Goal: Information Seeking & Learning: Learn about a topic

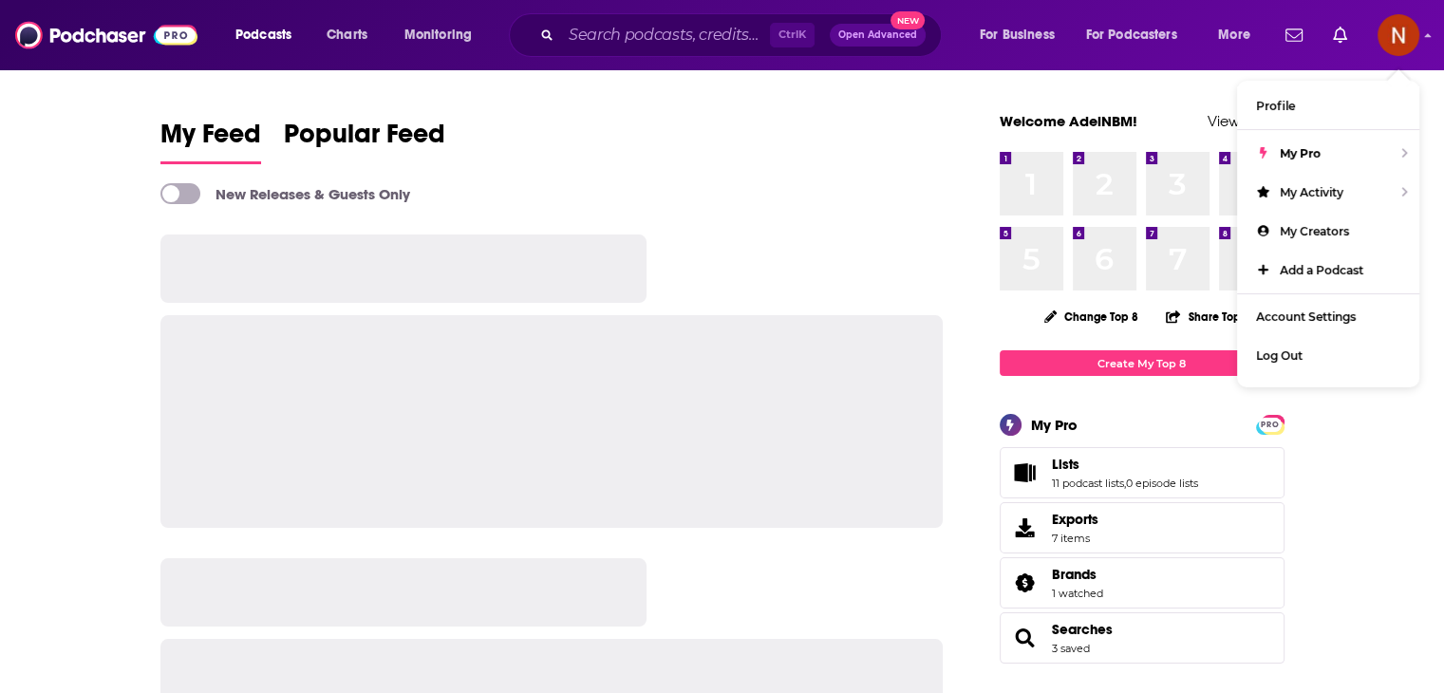
click at [271, 41] on span "Podcasts" at bounding box center [263, 35] width 56 height 27
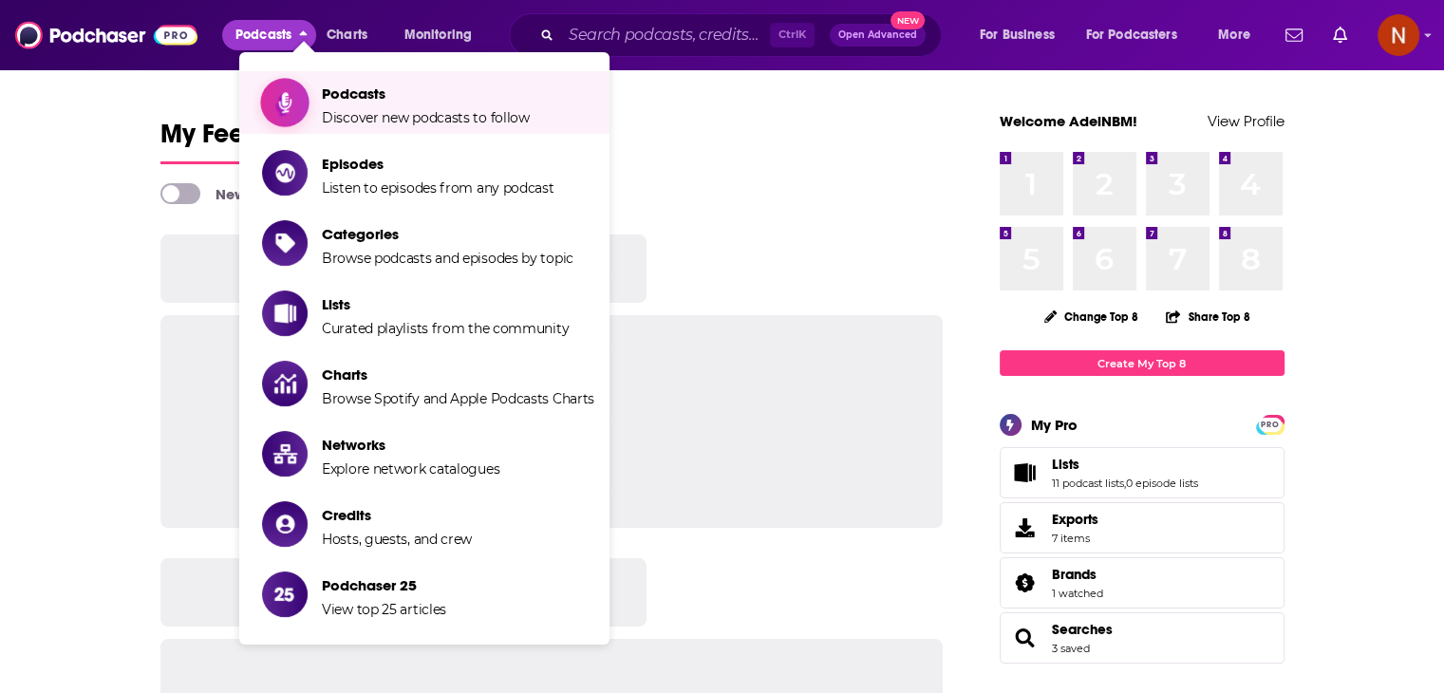
click at [343, 89] on span "Podcasts" at bounding box center [426, 93] width 208 height 18
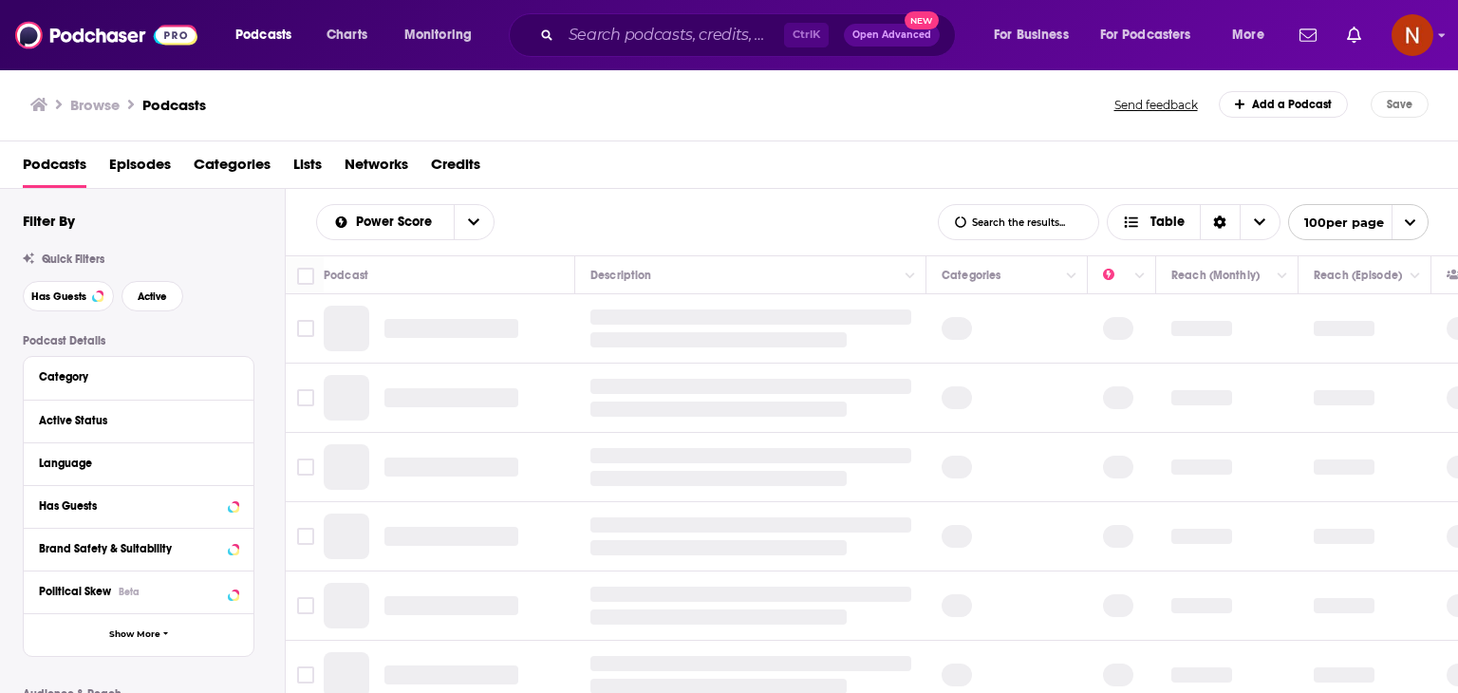
click at [107, 377] on div "Category" at bounding box center [132, 376] width 187 height 13
click at [165, 374] on div "Category" at bounding box center [132, 376] width 187 height 13
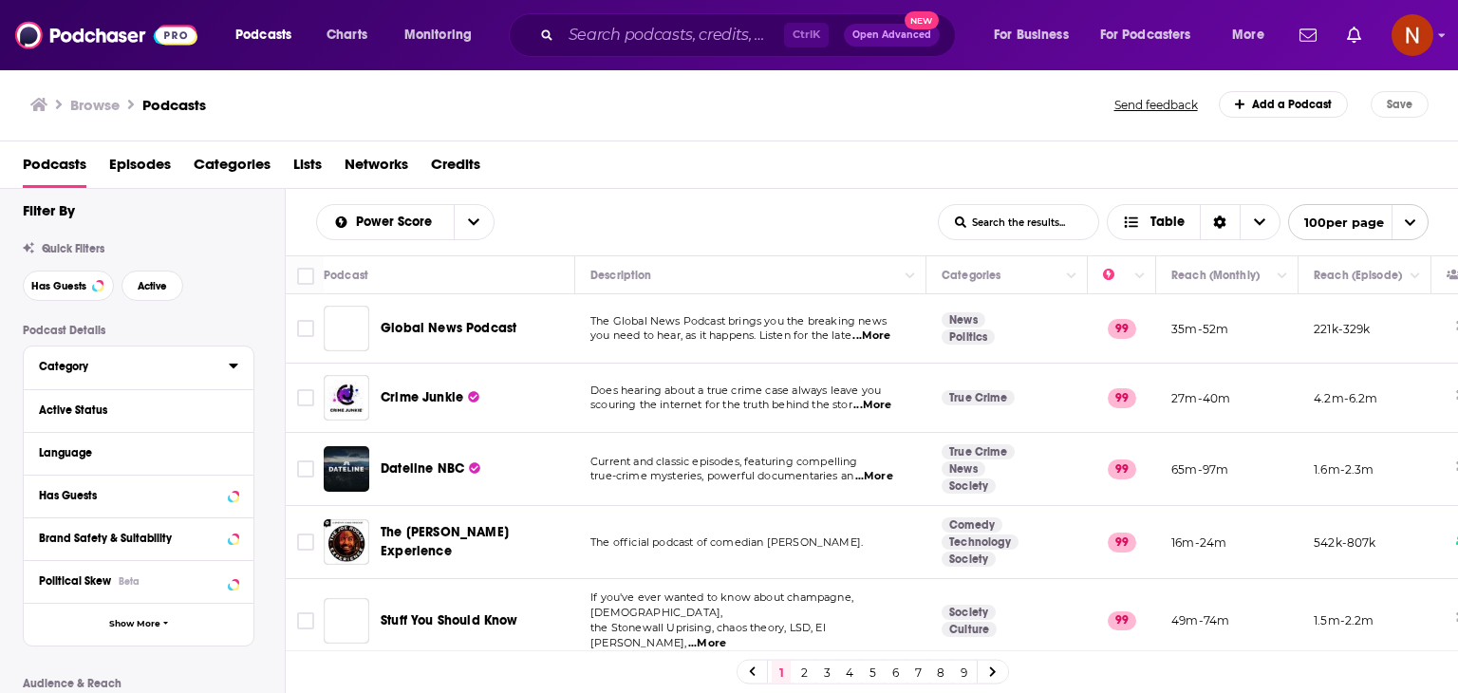
scroll to position [79, 0]
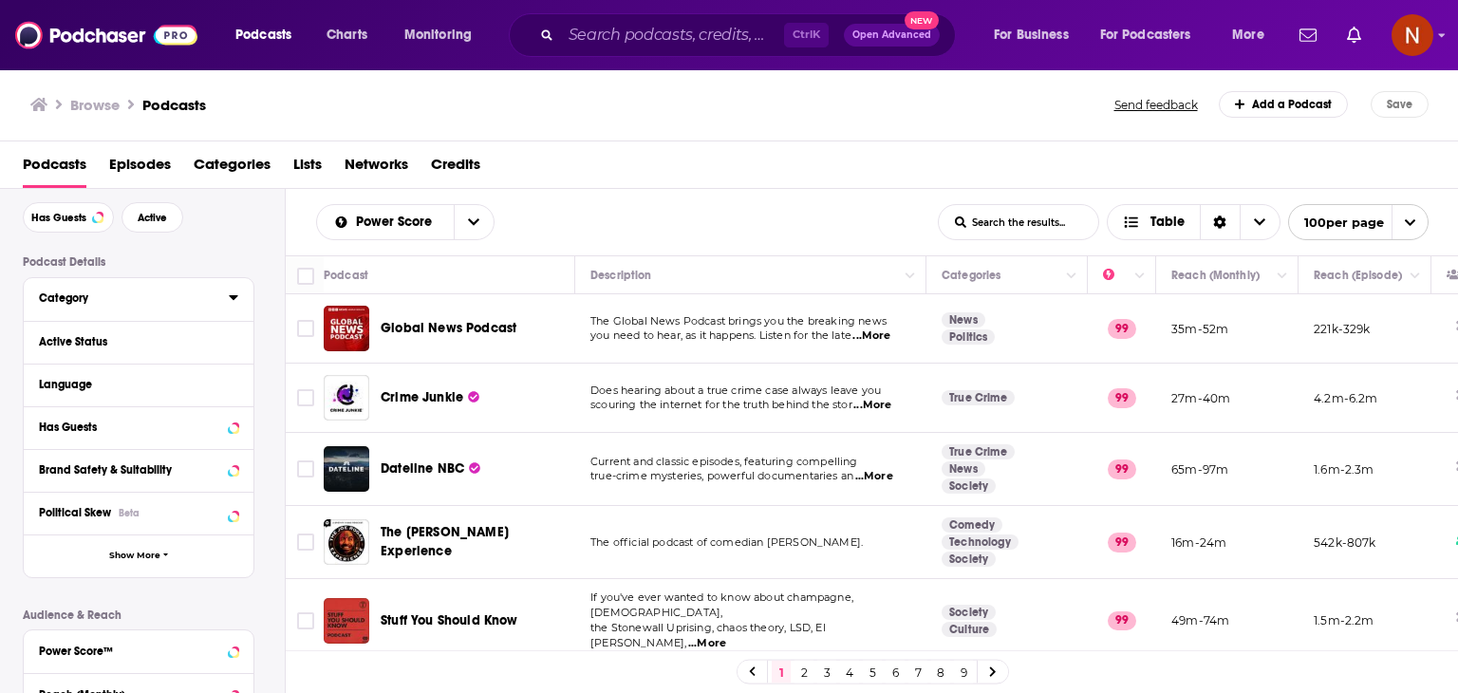
click at [235, 299] on icon at bounding box center [233, 297] width 9 height 15
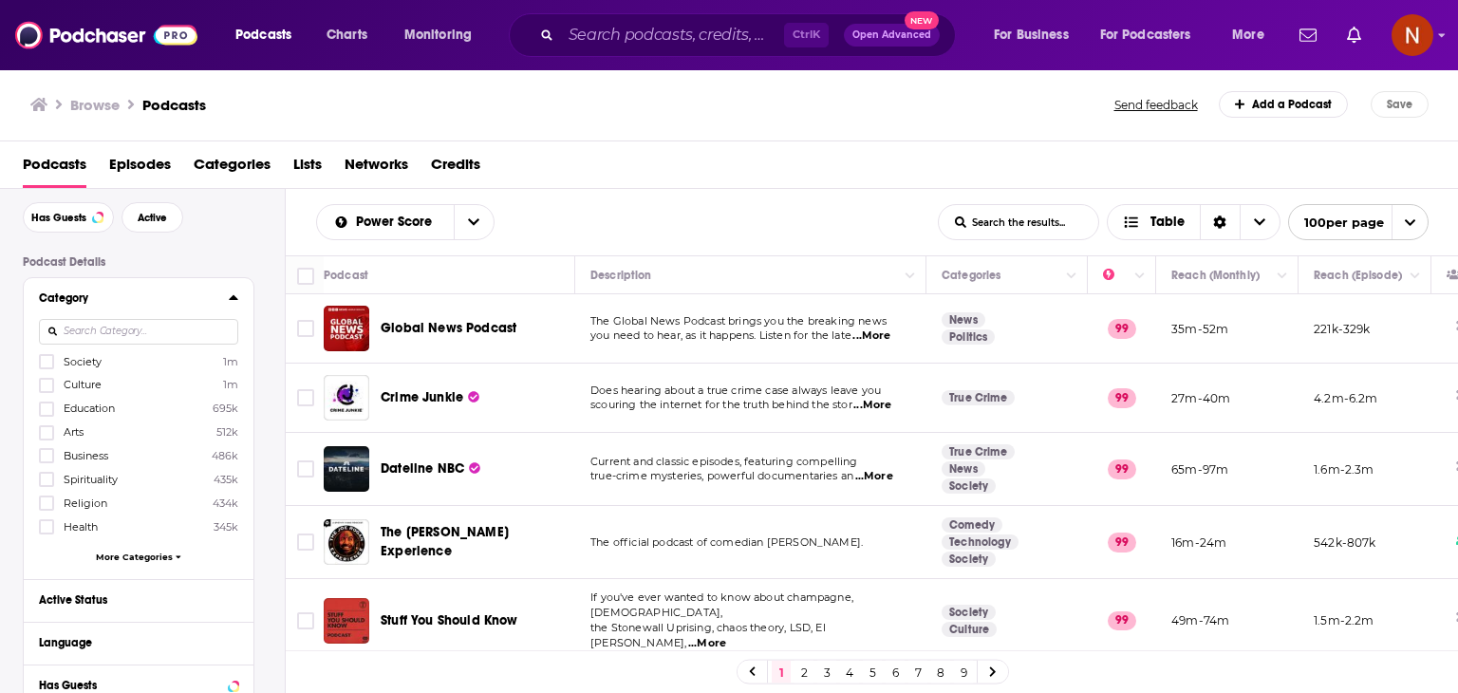
click at [200, 328] on div "Filter By Quick Filters Has Guests Active Podcast Details Category Society 1m C…" at bounding box center [154, 676] width 262 height 1086
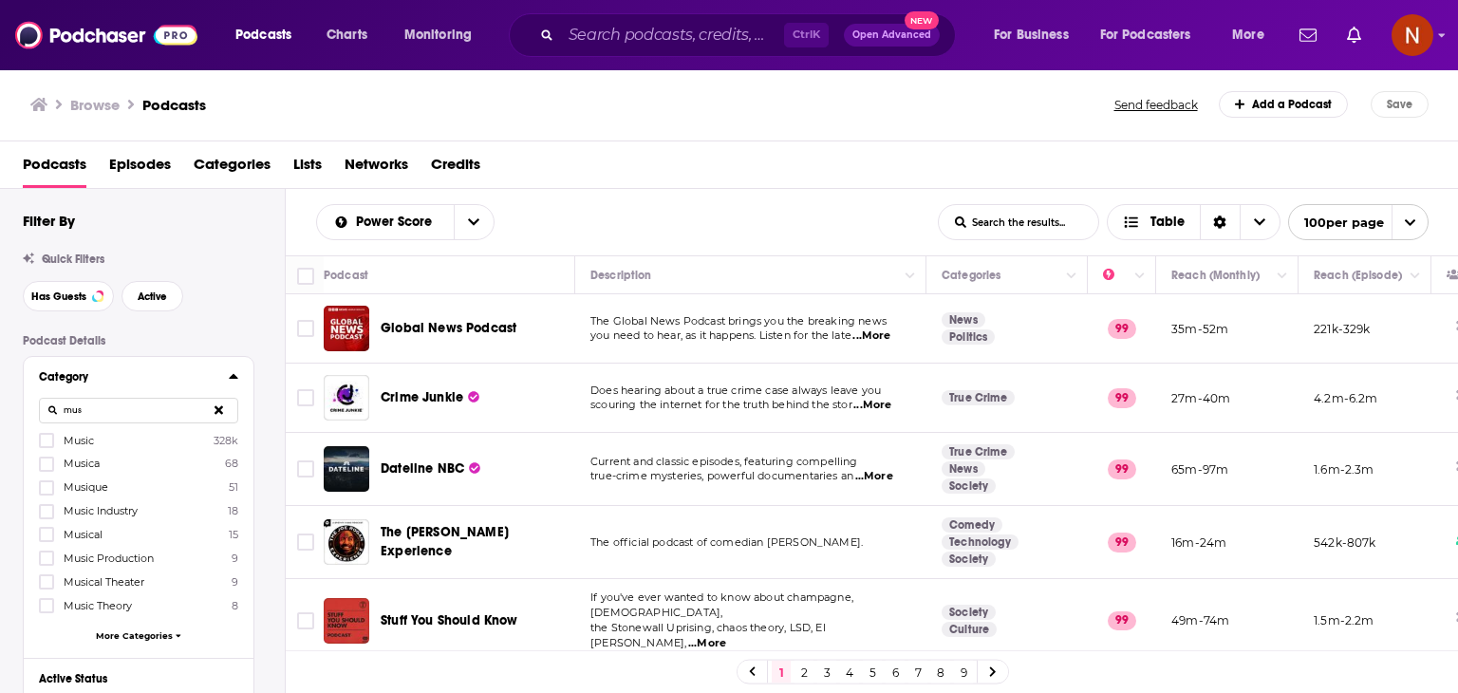
paste input "[PERSON_NAME][EMAIL_ADDRESS][DOMAIN_NAME]"
type input "[PERSON_NAME][EMAIL_ADDRESS][DOMAIN_NAME]"
paste input "Museum"
type input "Museum"
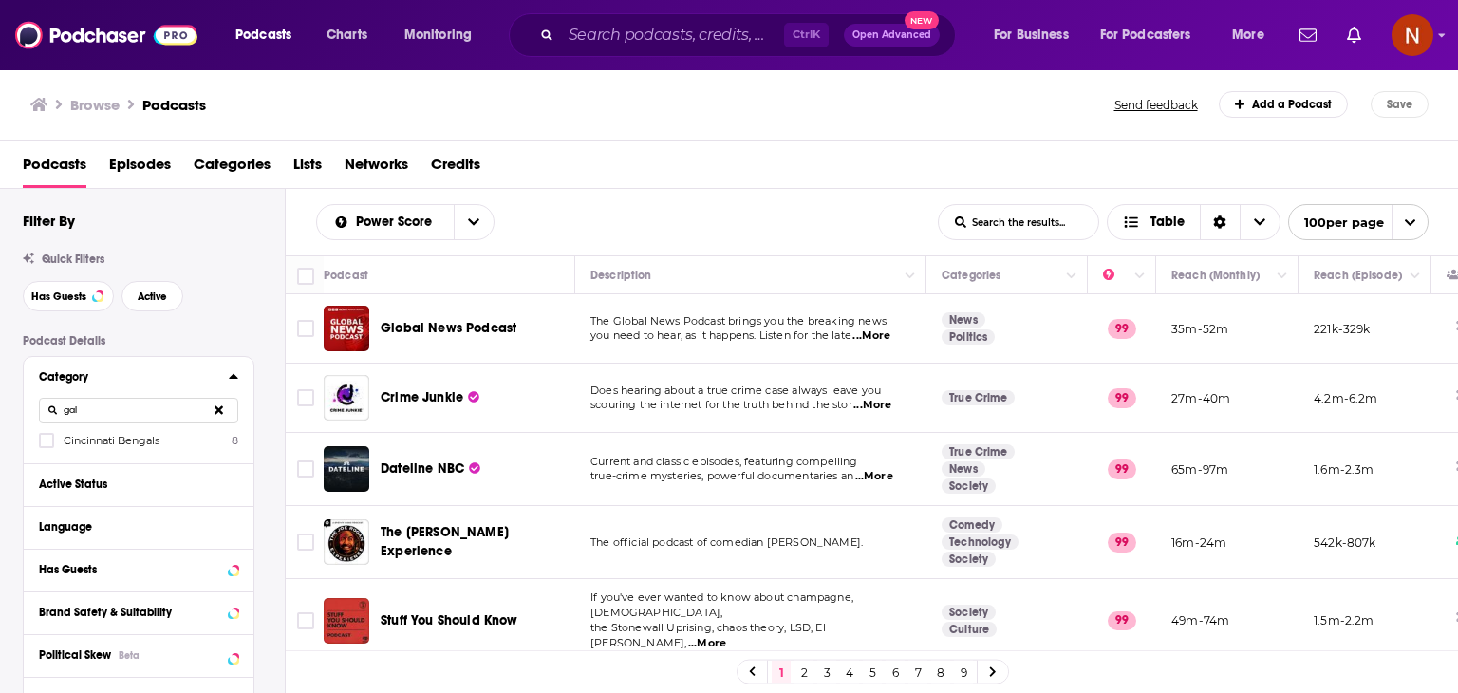
type input "gala"
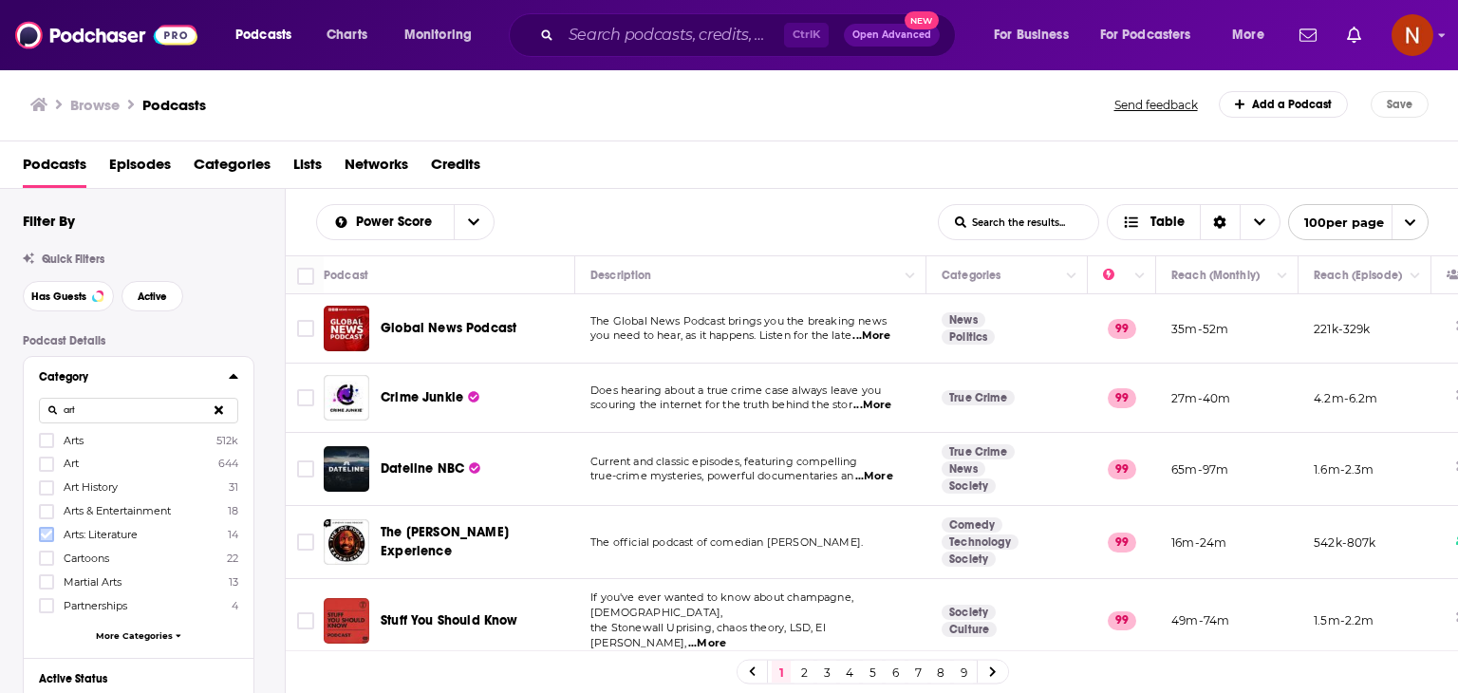
type input "art"
click at [42, 535] on icon at bounding box center [46, 535] width 11 height 9
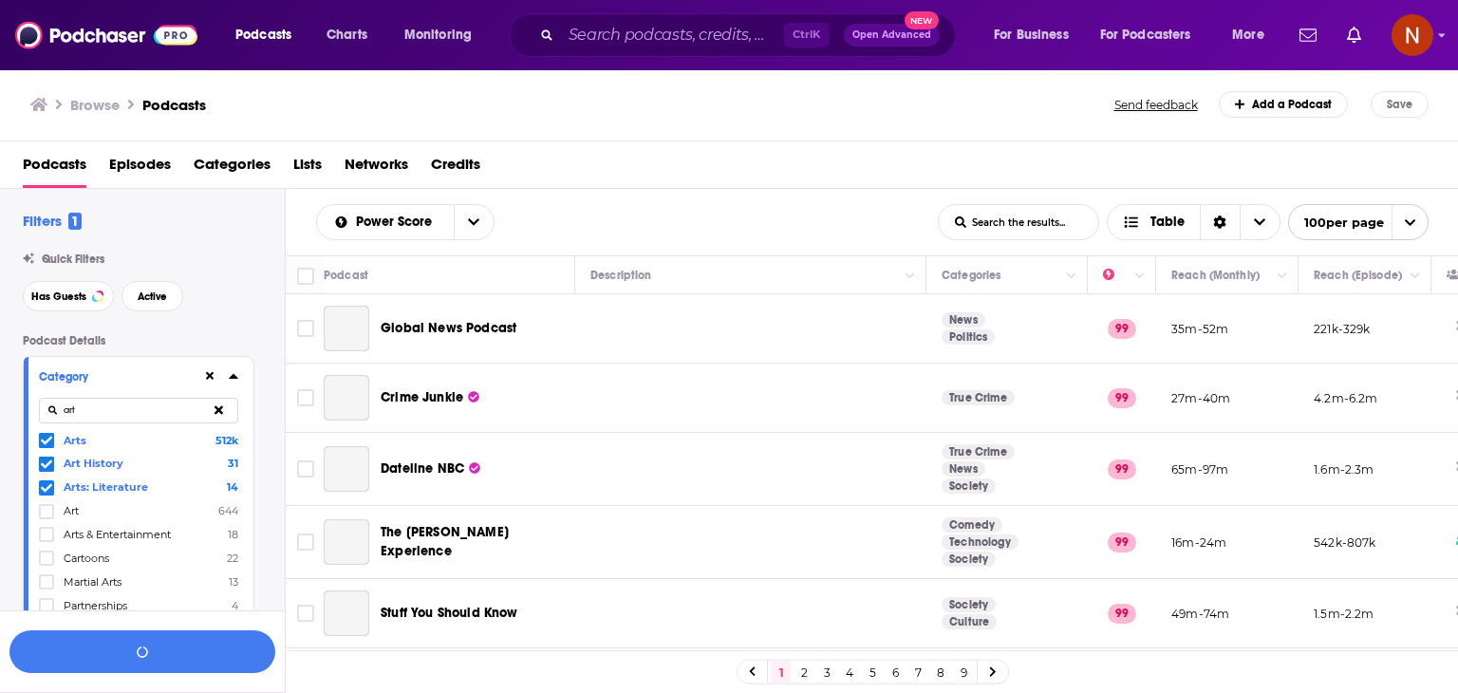
click at [47, 494] on icon at bounding box center [46, 487] width 11 height 11
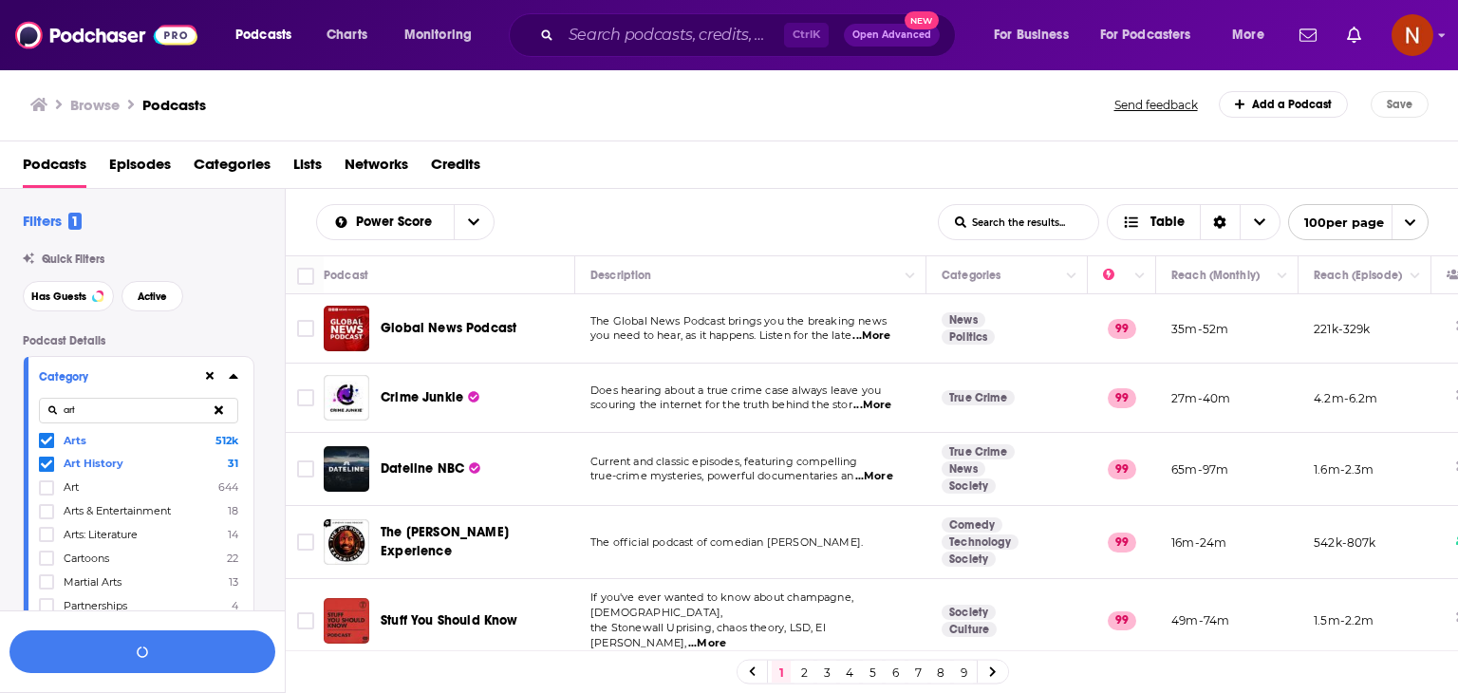
scroll to position [68, 0]
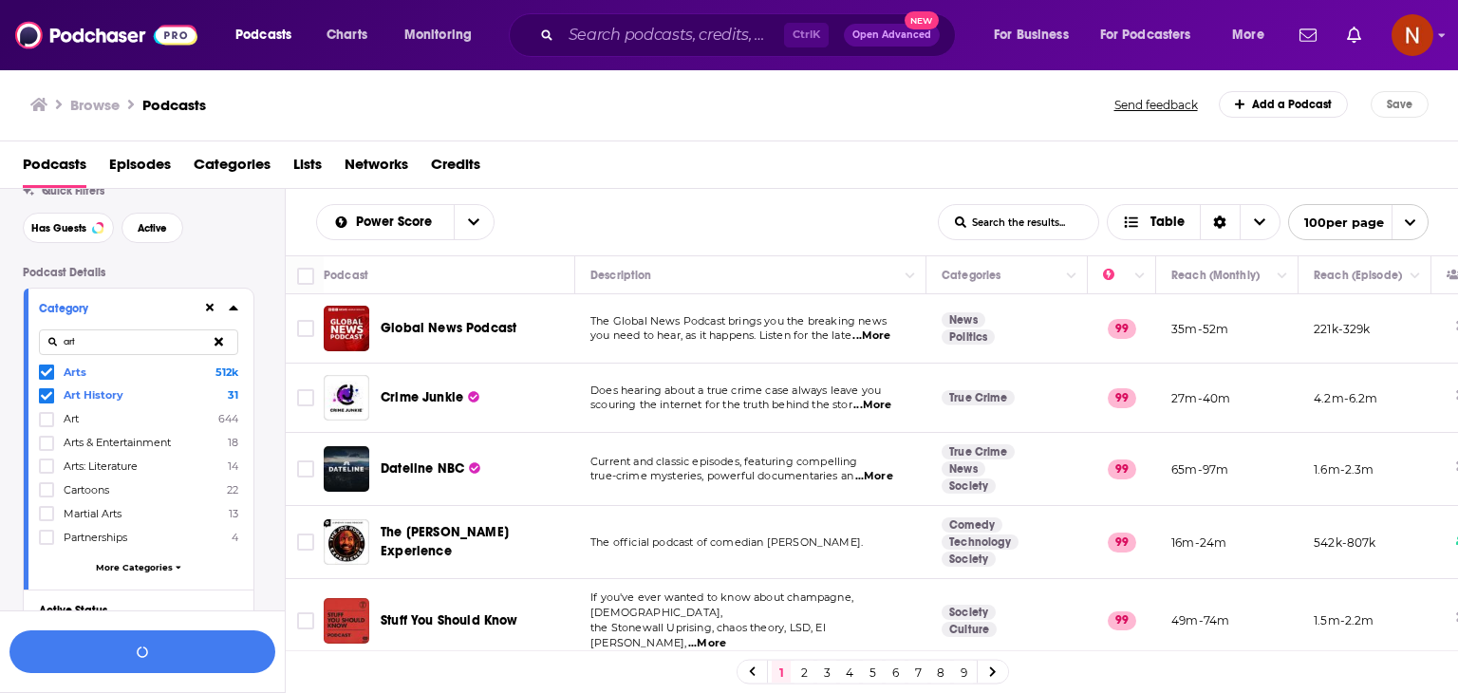
click at [151, 569] on span "More Categories" at bounding box center [134, 567] width 77 height 10
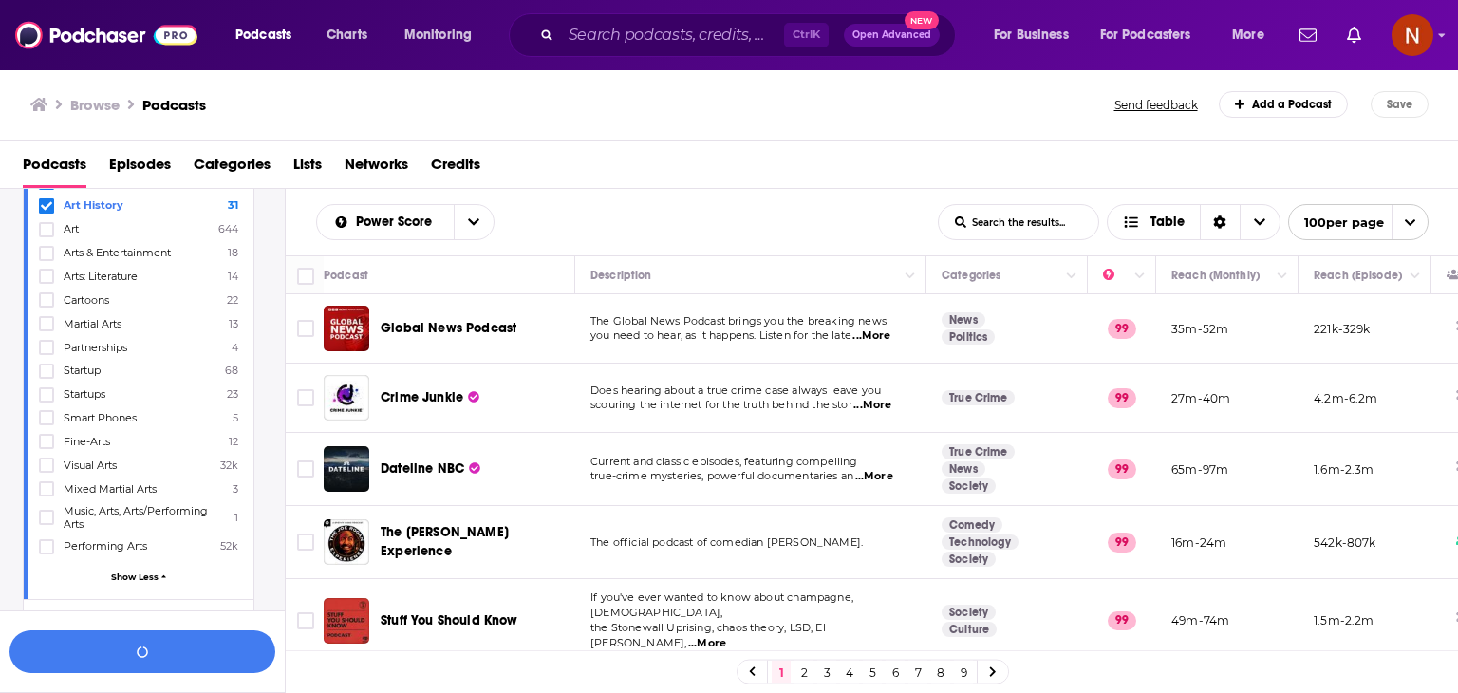
scroll to position [261, 0]
click at [124, 564] on div "Arts 512k Art History 31 Art 644 Arts & Entertainment 18 Arts: Literature 14 Ca…" at bounding box center [138, 380] width 199 height 418
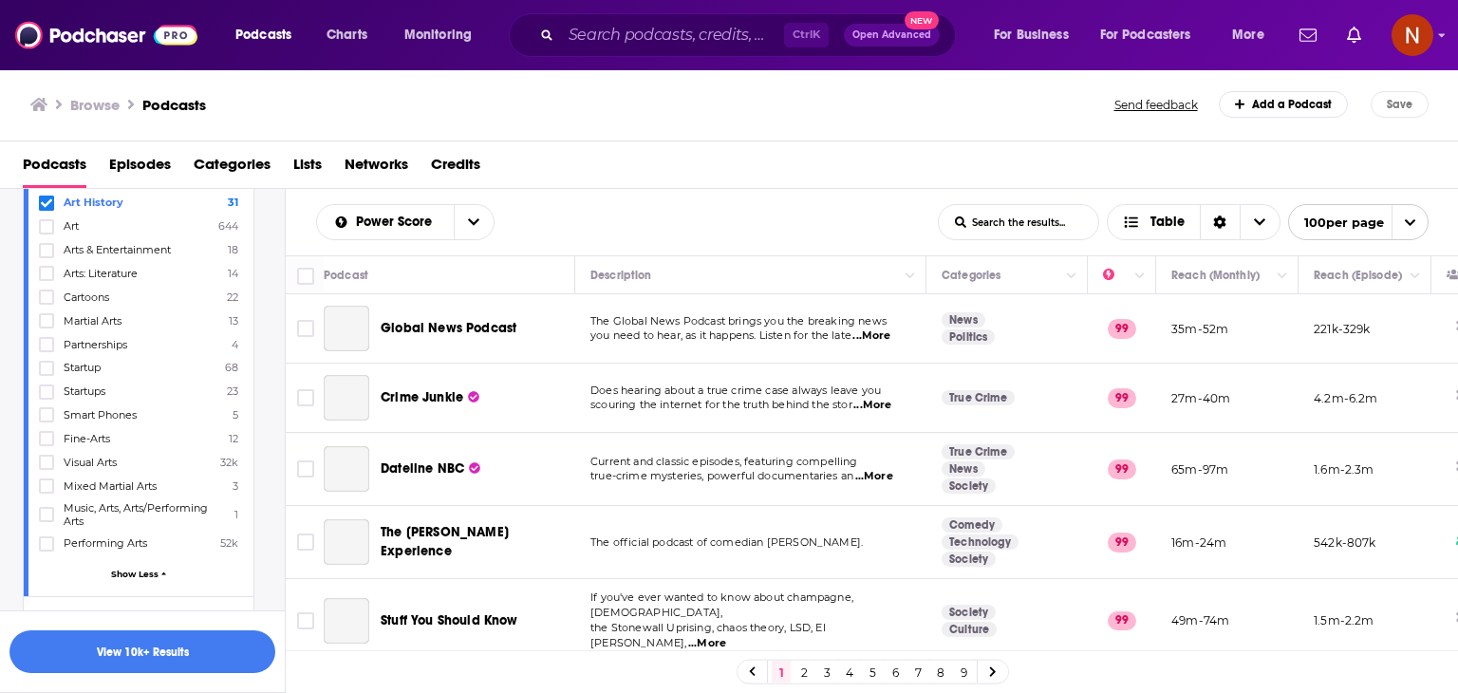
click at [132, 559] on div "Arts 512k Art History 31 Art 644 Arts & Entertainment 18 Arts: Literature 14 Ca…" at bounding box center [138, 380] width 199 height 418
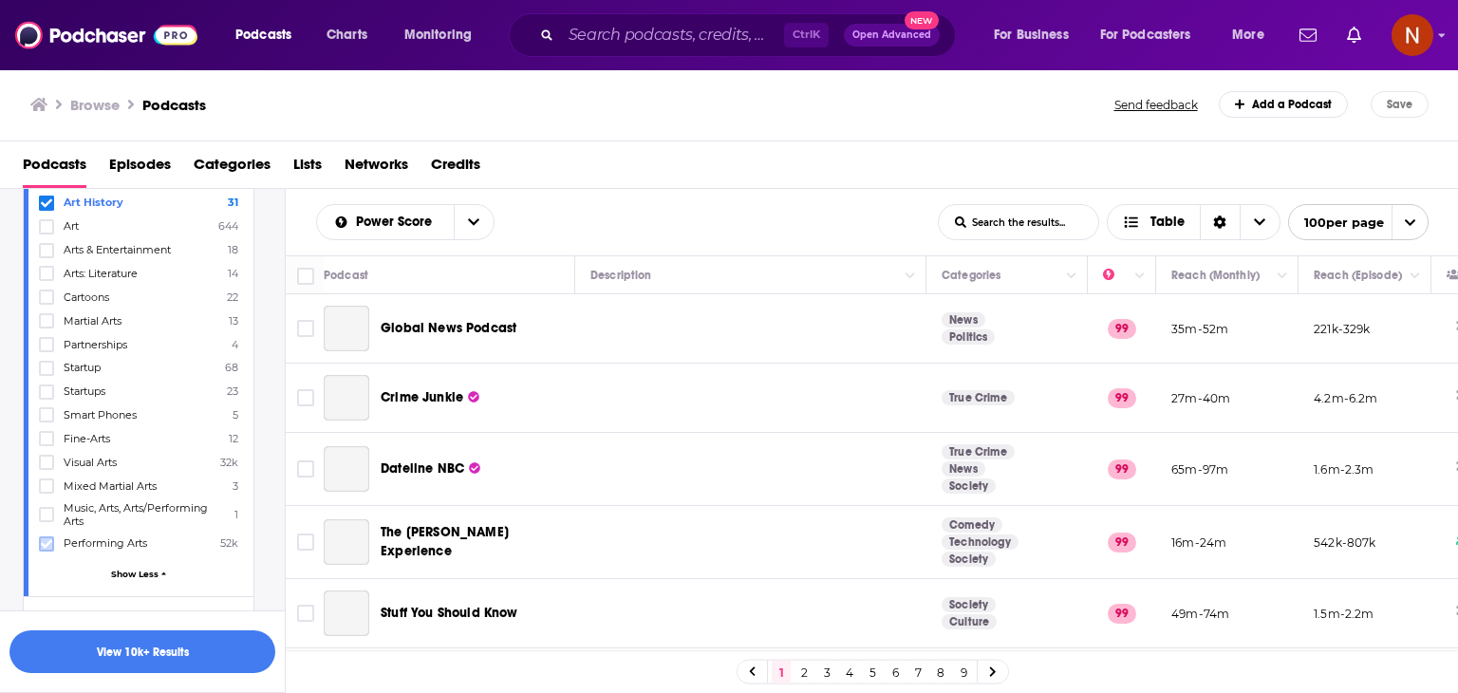
click at [45, 538] on icon at bounding box center [46, 543] width 11 height 11
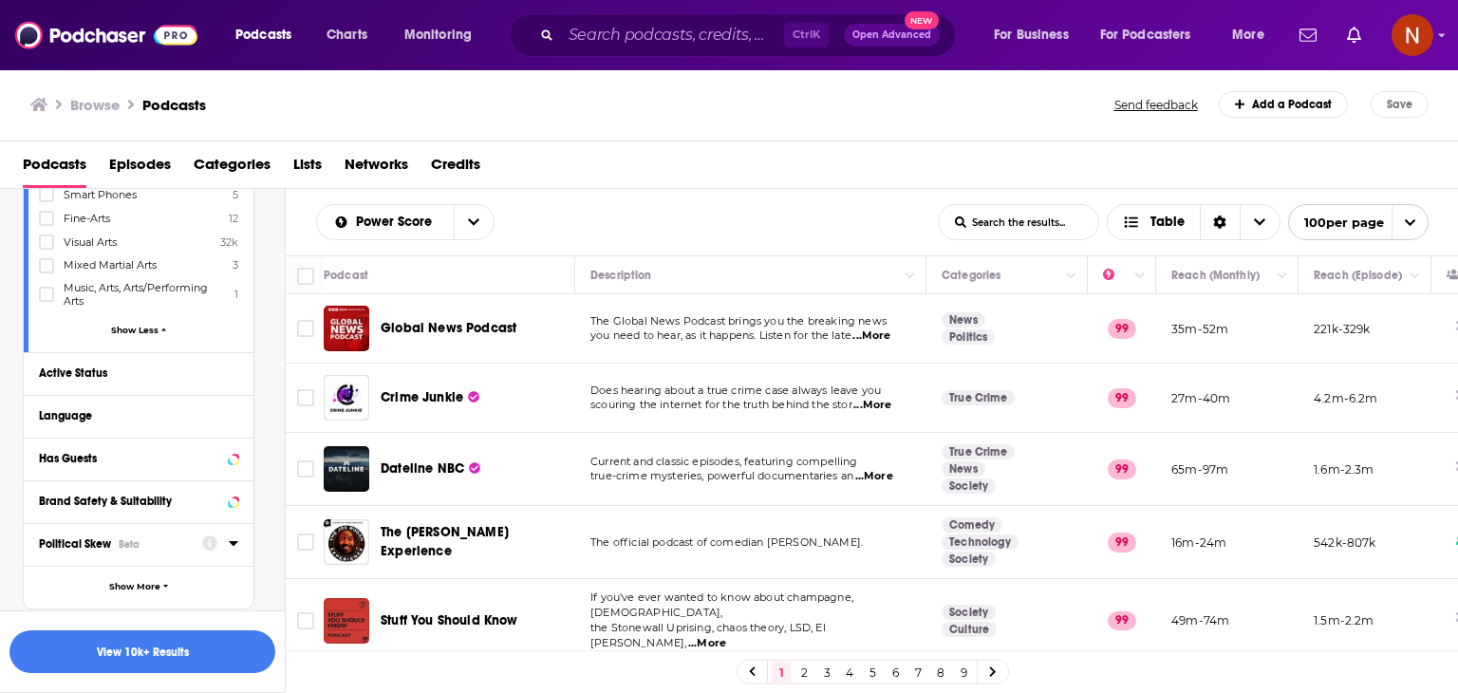
scroll to position [505, 0]
click at [231, 409] on icon at bounding box center [233, 414] width 9 height 15
click at [46, 479] on icon at bounding box center [46, 480] width 11 height 9
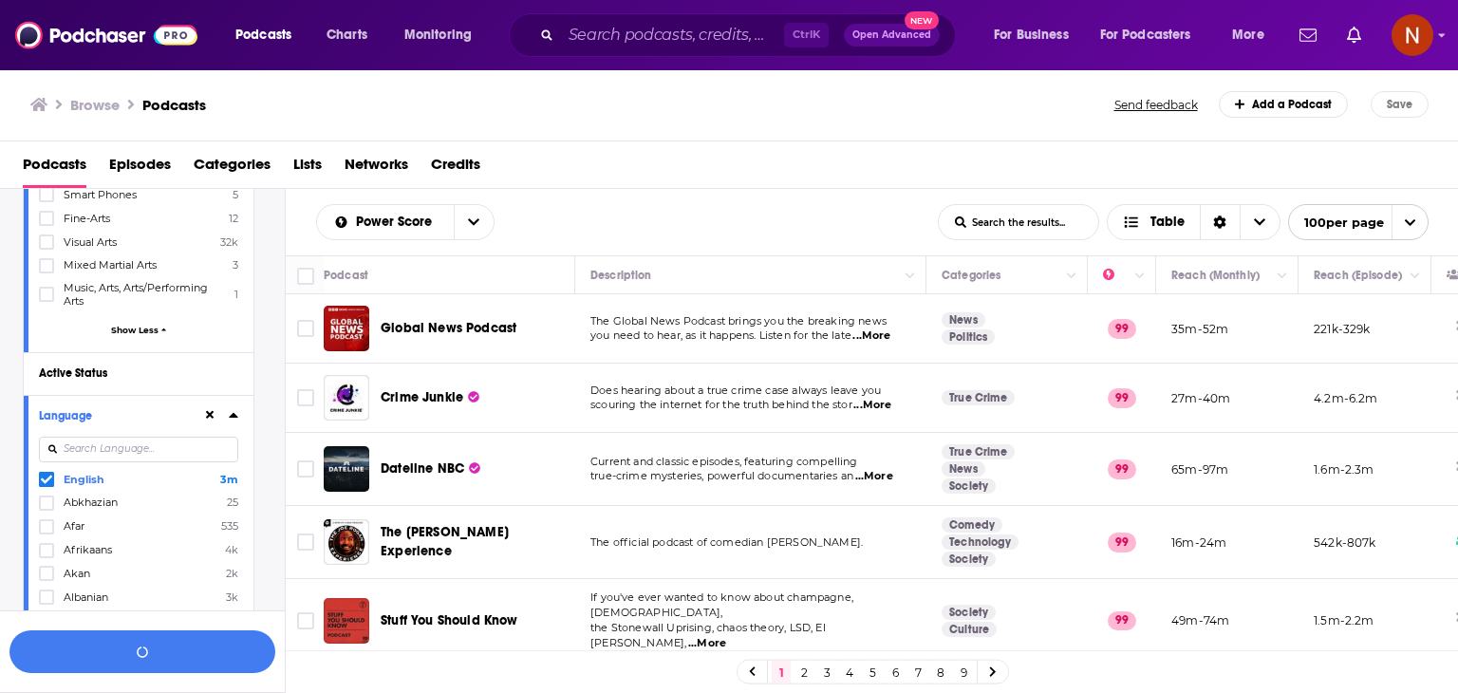
click at [235, 416] on icon at bounding box center [233, 415] width 9 height 5
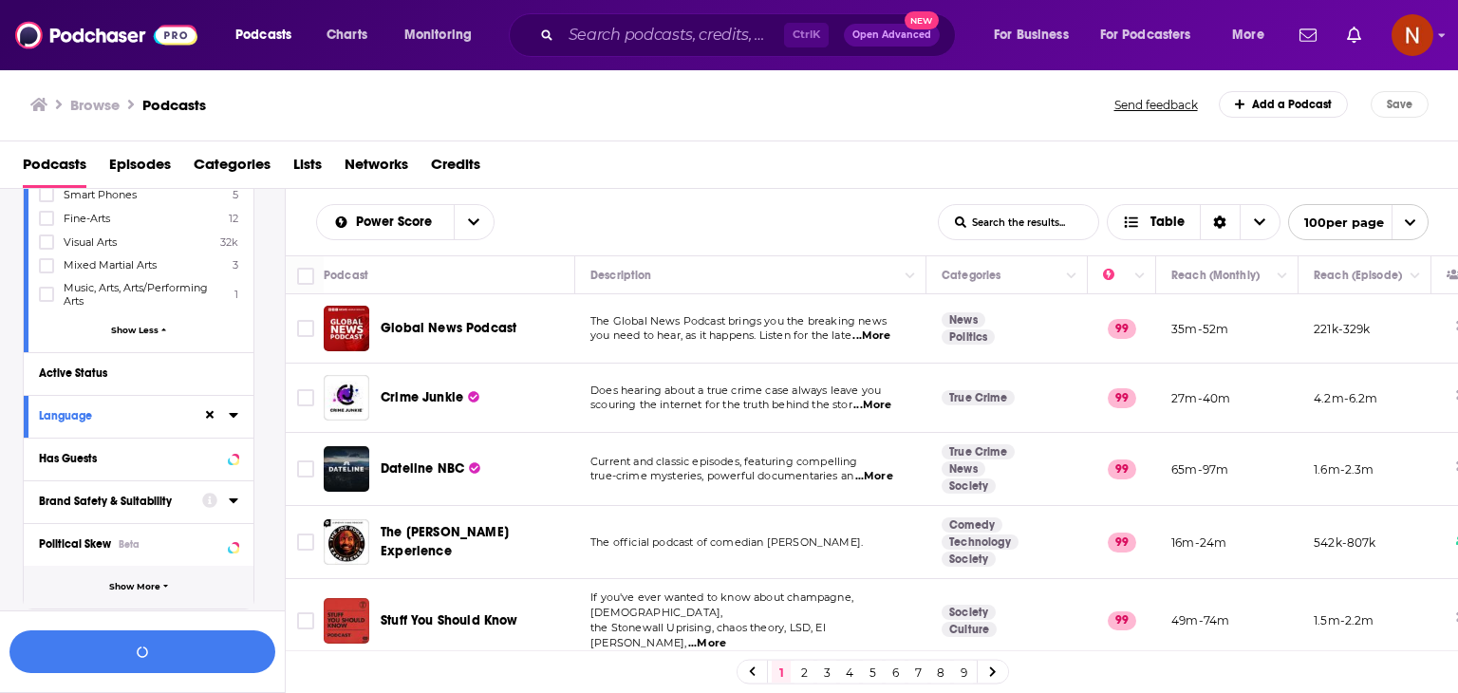
click at [146, 582] on span "Show More" at bounding box center [134, 587] width 51 height 10
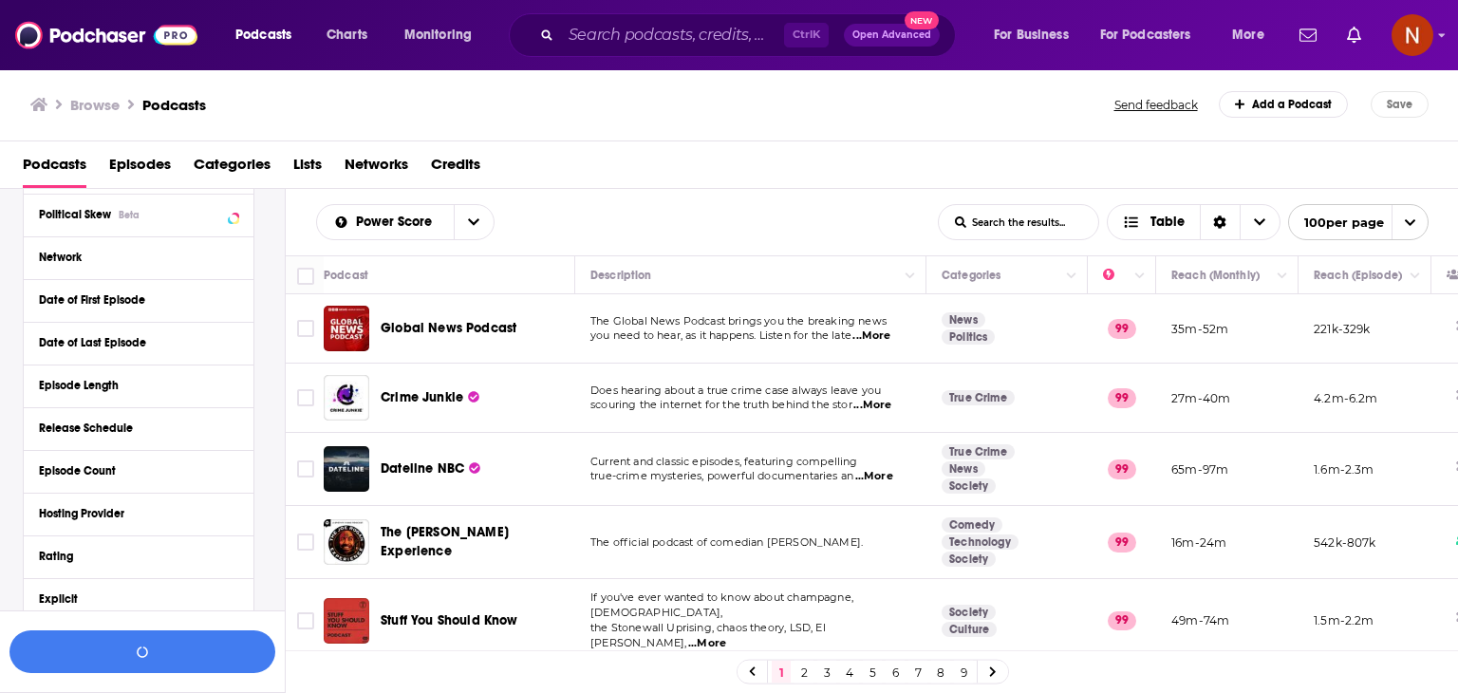
scroll to position [877, 0]
click at [141, 466] on div "Hosting Provider" at bounding box center [132, 470] width 187 height 13
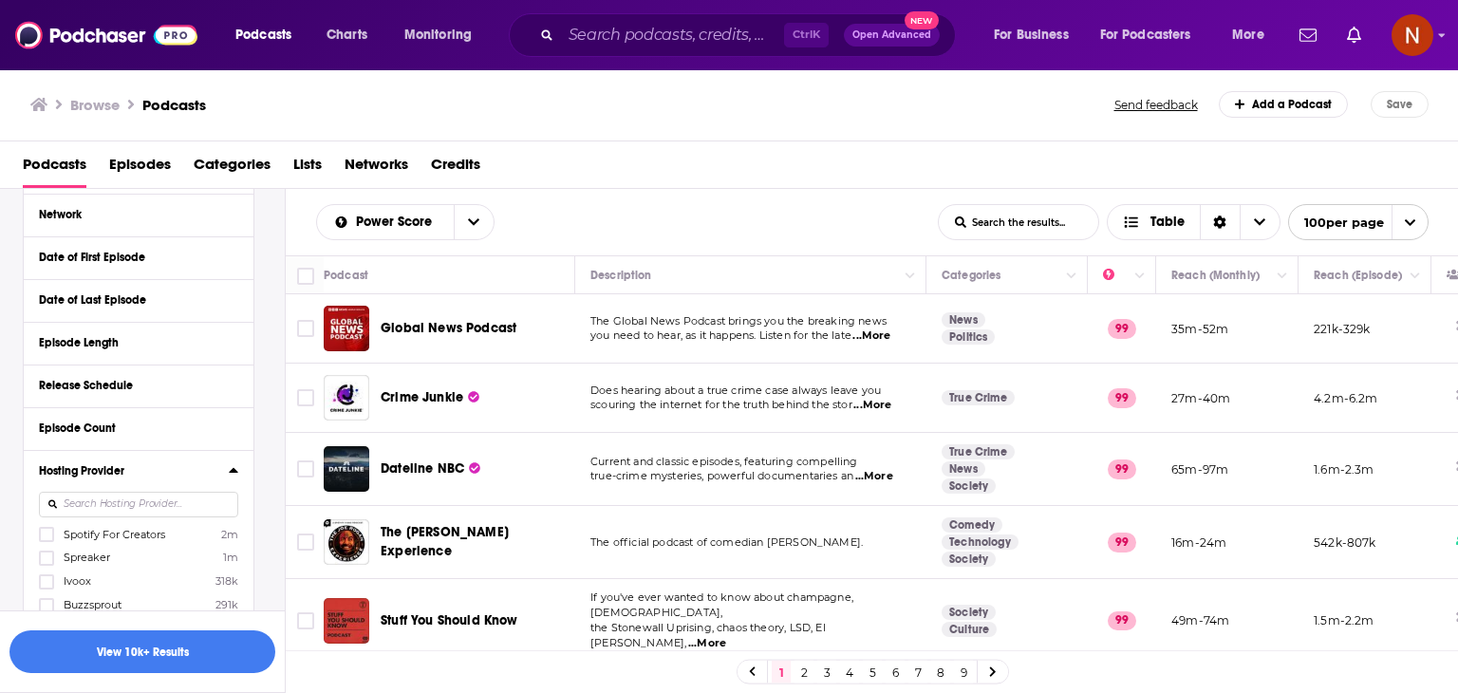
scroll to position [1037, 0]
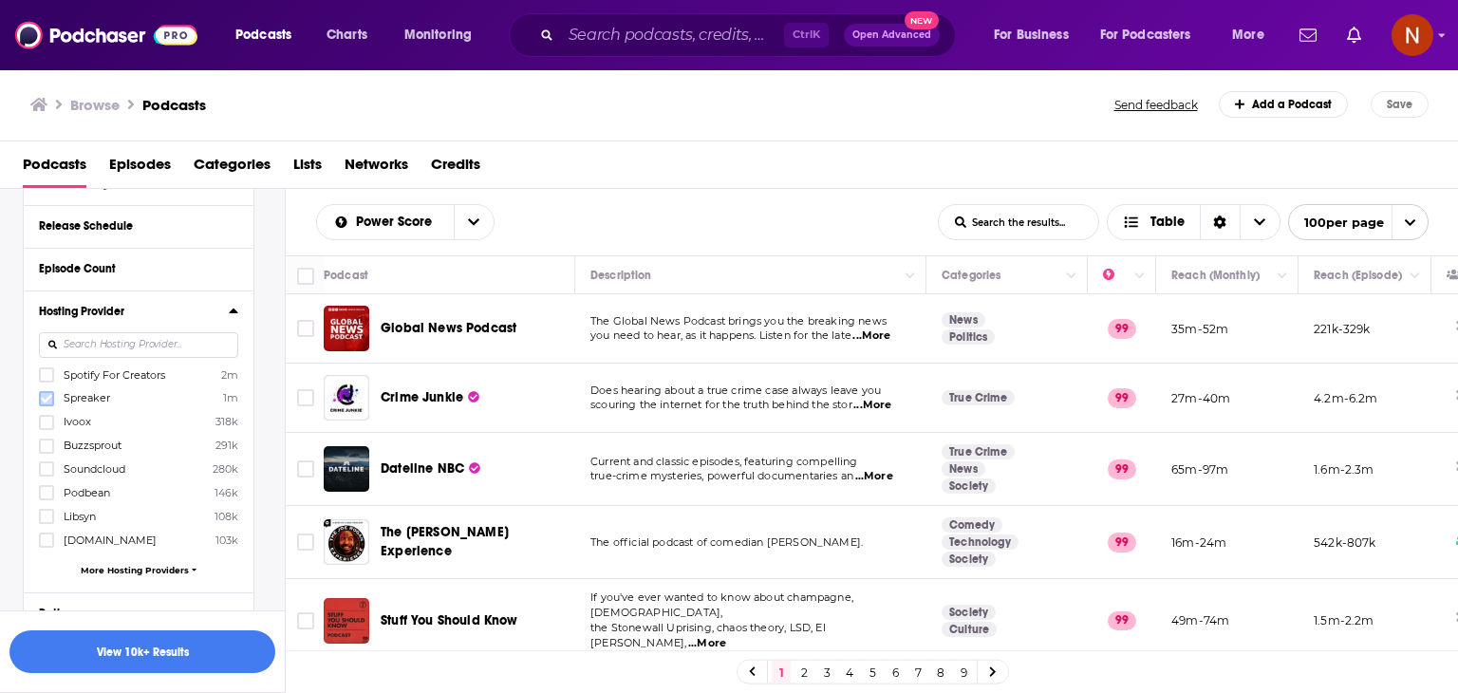
click at [44, 393] on icon at bounding box center [46, 398] width 11 height 11
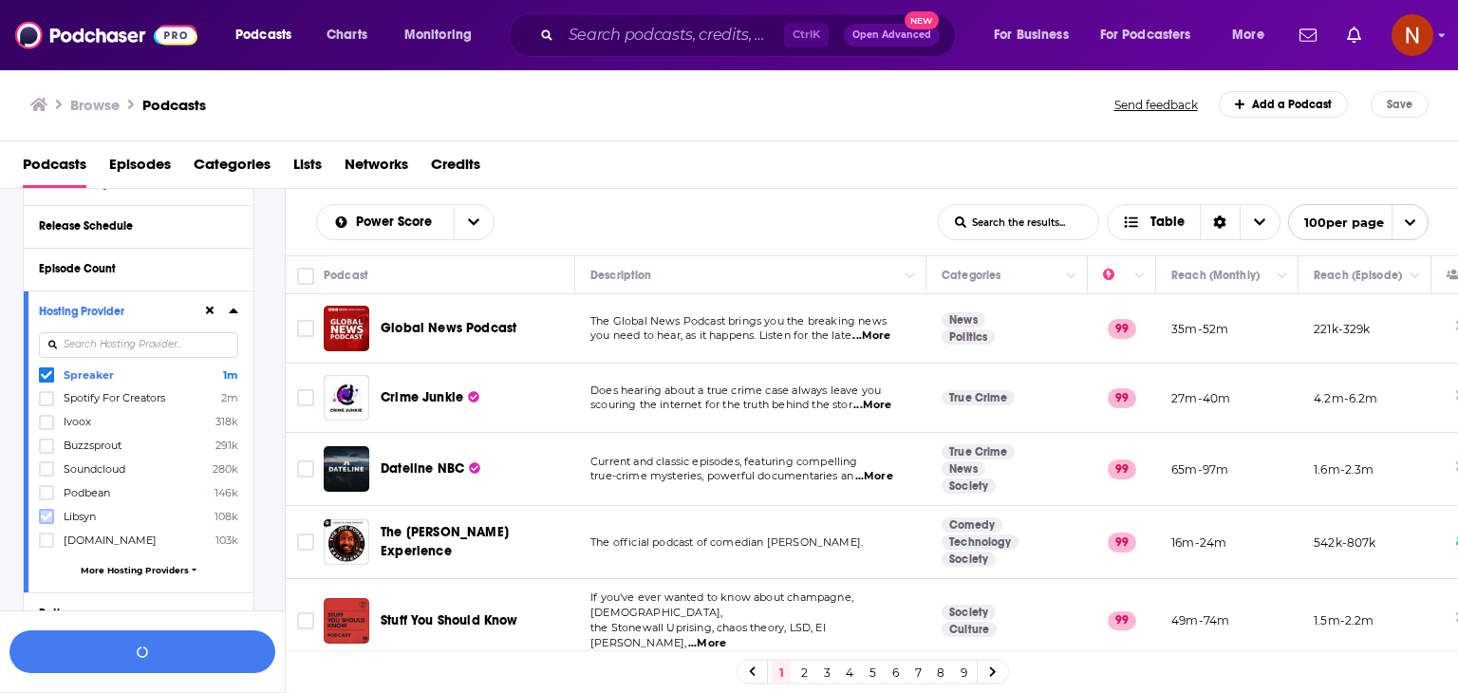
click at [49, 517] on icon at bounding box center [46, 516] width 11 height 11
click at [148, 567] on span "More Hosting Providers" at bounding box center [135, 570] width 108 height 10
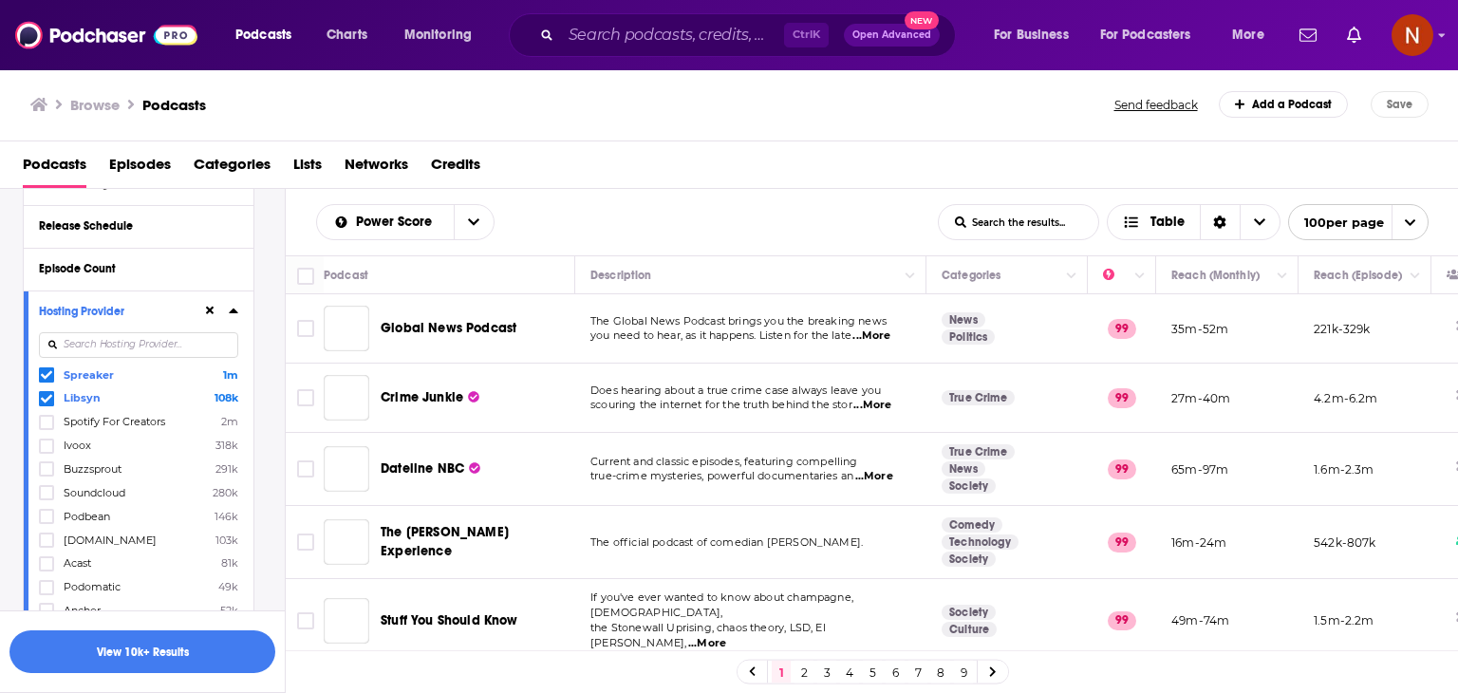
scroll to position [1097, 0]
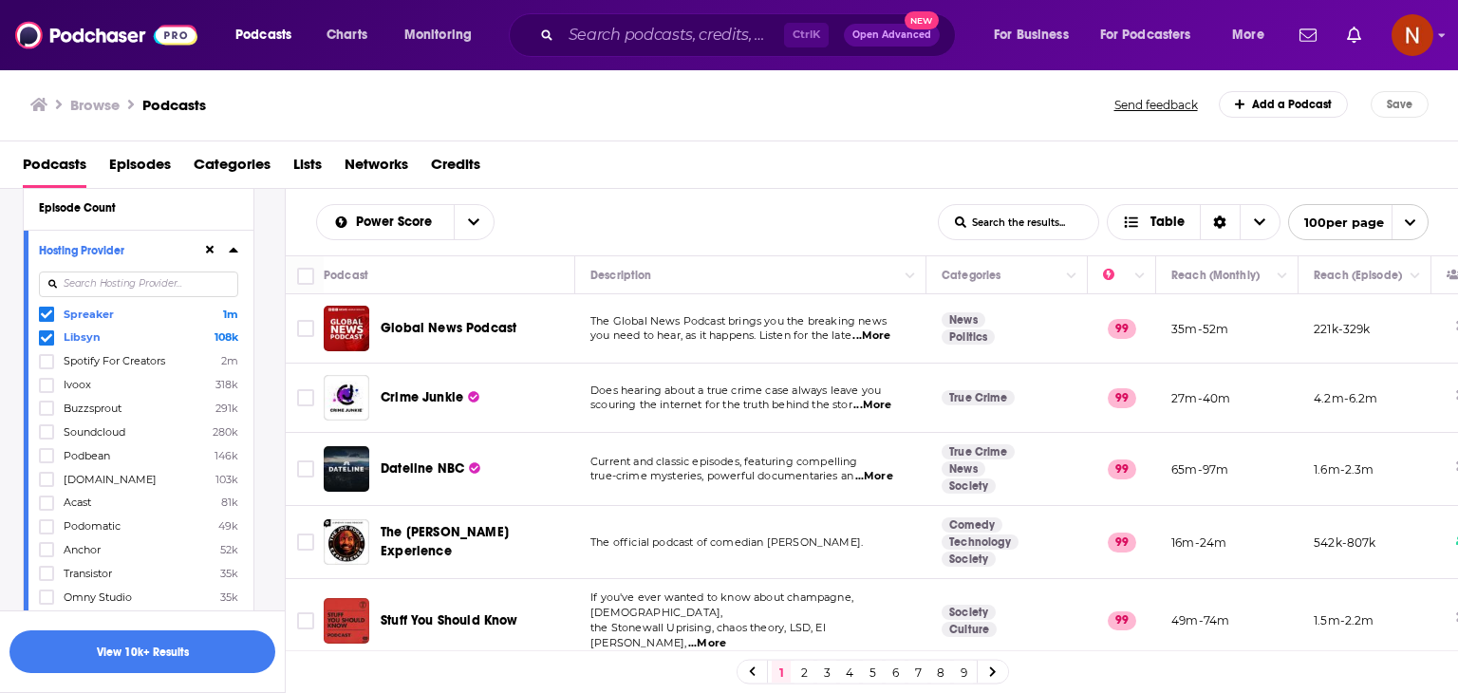
click at [45, 502] on icon at bounding box center [46, 502] width 11 height 11
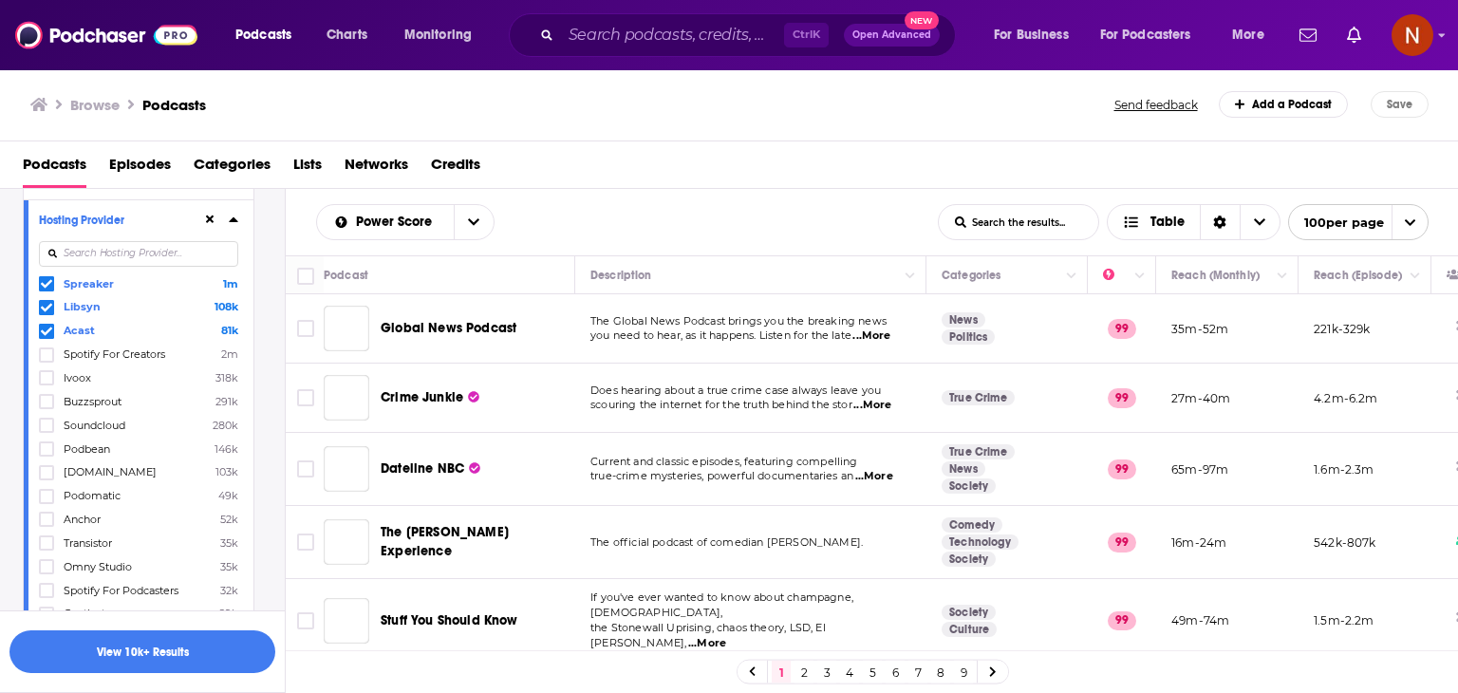
scroll to position [1276, 0]
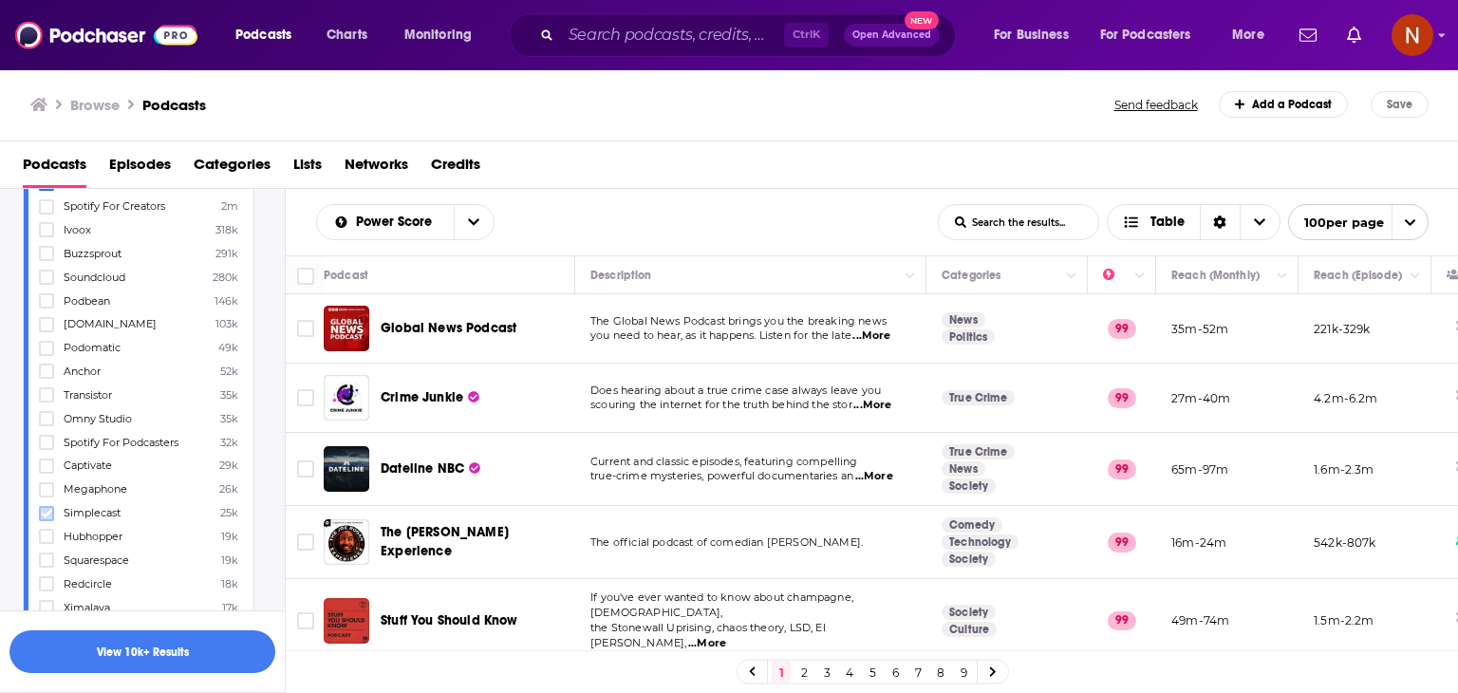
click at [46, 510] on icon at bounding box center [46, 513] width 11 height 11
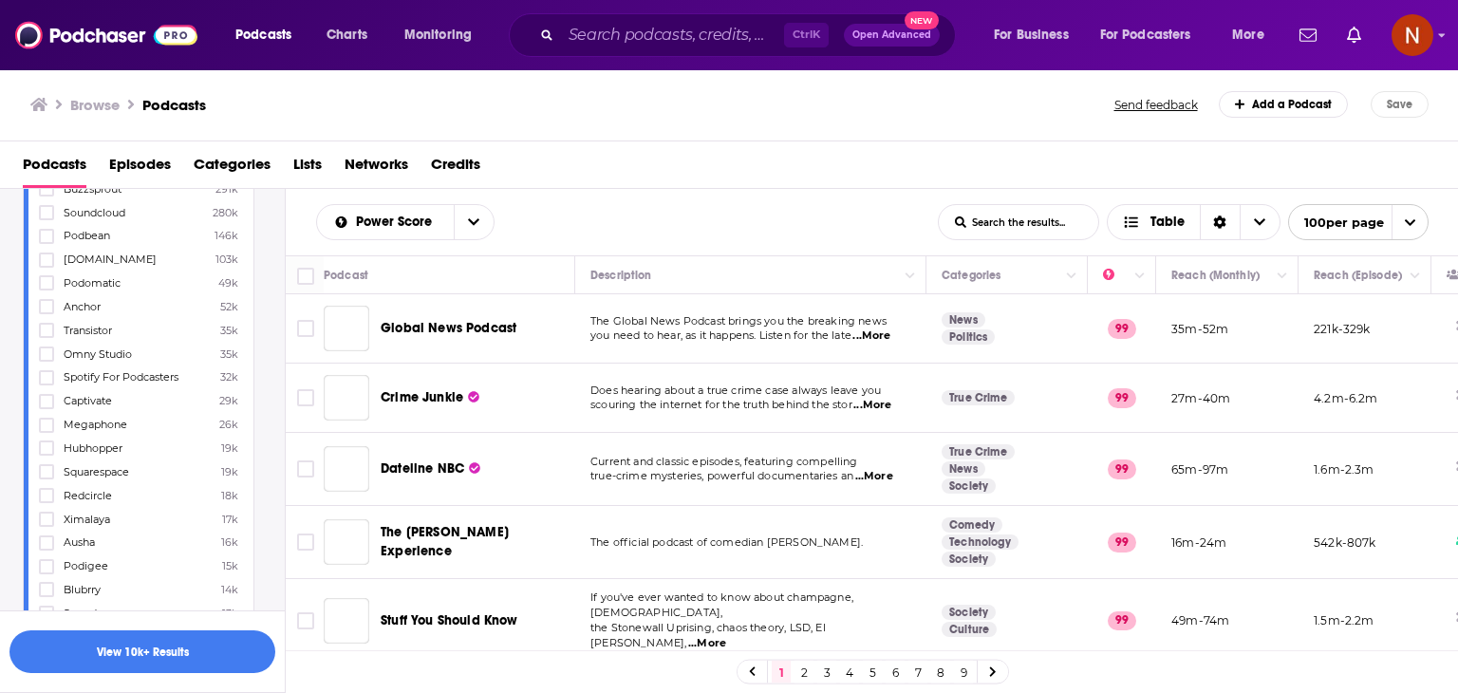
scroll to position [1541, 0]
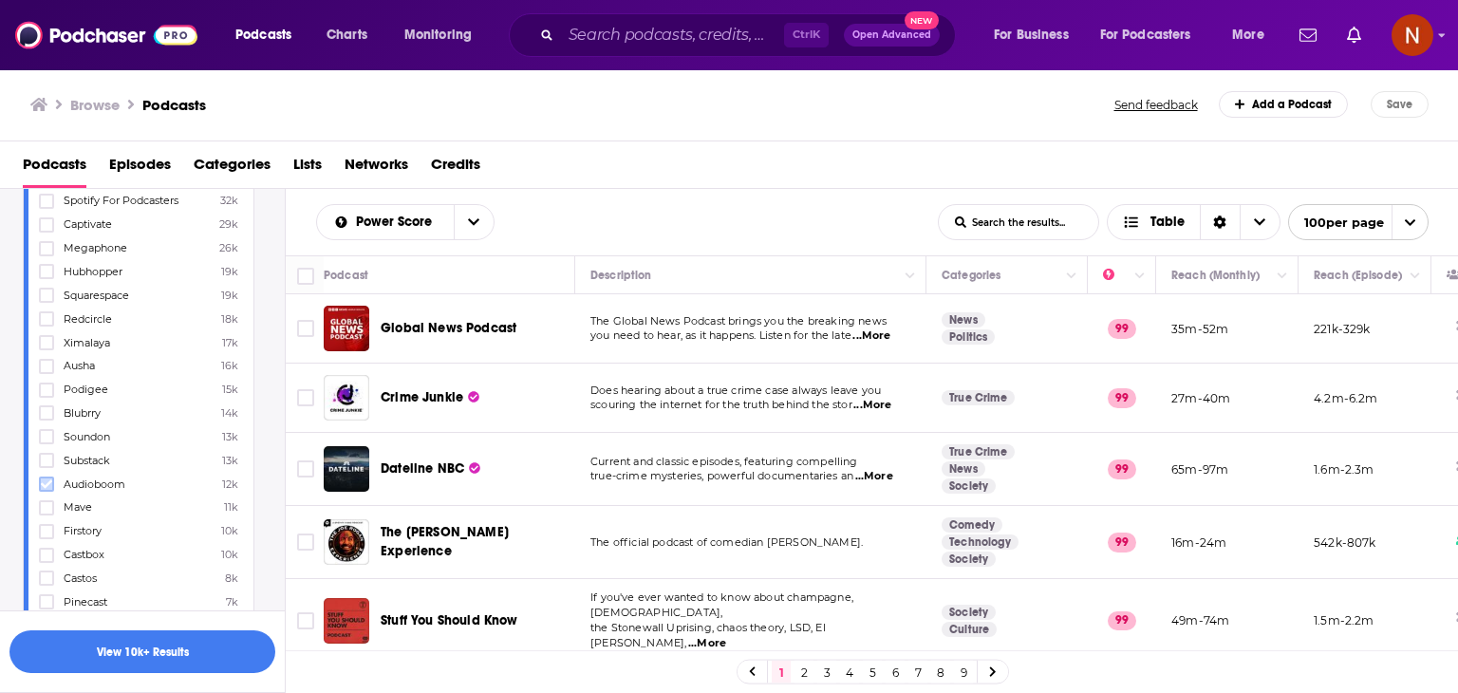
click at [48, 486] on icon at bounding box center [46, 483] width 11 height 11
click at [194, 654] on button "View 10k+ Results" at bounding box center [142, 651] width 266 height 43
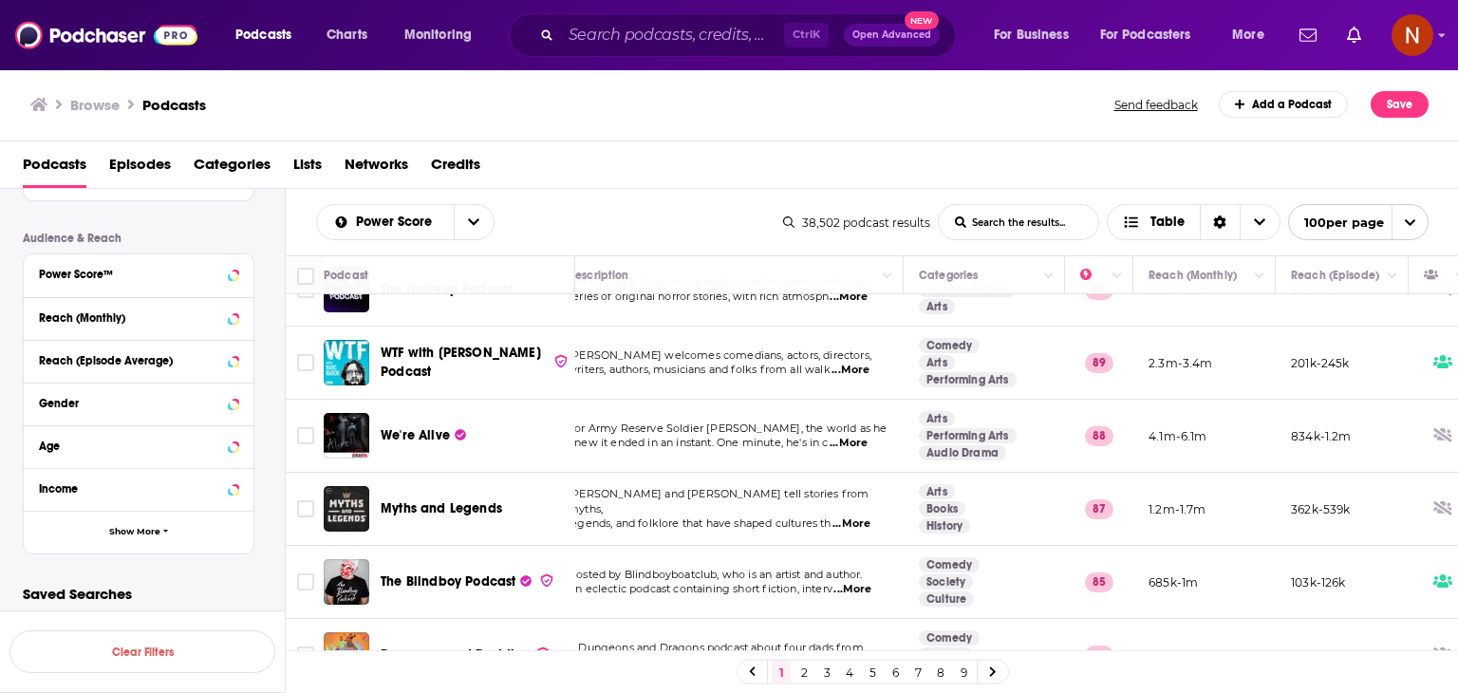
scroll to position [0, 23]
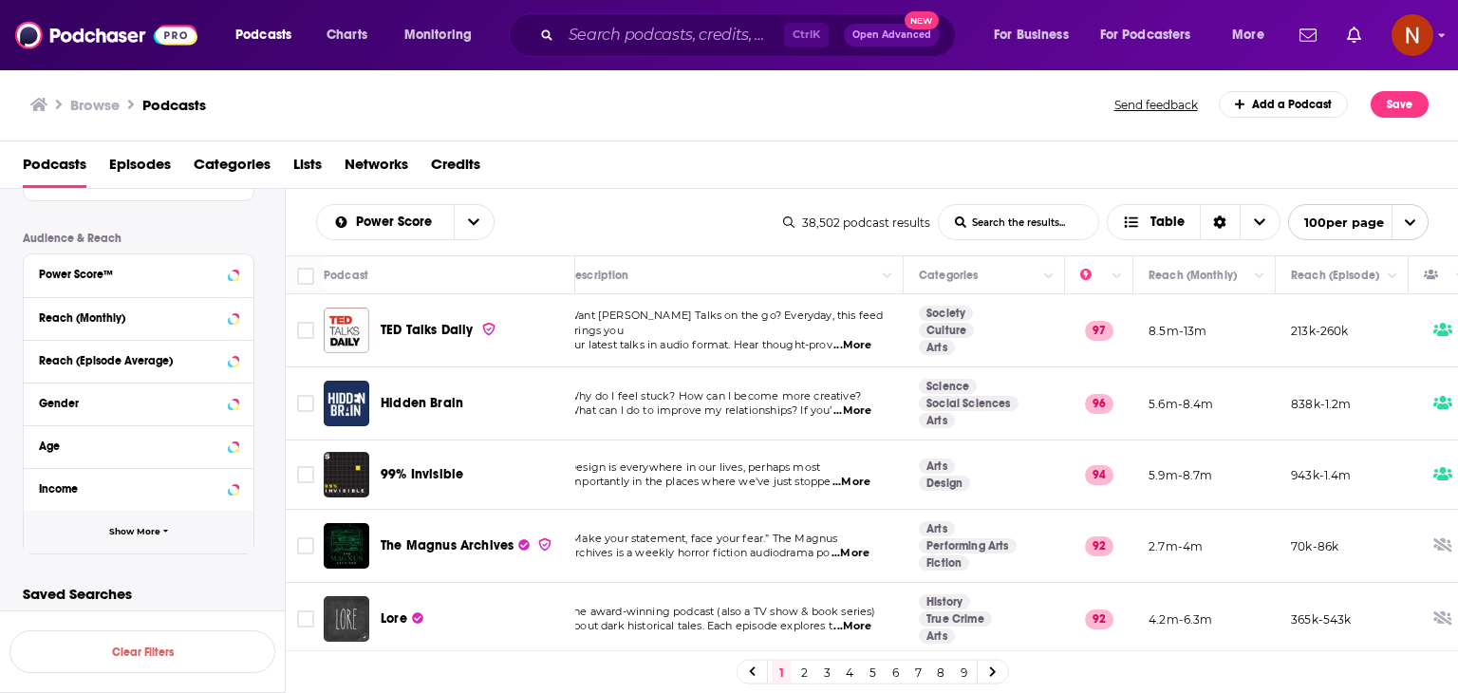
click at [165, 530] on icon "button" at bounding box center [166, 531] width 6 height 9
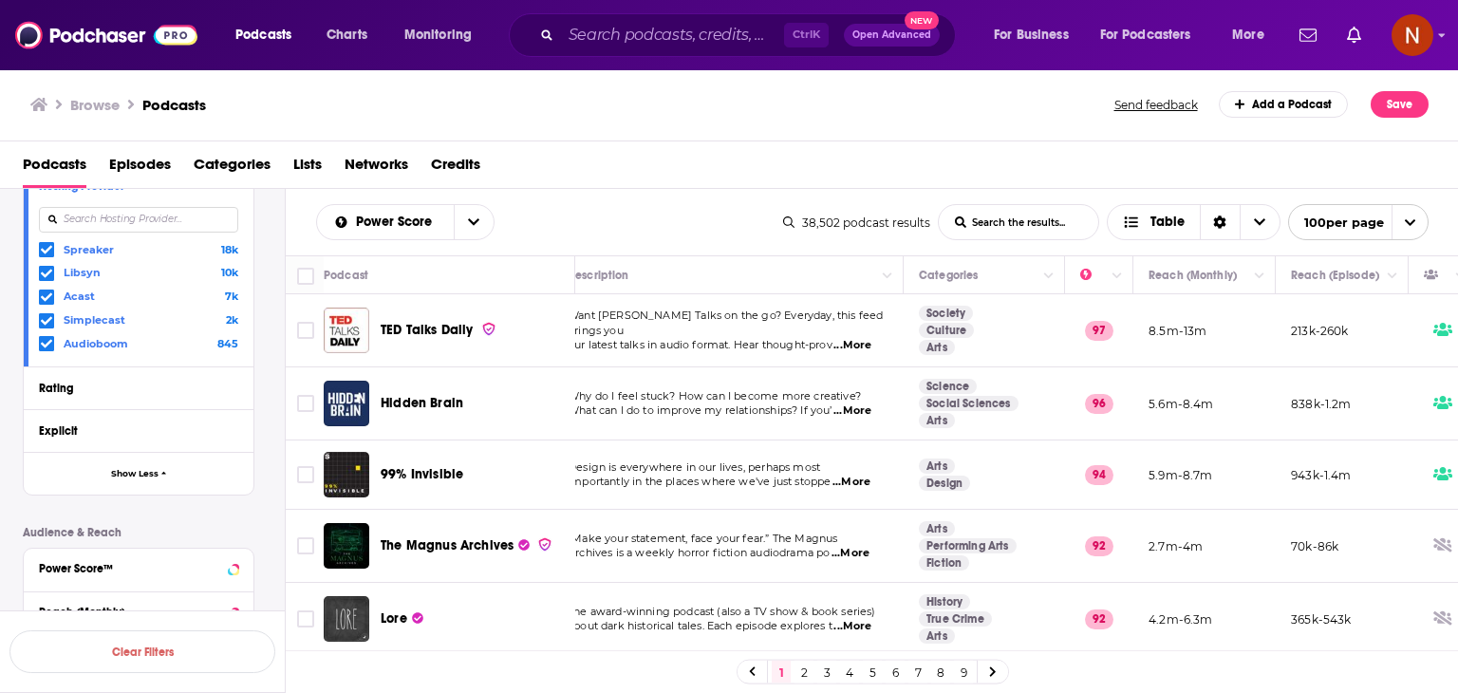
scroll to position [1161, 0]
click at [154, 477] on span "Show Less" at bounding box center [134, 474] width 47 height 10
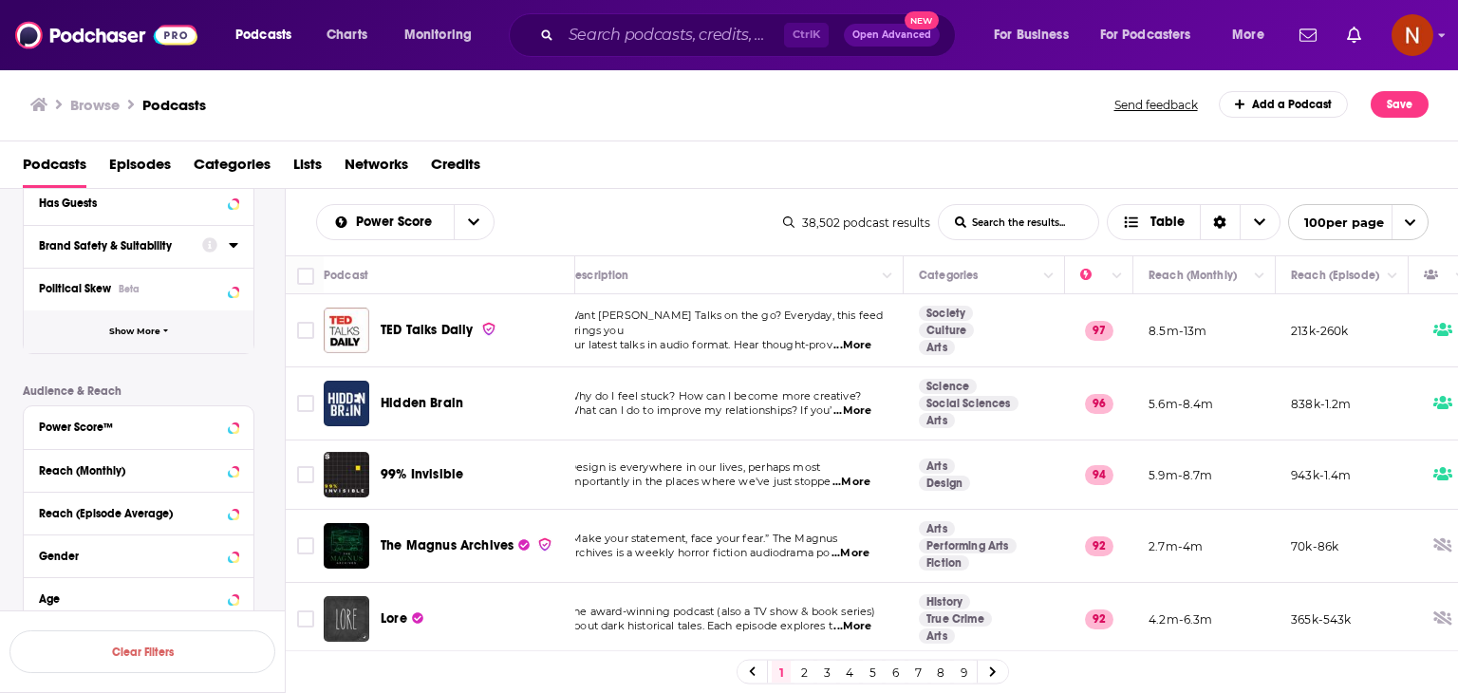
scroll to position [761, 0]
click at [157, 341] on button "Show More" at bounding box center [139, 330] width 230 height 43
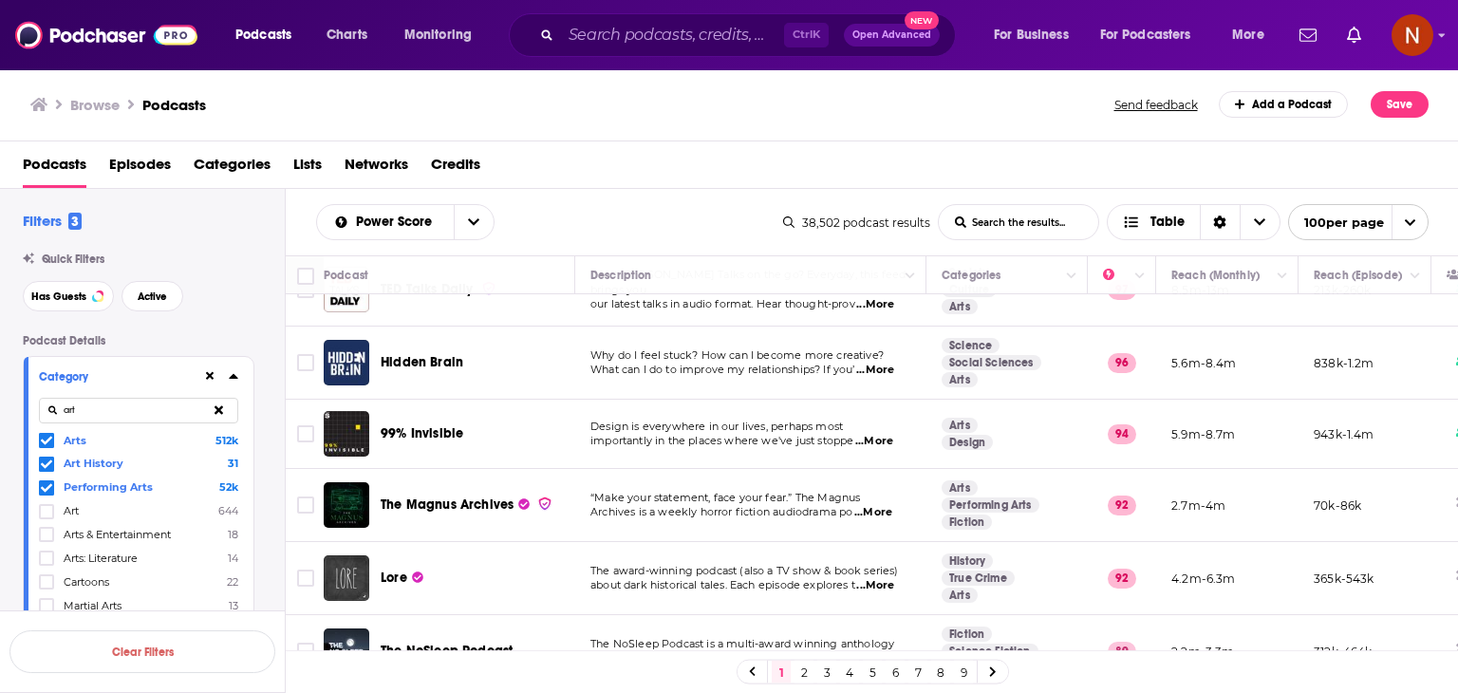
scroll to position [40, 0]
click at [49, 487] on icon at bounding box center [46, 487] width 11 height 11
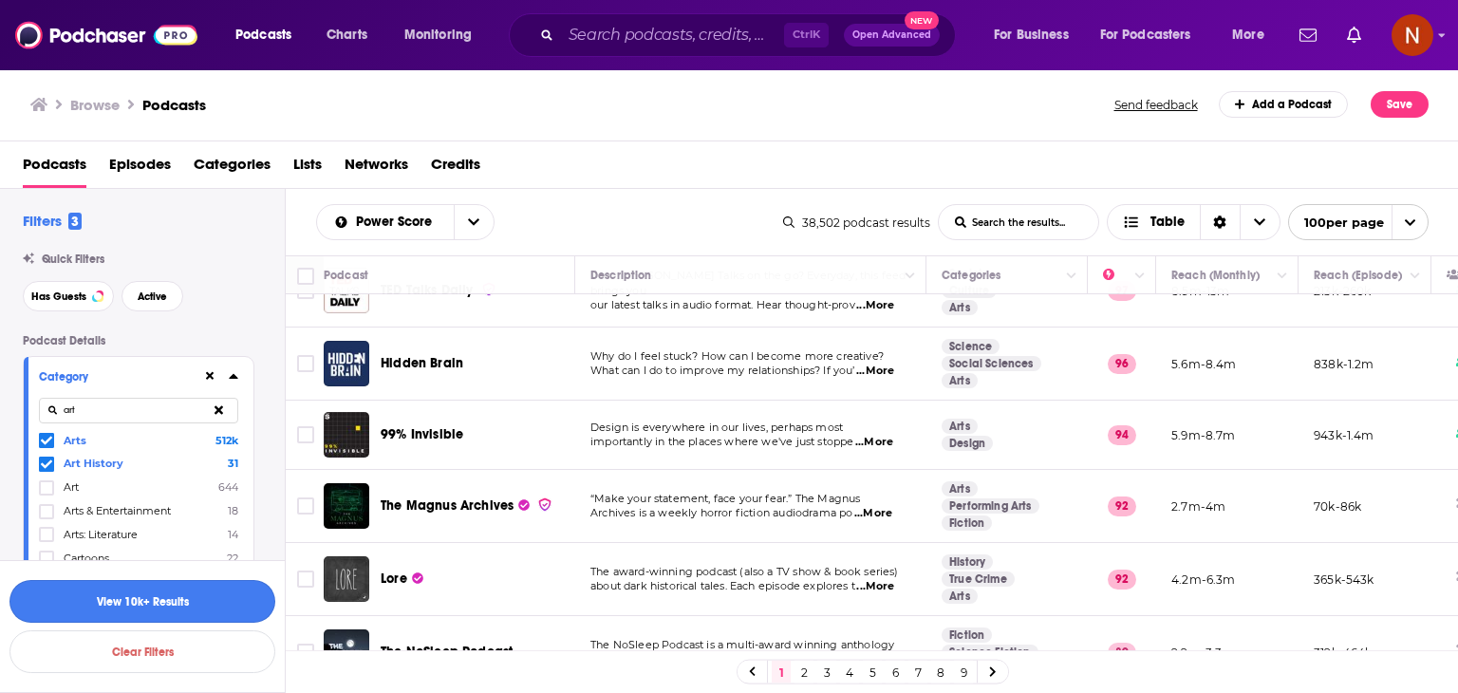
click at [205, 594] on button "View 10k+ Results" at bounding box center [142, 601] width 266 height 43
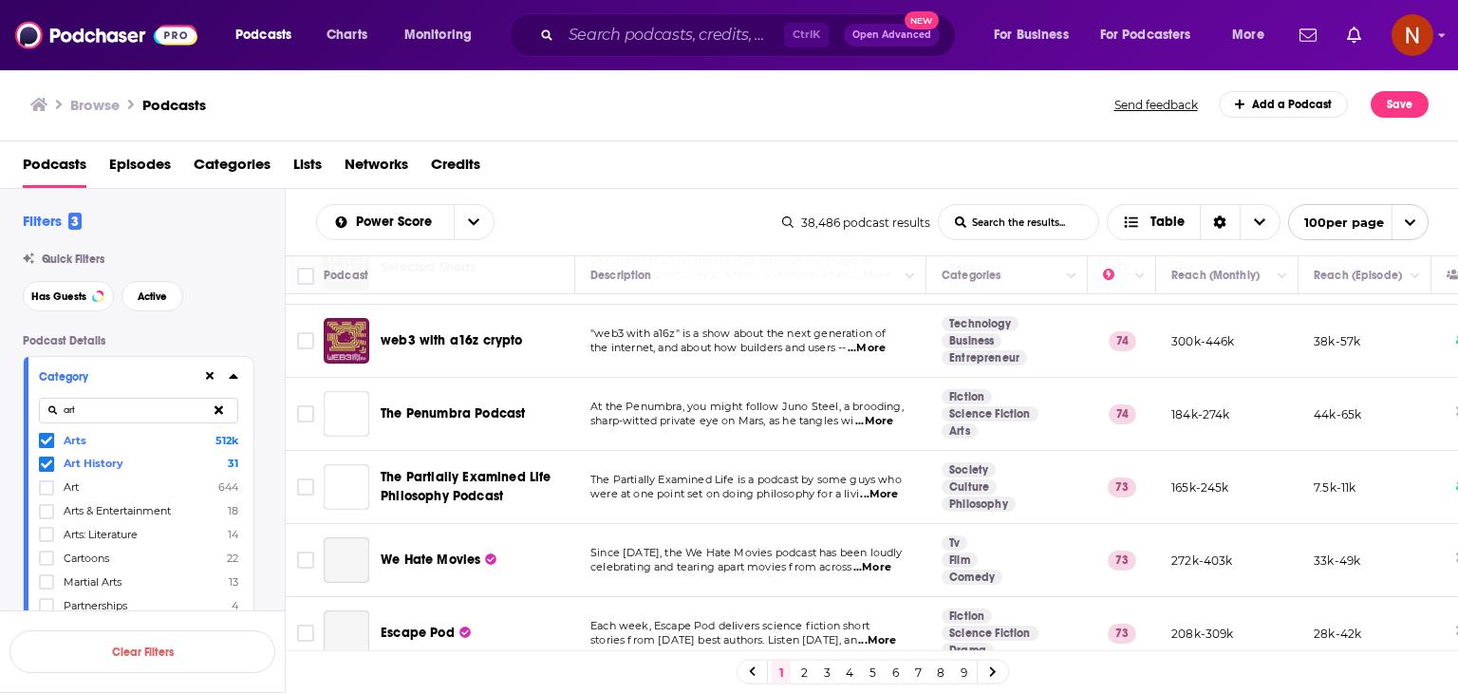
scroll to position [2932, 0]
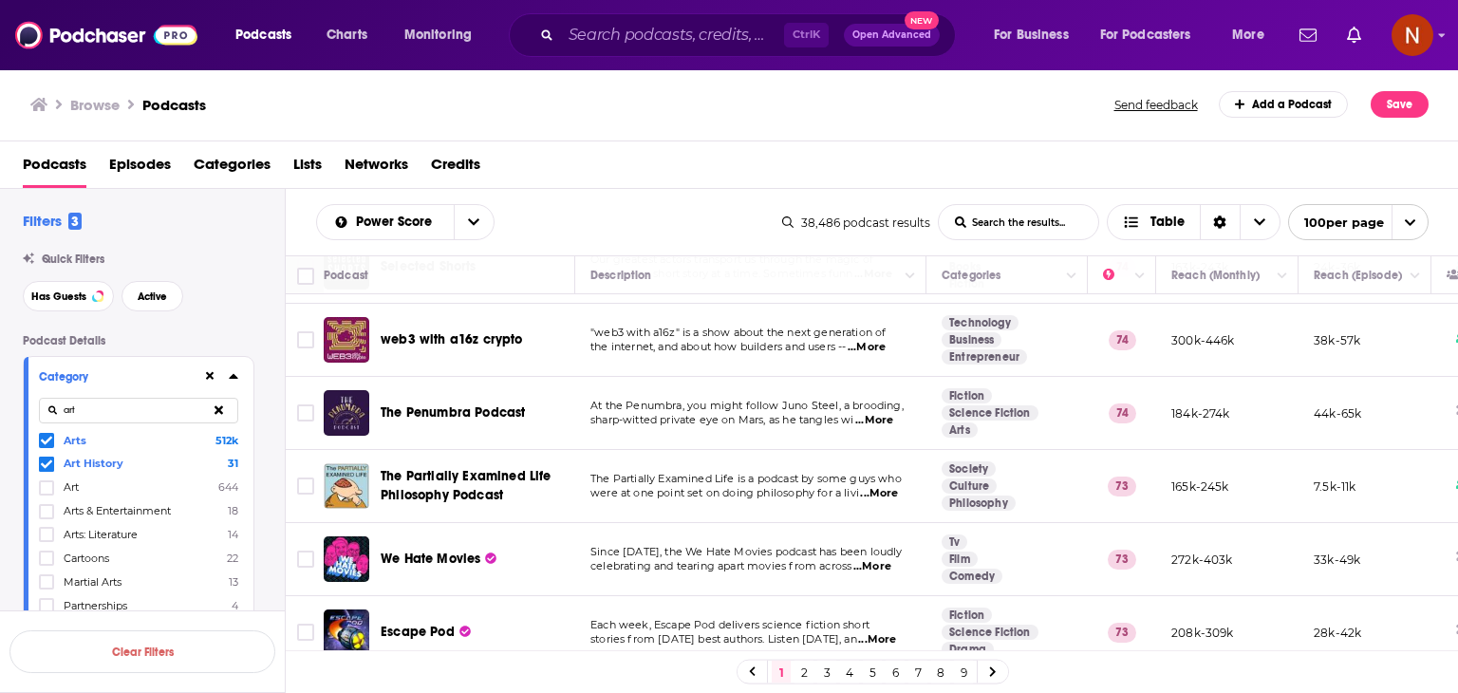
click at [46, 441] on icon at bounding box center [46, 441] width 11 height 9
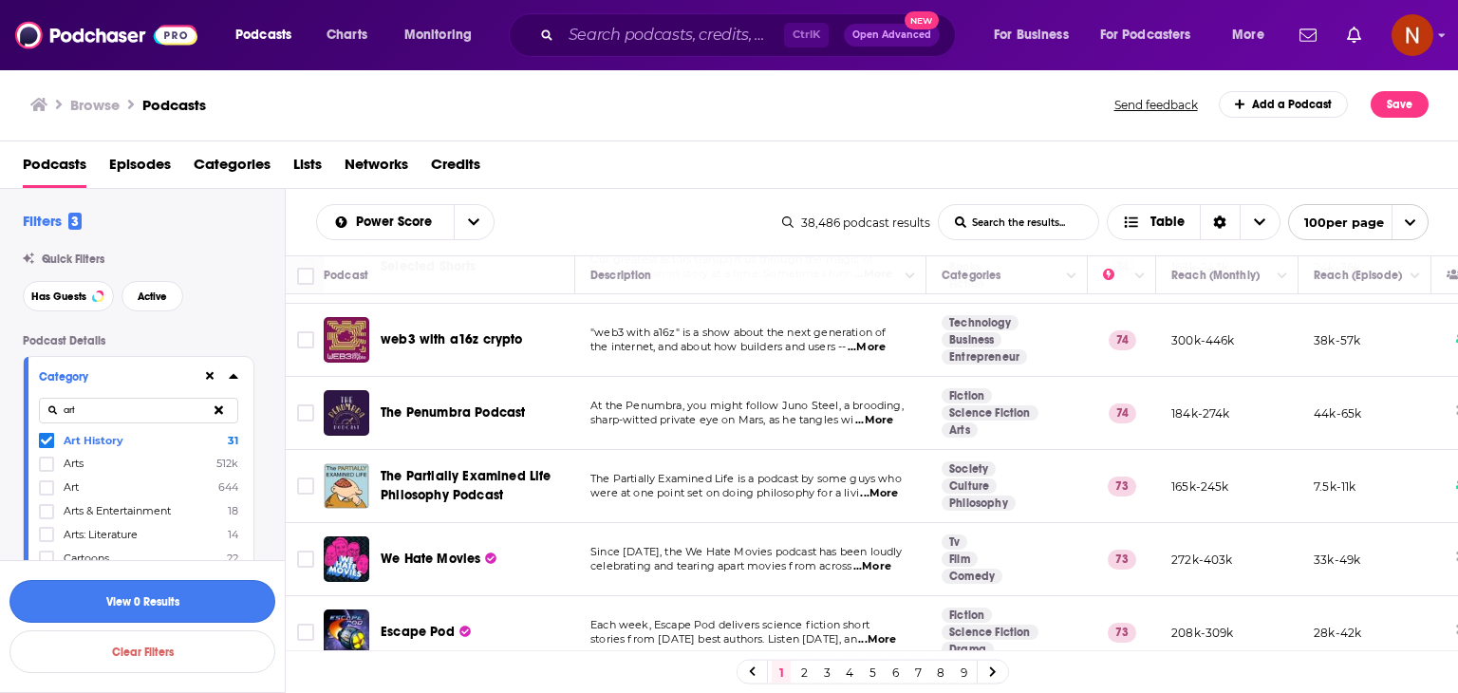
click at [194, 609] on button "View 0 Results" at bounding box center [142, 601] width 266 height 43
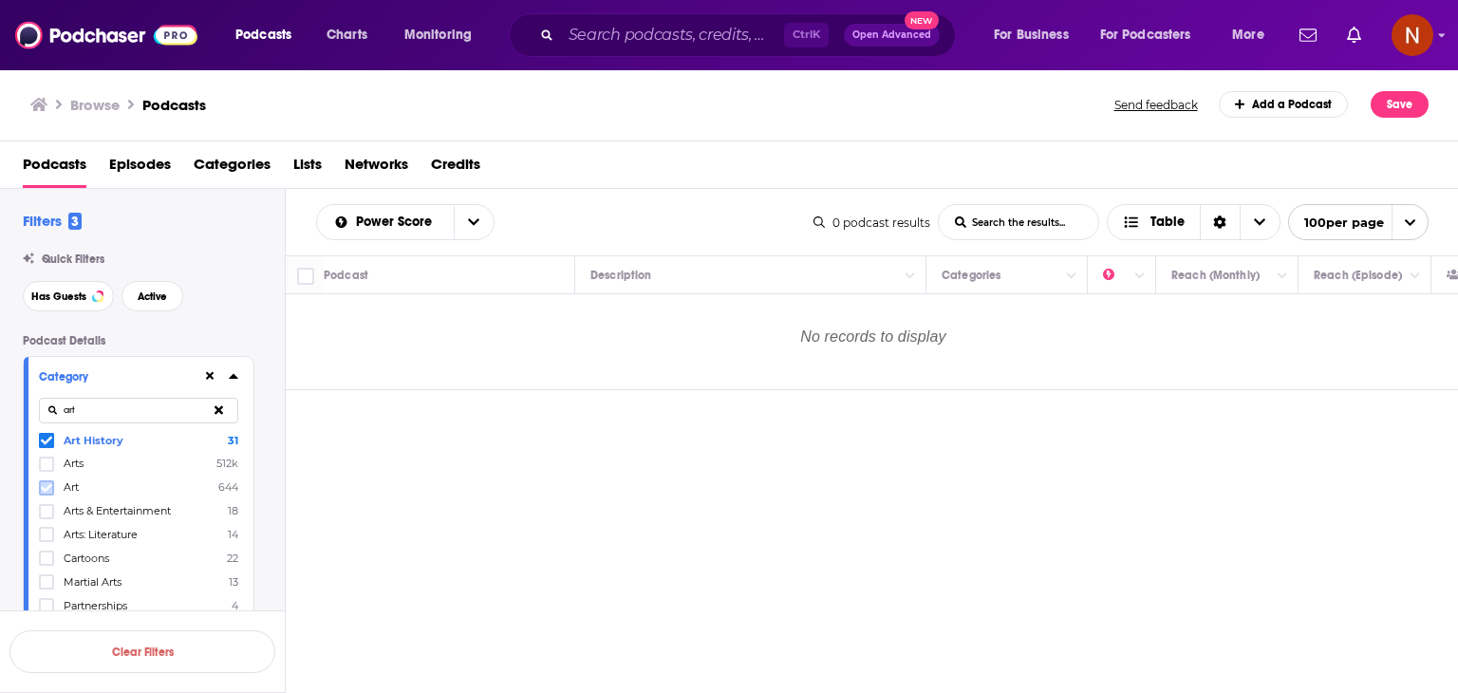
click at [47, 489] on icon at bounding box center [46, 487] width 11 height 9
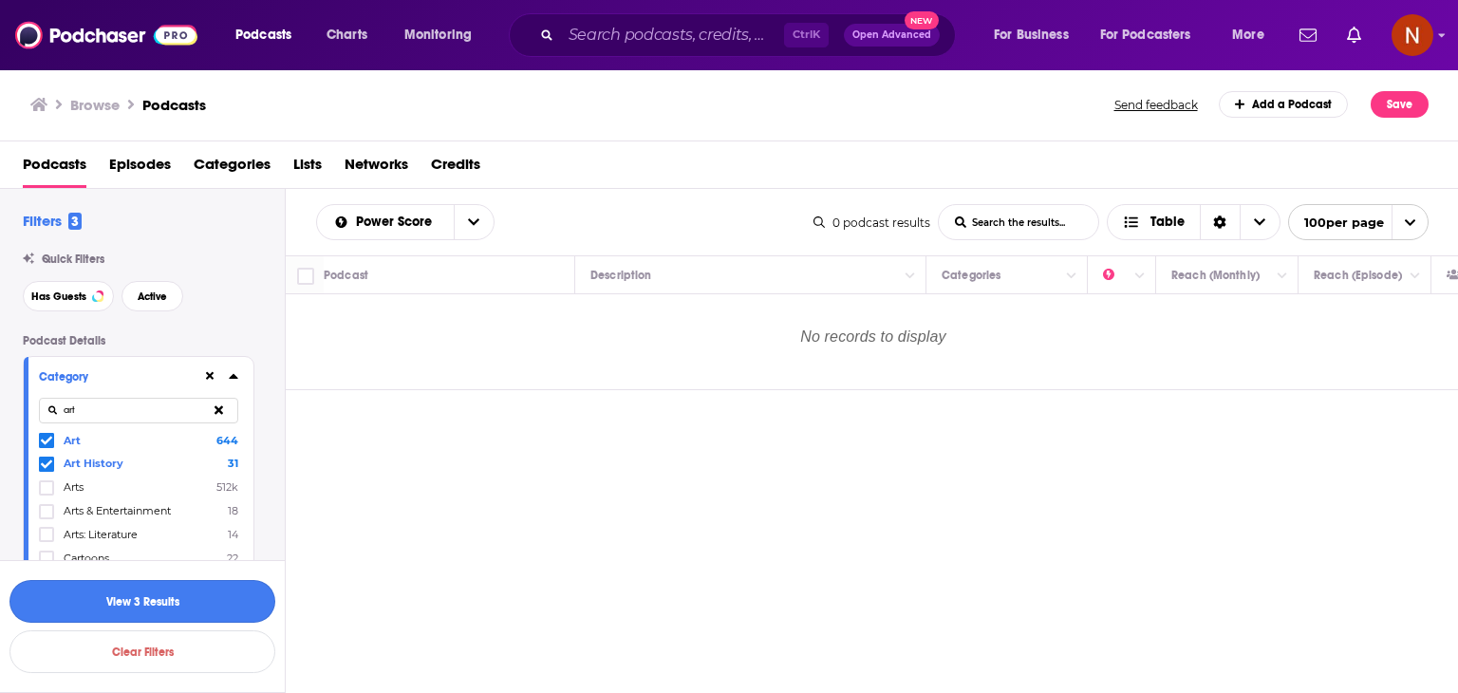
click at [224, 593] on button "View 3 Results" at bounding box center [142, 601] width 266 height 43
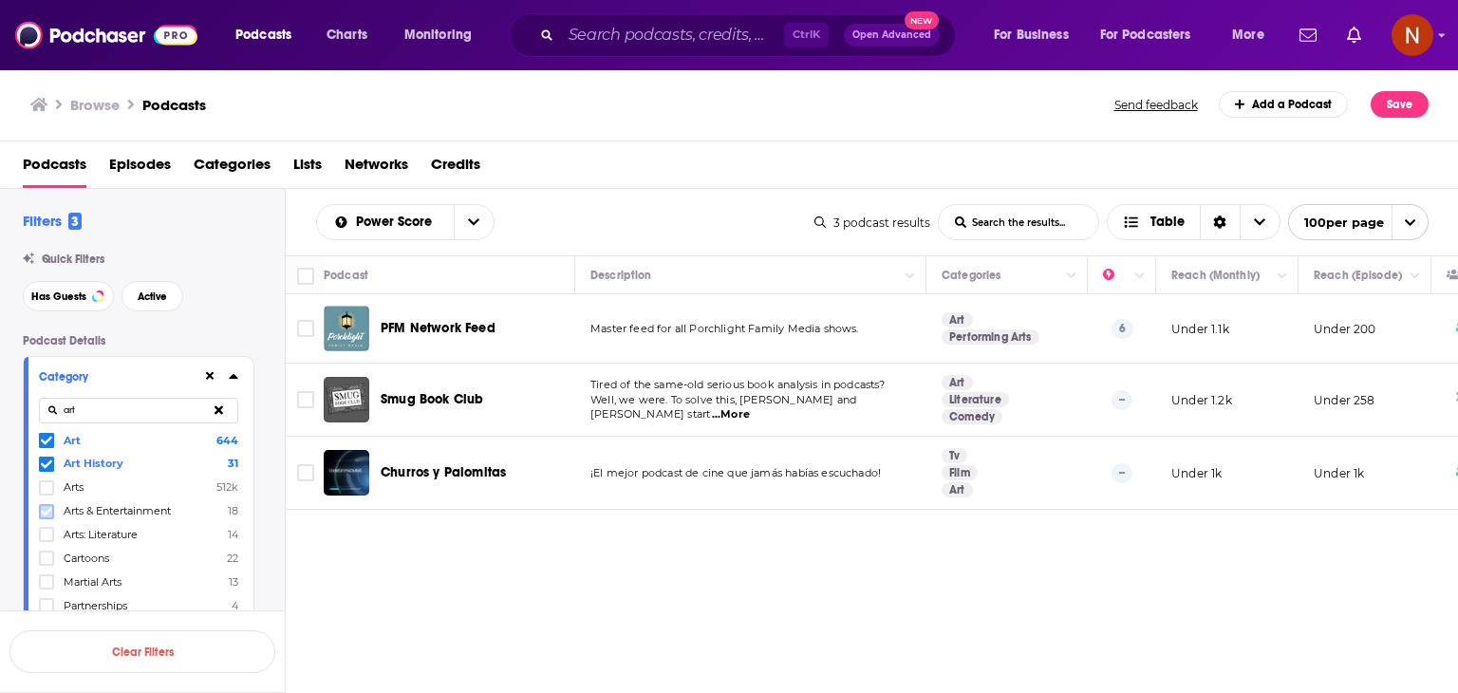
click at [49, 513] on icon at bounding box center [46, 511] width 11 height 11
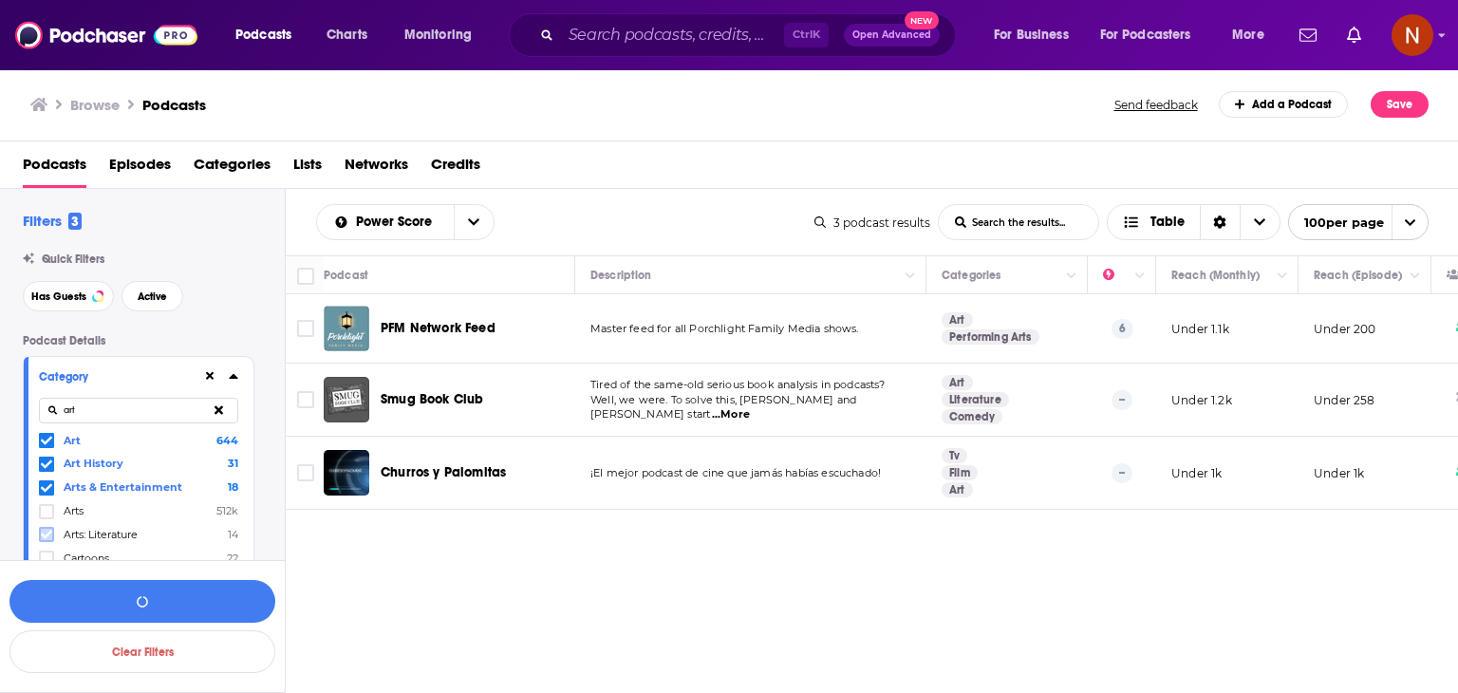
click at [46, 535] on icon at bounding box center [46, 535] width 11 height 9
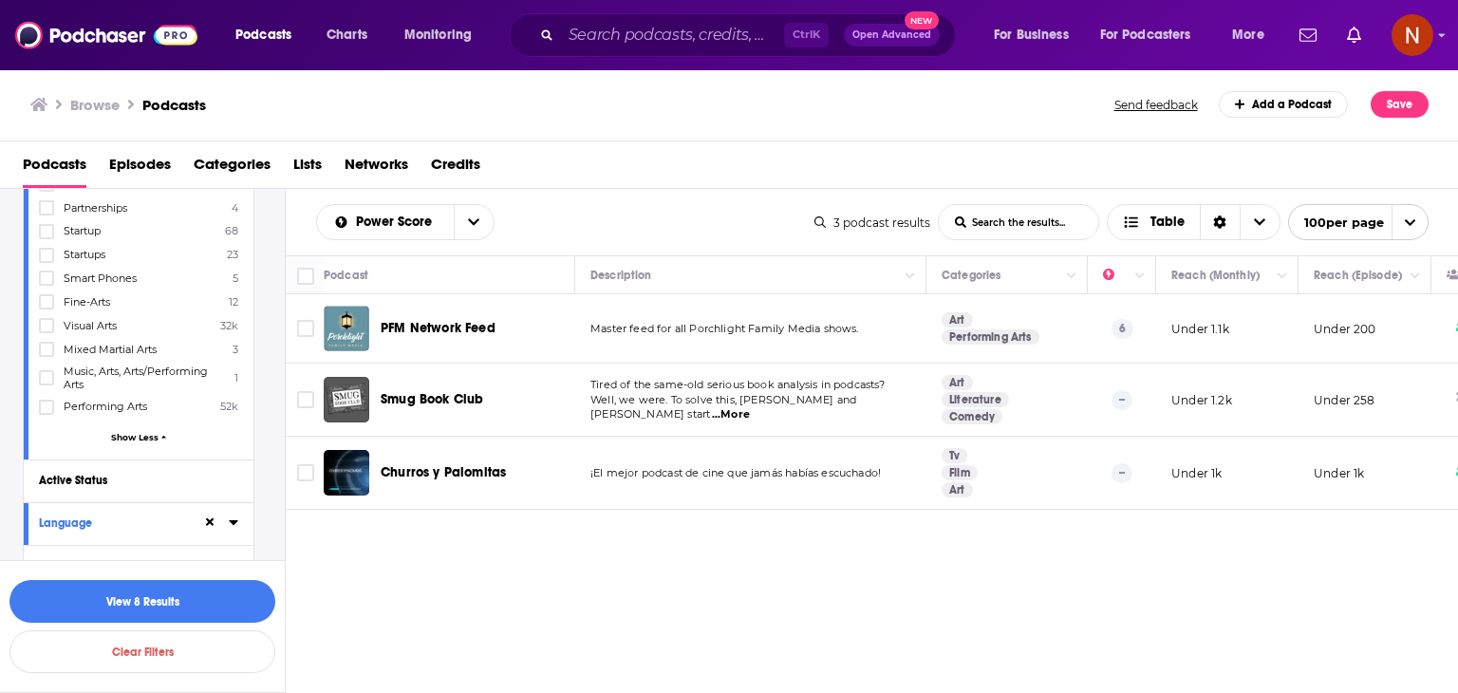
scroll to position [399, 0]
click at [180, 587] on button "View 8 Results" at bounding box center [142, 601] width 266 height 43
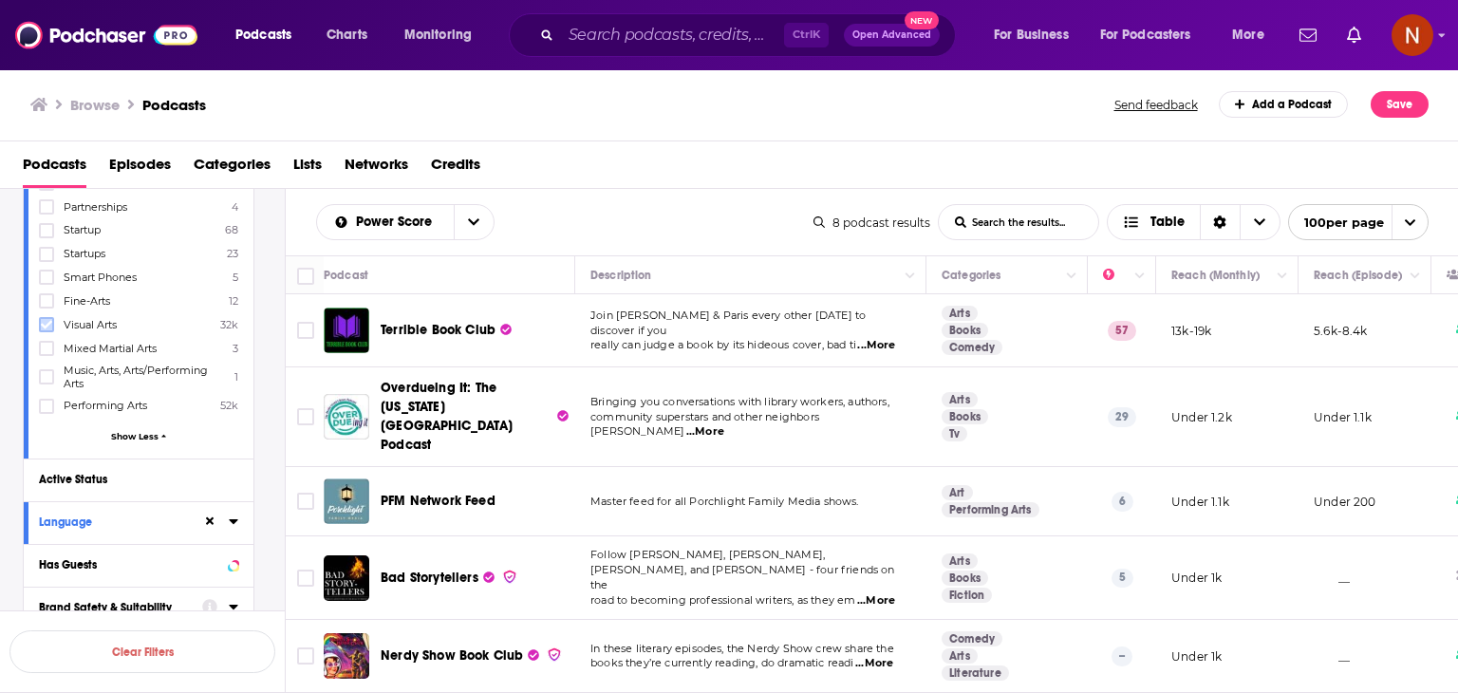
click at [43, 330] on span at bounding box center [46, 324] width 11 height 11
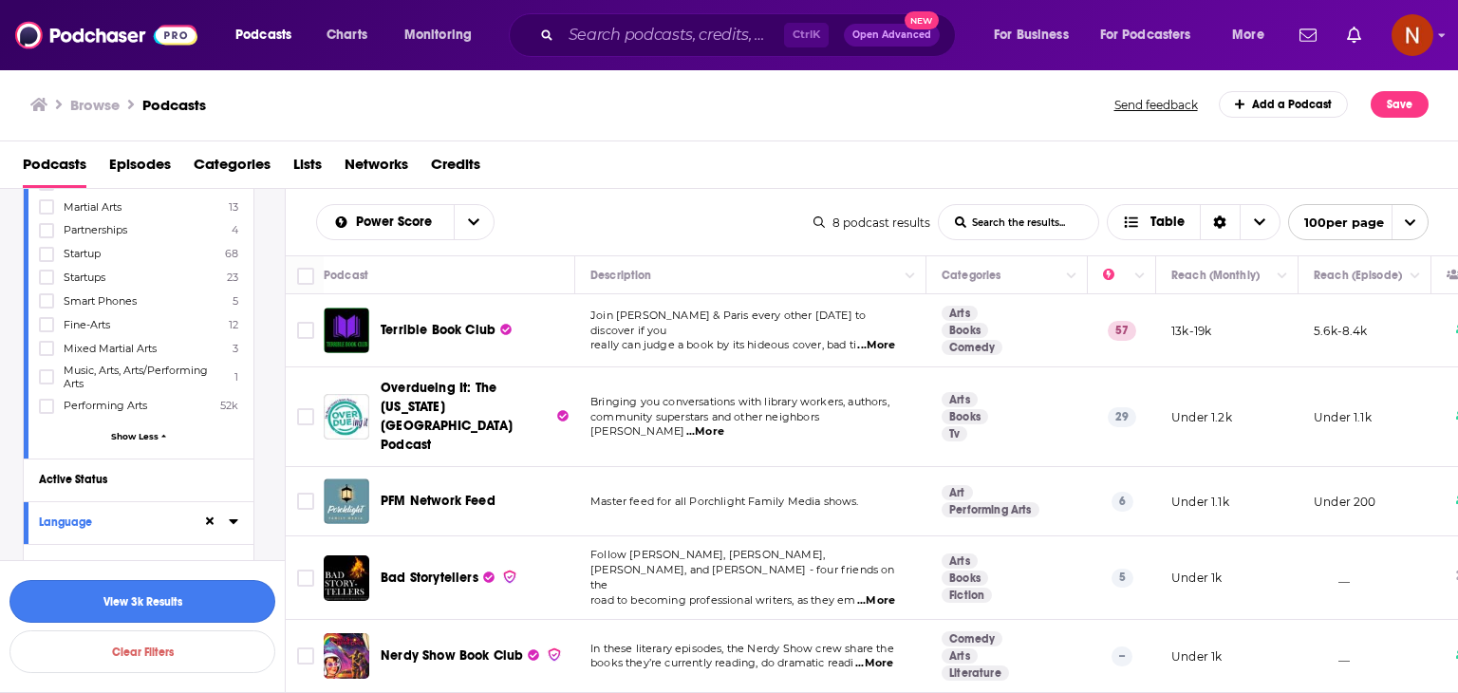
click at [225, 592] on button "View 3k Results" at bounding box center [142, 601] width 266 height 43
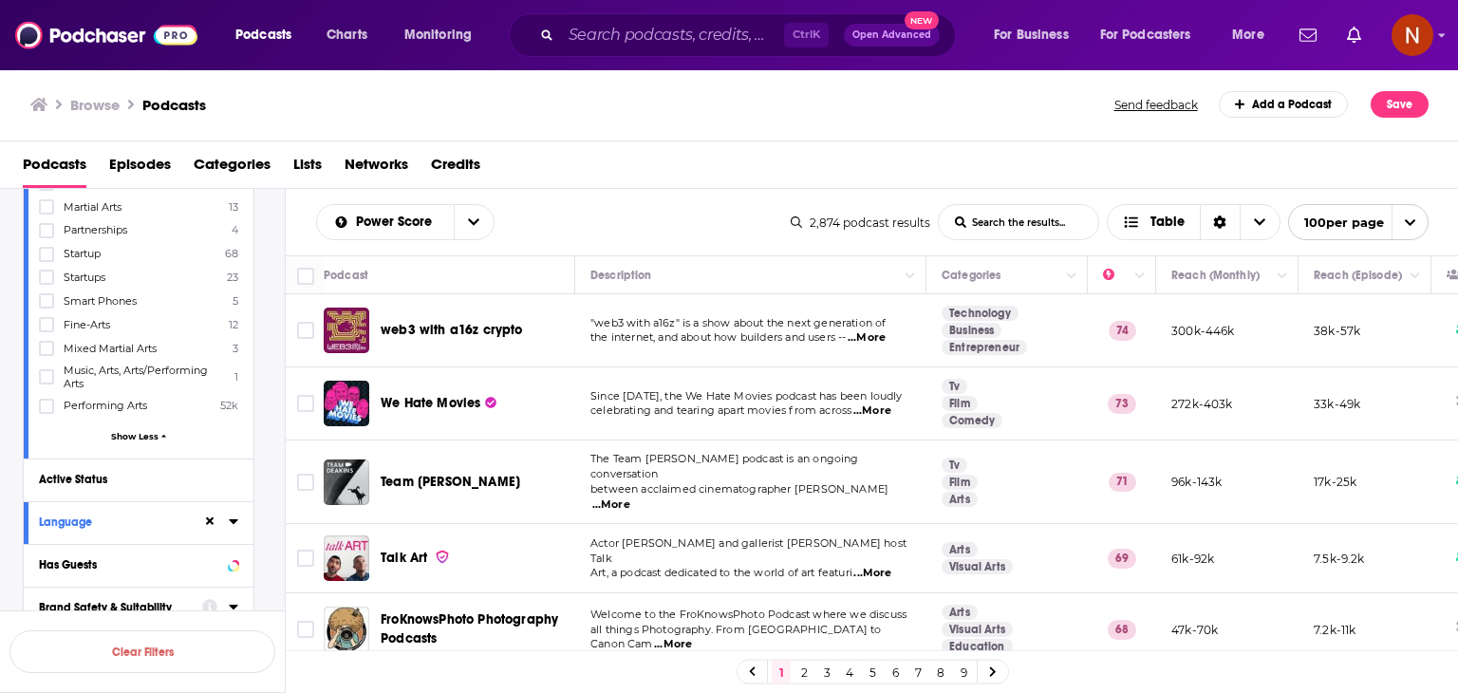
drag, startPoint x: 306, startPoint y: 226, endPoint x: 659, endPoint y: 434, distance: 409.8
click at [659, 434] on div "Power Score List Search Input Search the results... Table 2,874 podcast results…" at bounding box center [872, 502] width 1173 height 626
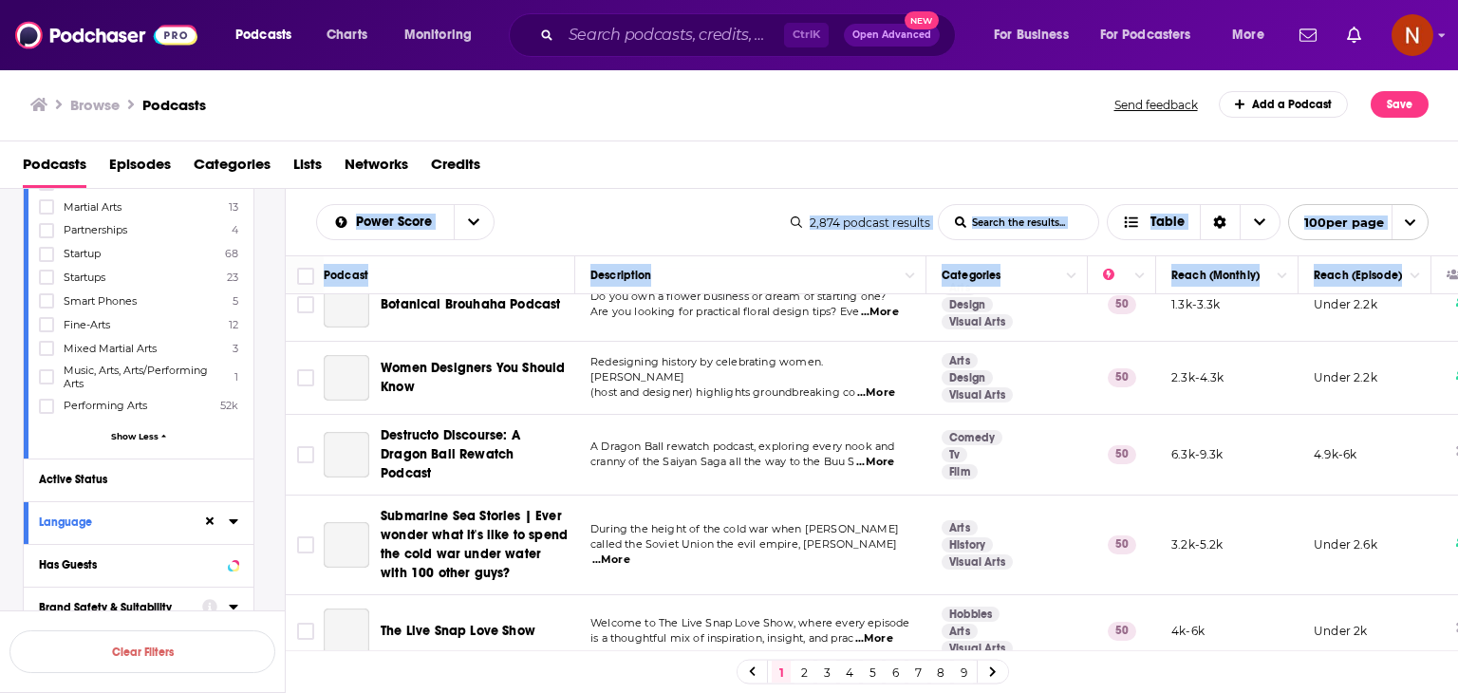
scroll to position [6930, 0]
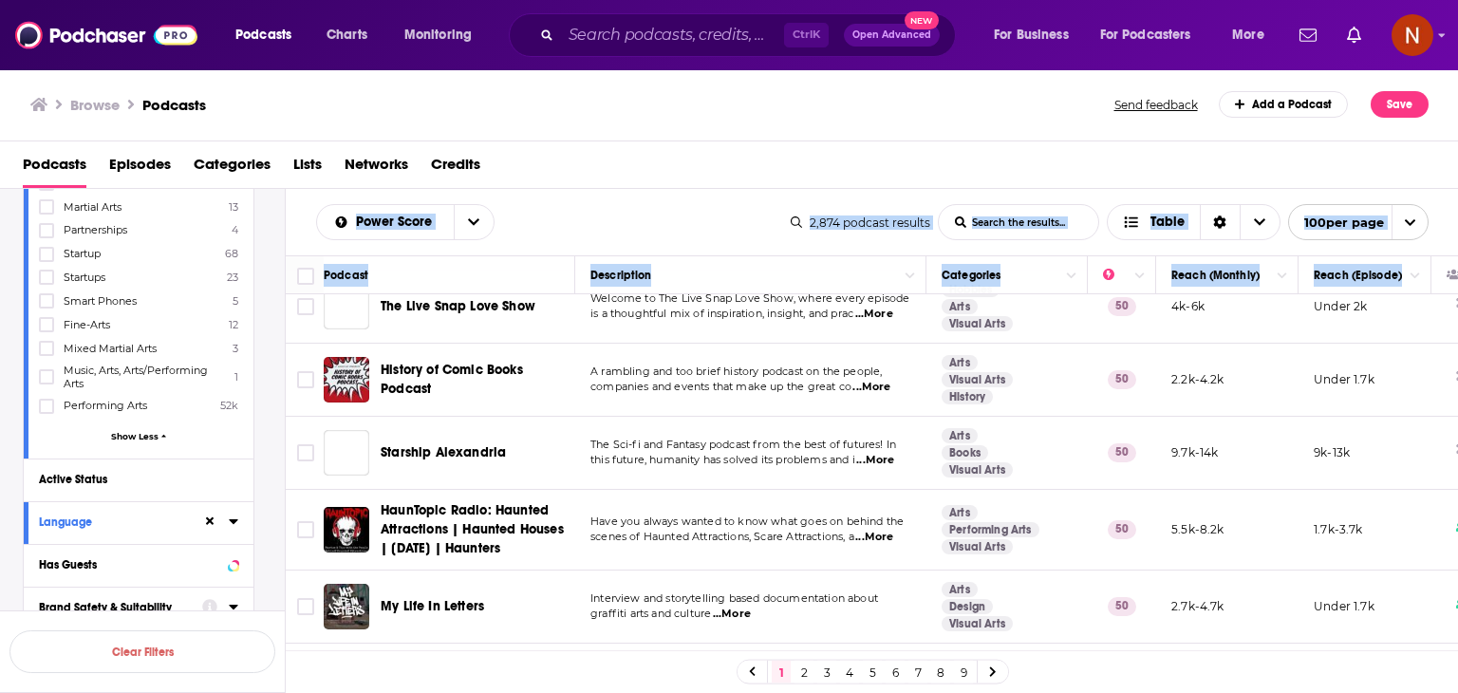
click at [1407, 644] on td "2k-3.5k" at bounding box center [1365, 680] width 133 height 72
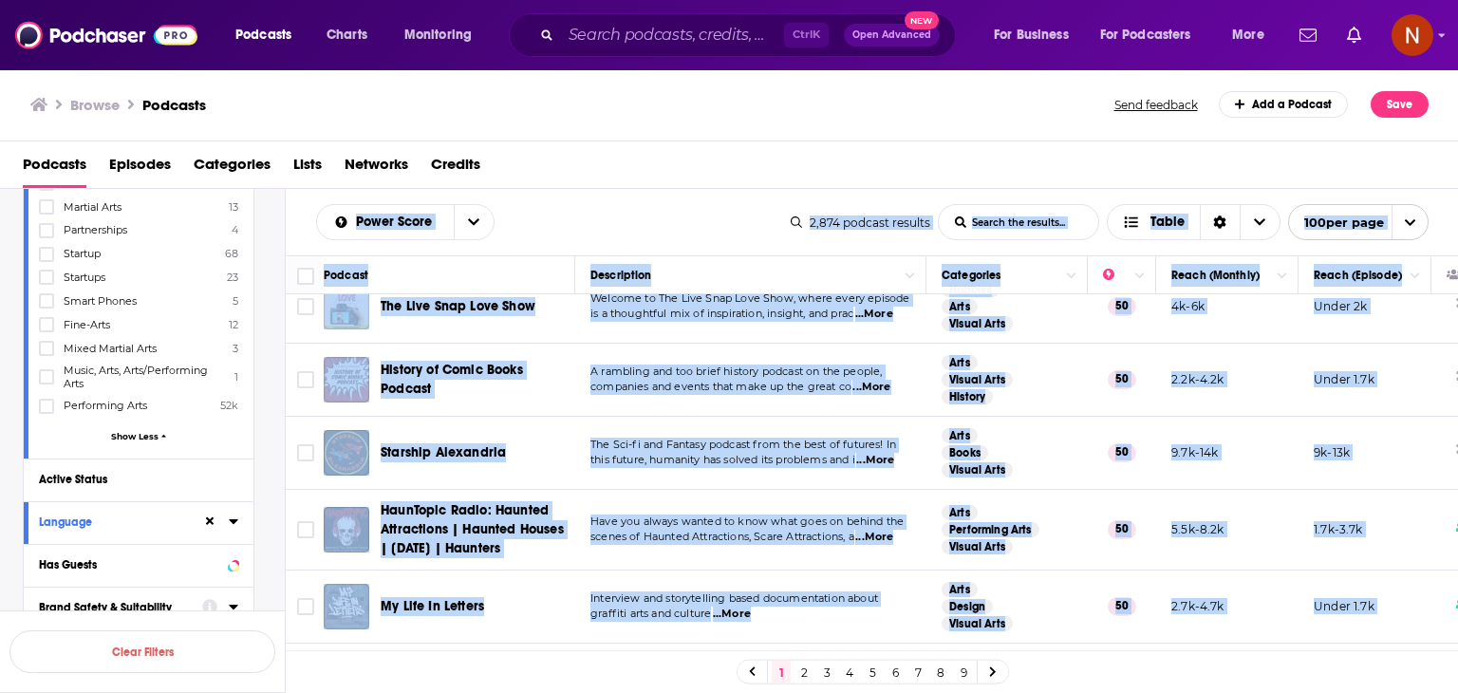
copy div "Power Score List Search Input Search the results... Table 2,874 podcast results…"
click at [805, 674] on link "2" at bounding box center [804, 672] width 19 height 23
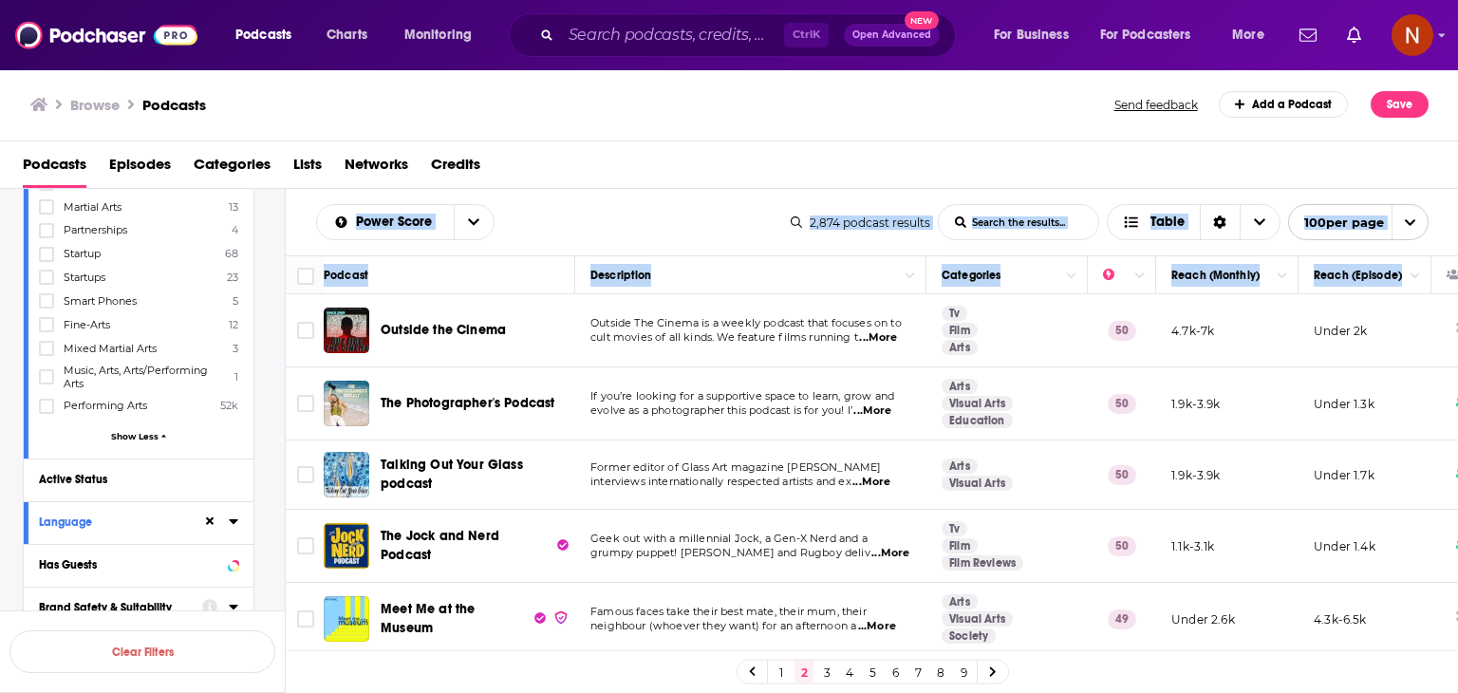
click at [585, 240] on div "Power Score List Search Input Search the results... Table 2,874 podcast results…" at bounding box center [872, 222] width 1173 height 66
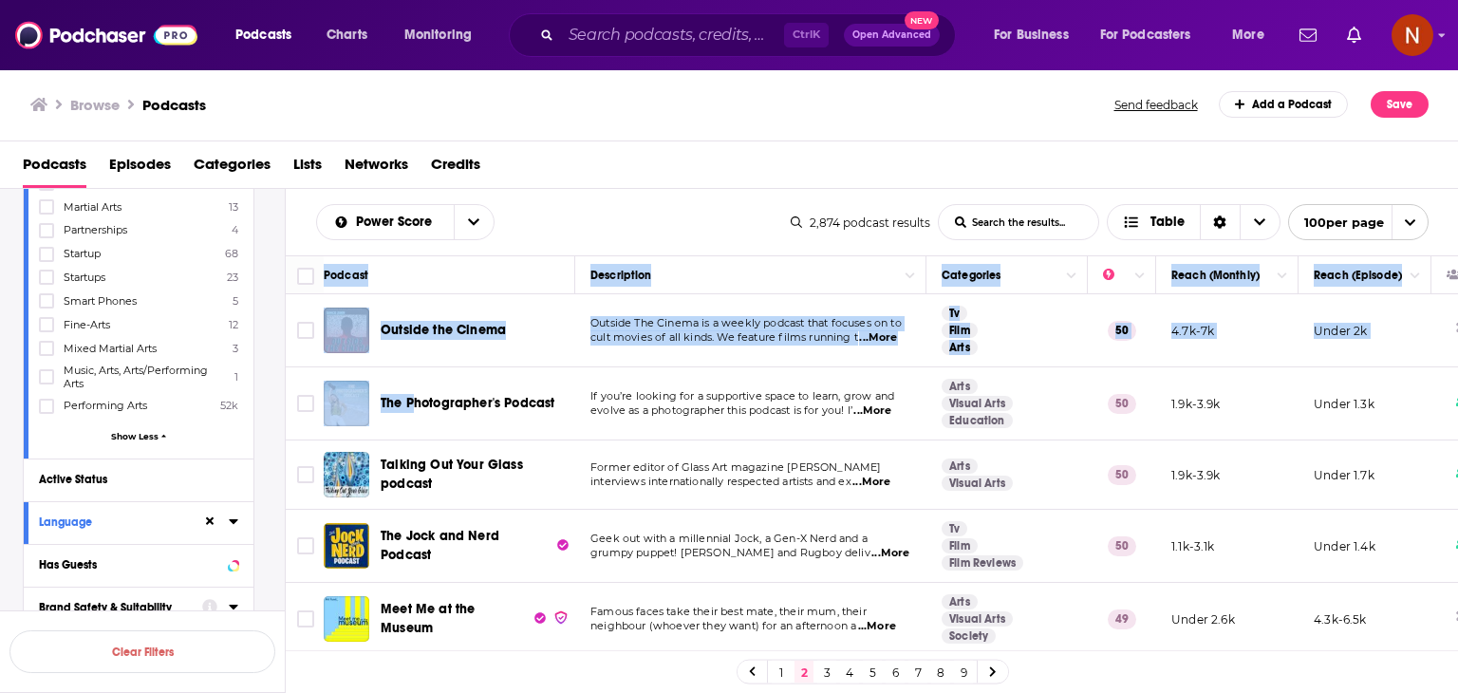
drag, startPoint x: 290, startPoint y: 259, endPoint x: 417, endPoint y: 392, distance: 184.0
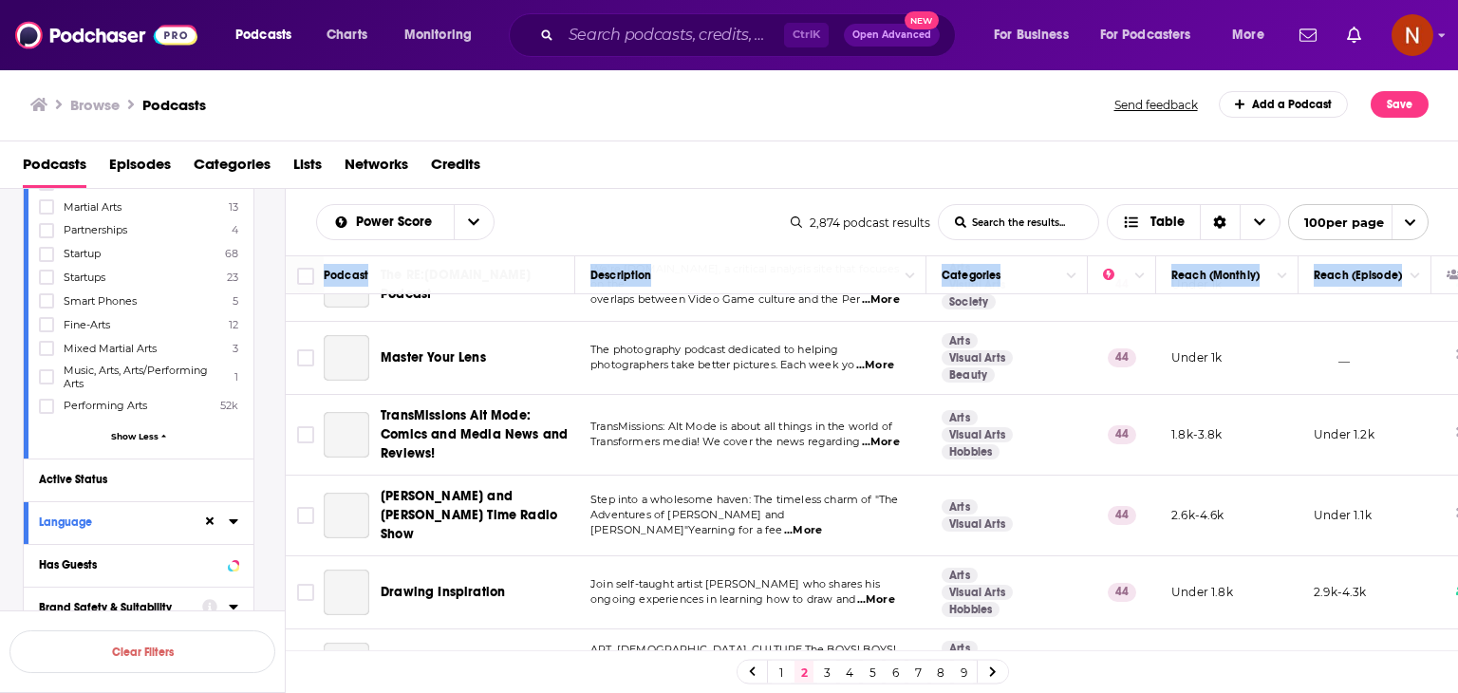
scroll to position [6957, 0]
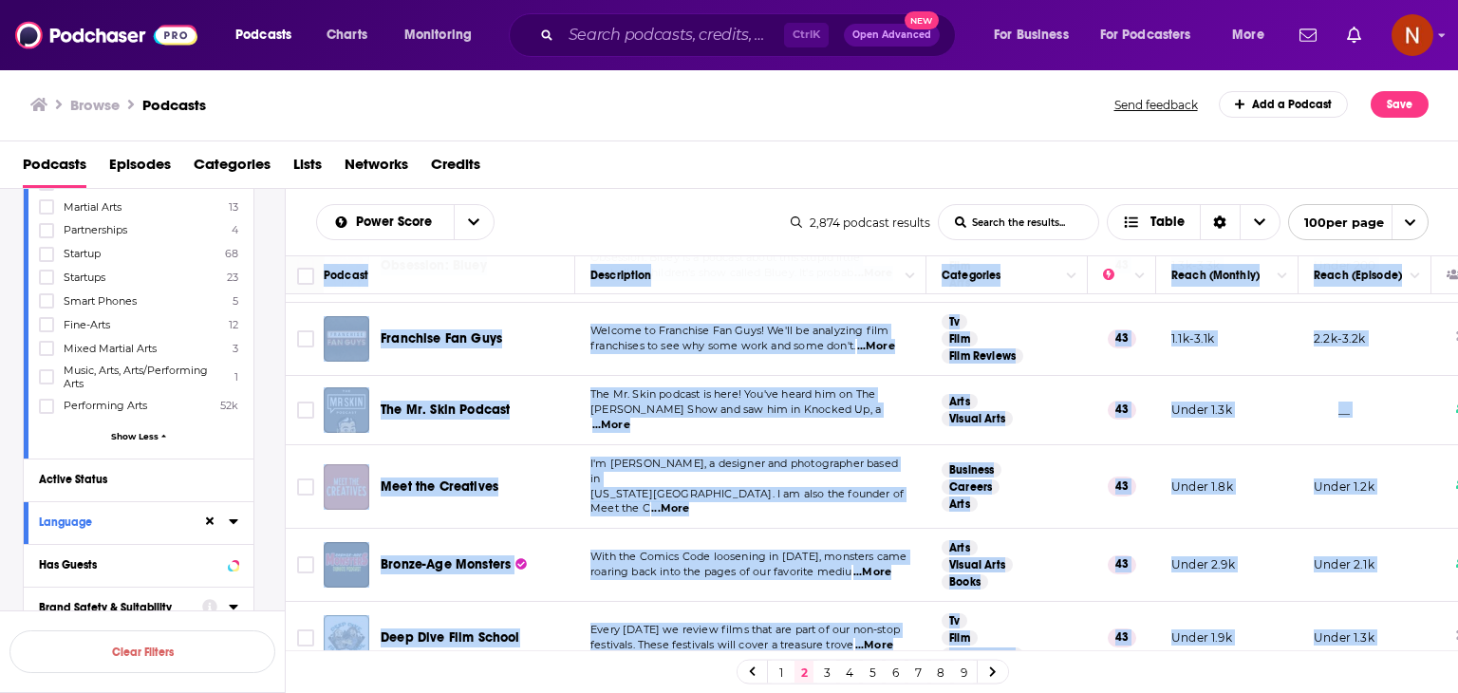
copy table "Loremip Dolorsitame Consectetu Adipi (Elitsed) Doeiu (Tempori) Utlabor etd Magn…"
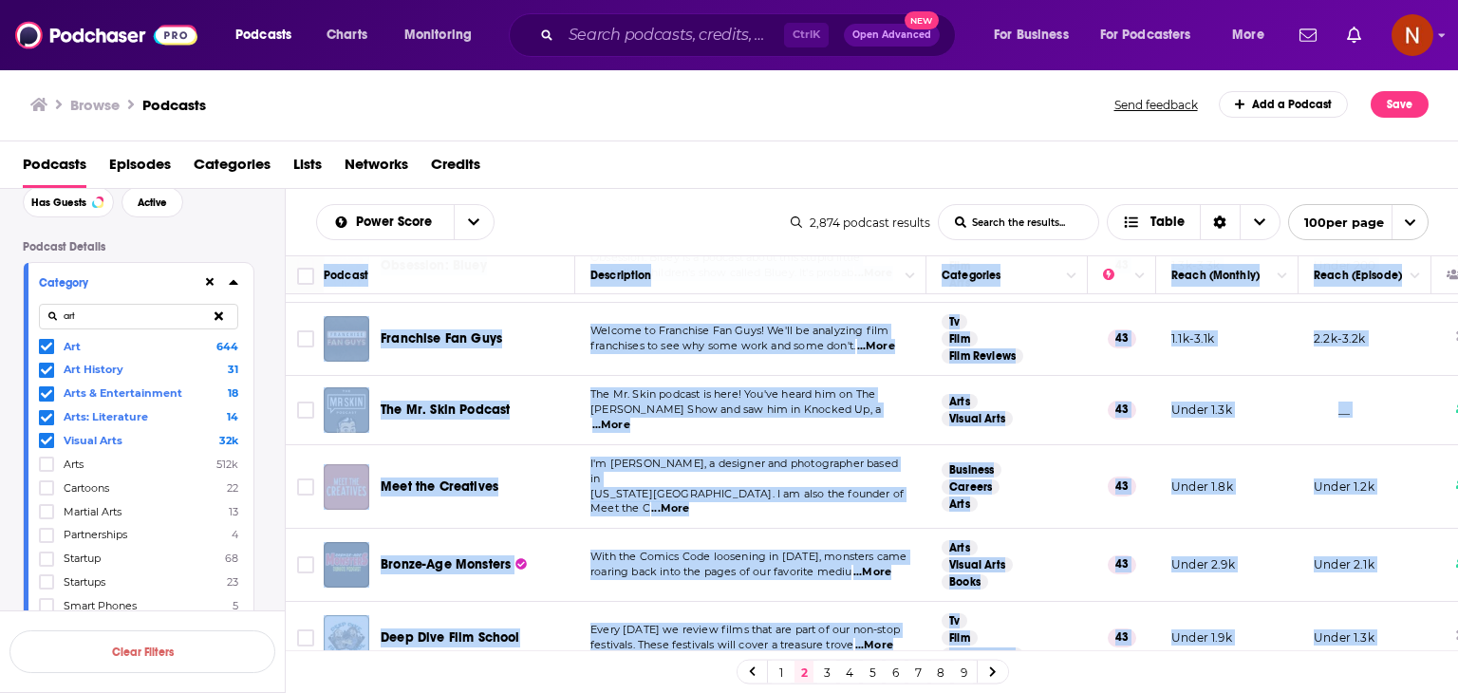
scroll to position [91, 0]
click at [216, 312] on icon at bounding box center [219, 318] width 9 height 12
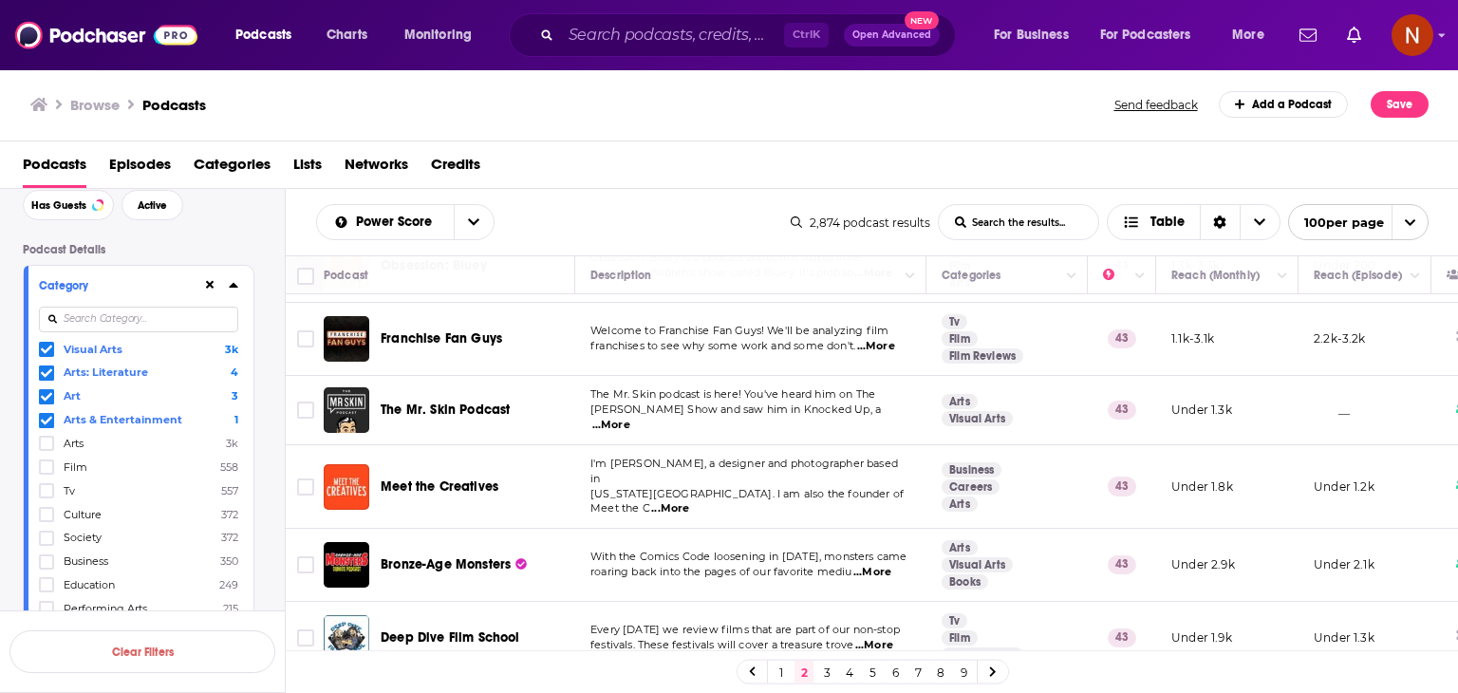
click at [42, 349] on icon at bounding box center [46, 350] width 11 height 9
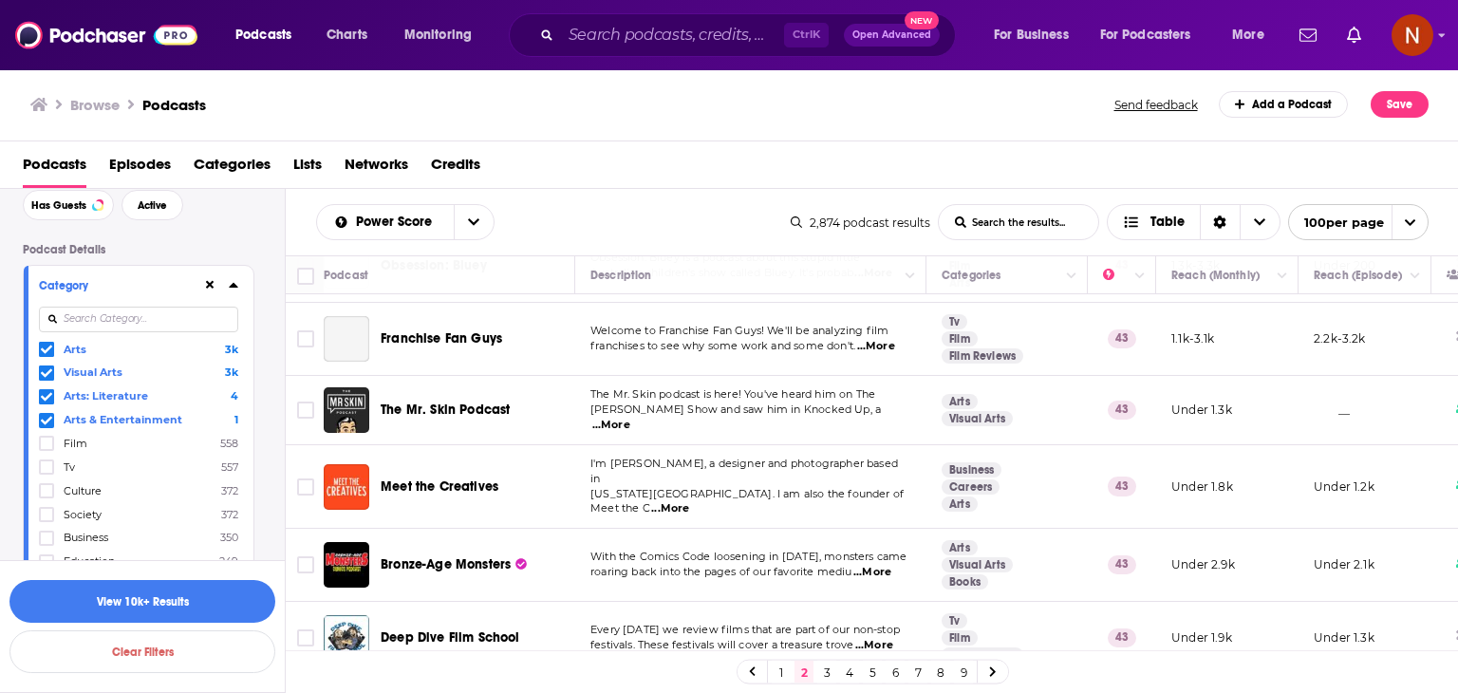
click at [46, 420] on icon at bounding box center [46, 420] width 11 height 9
click at [47, 396] on icon at bounding box center [46, 396] width 11 height 9
click at [47, 369] on icon at bounding box center [46, 372] width 11 height 11
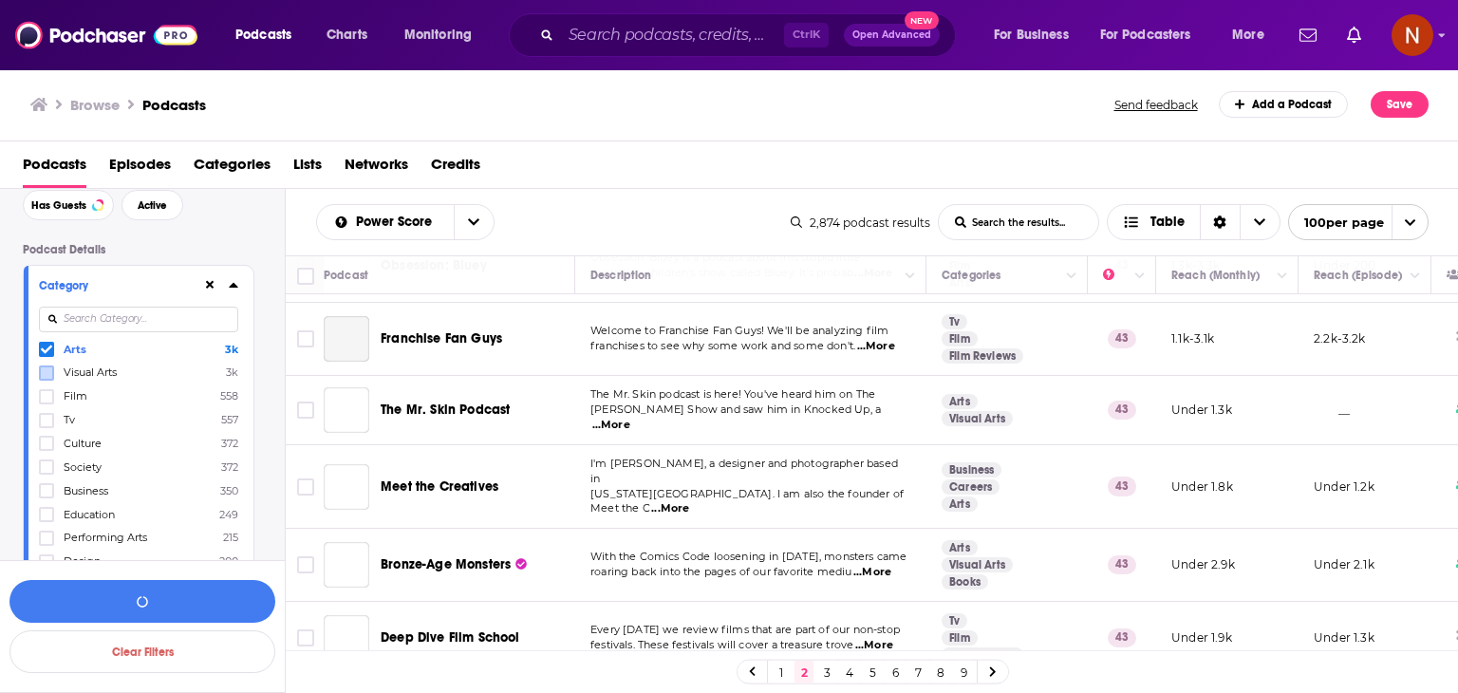
click at [44, 345] on icon at bounding box center [46, 349] width 11 height 11
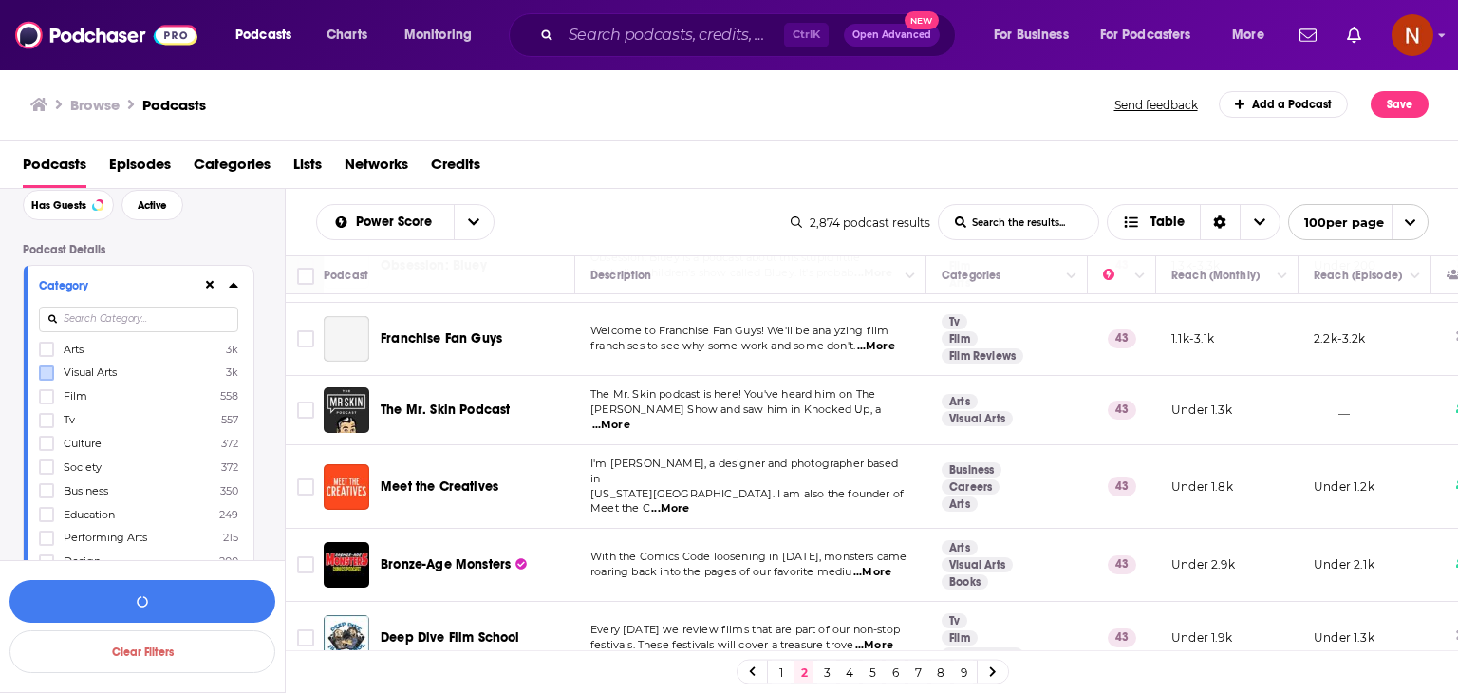
click at [133, 315] on input at bounding box center [138, 320] width 199 height 26
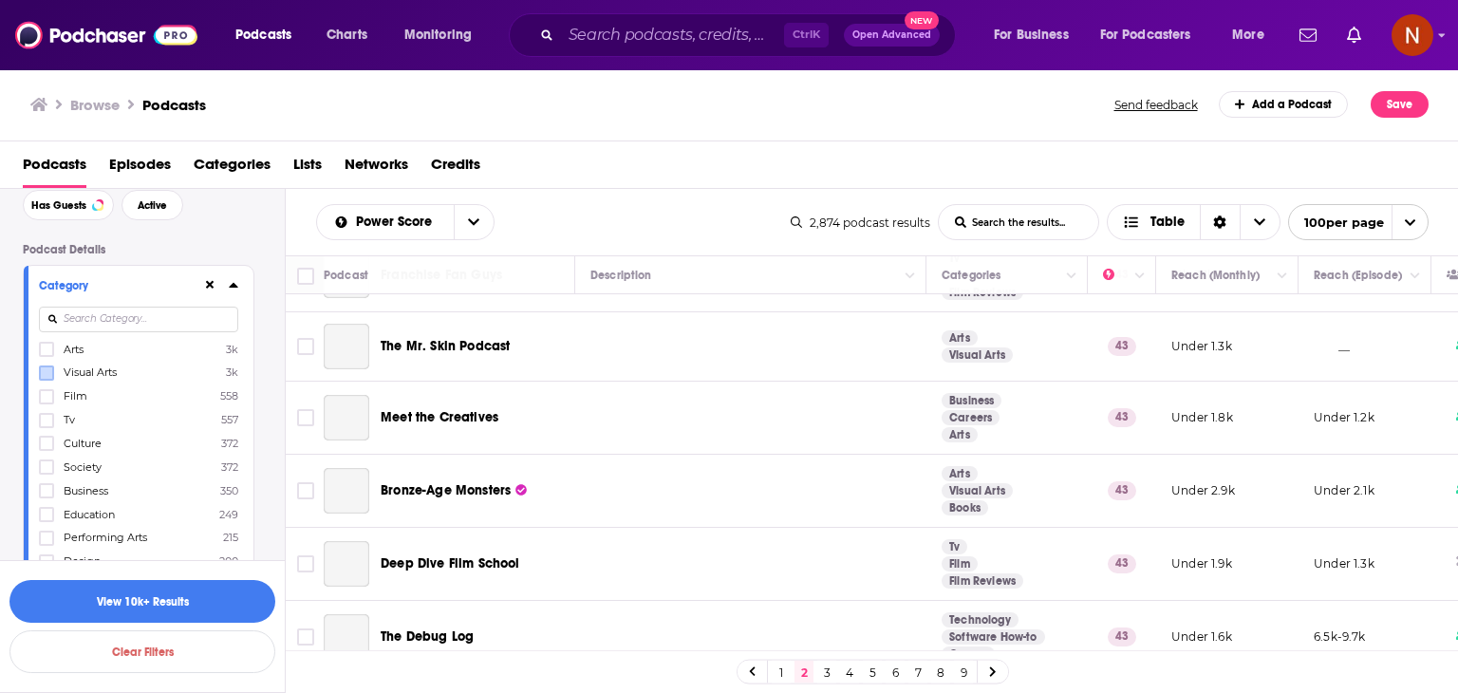
click at [123, 321] on input at bounding box center [138, 320] width 199 height 26
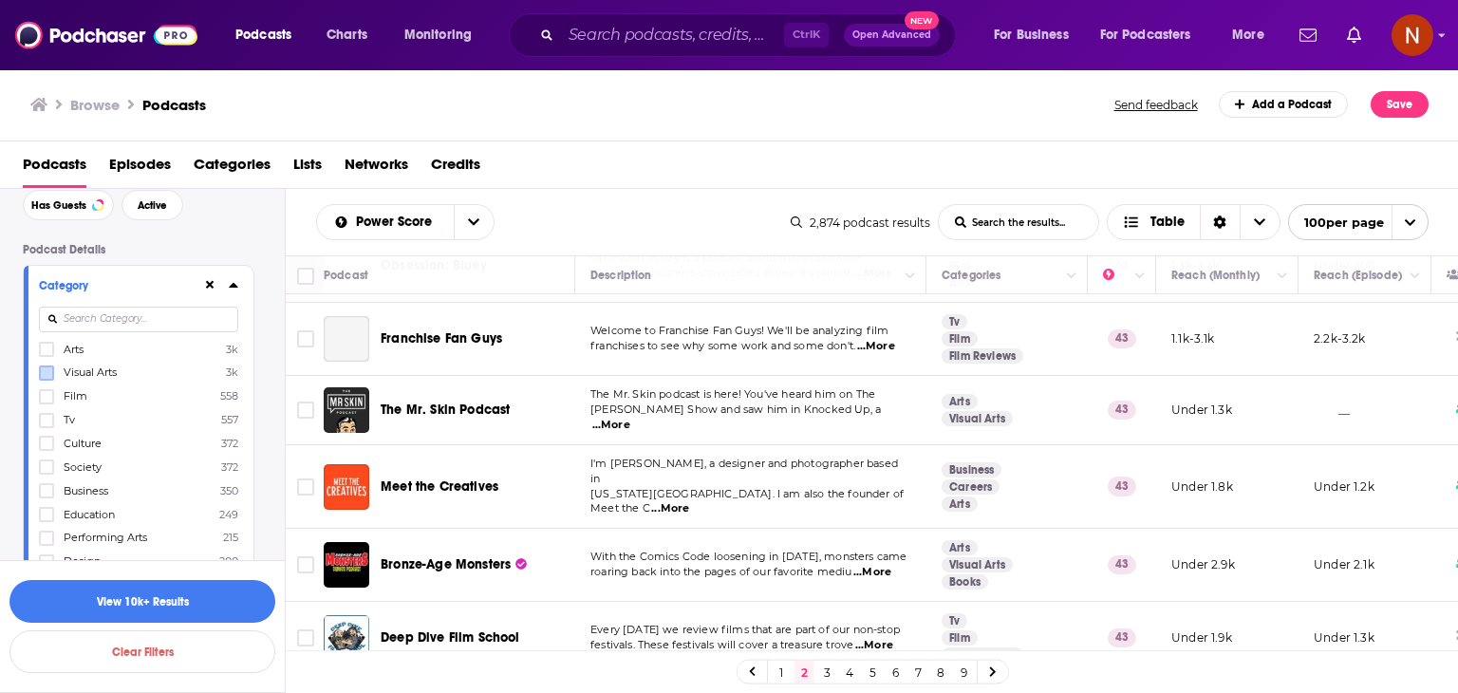
paste input "Sports"
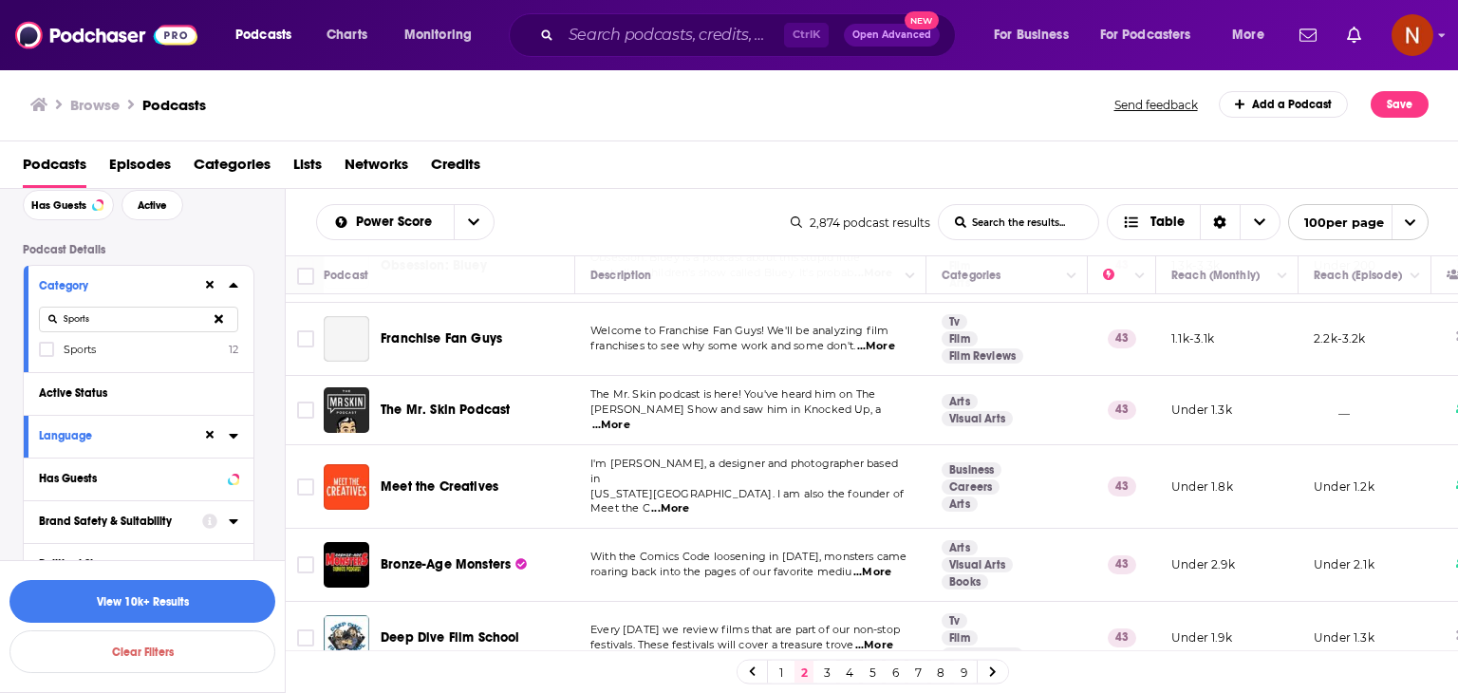
type input "Sports"
click at [38, 353] on div "Category Sports Sports 12" at bounding box center [139, 319] width 230 height 106
click at [46, 348] on icon at bounding box center [46, 349] width 11 height 11
click at [142, 320] on input "Sports" at bounding box center [138, 320] width 199 height 26
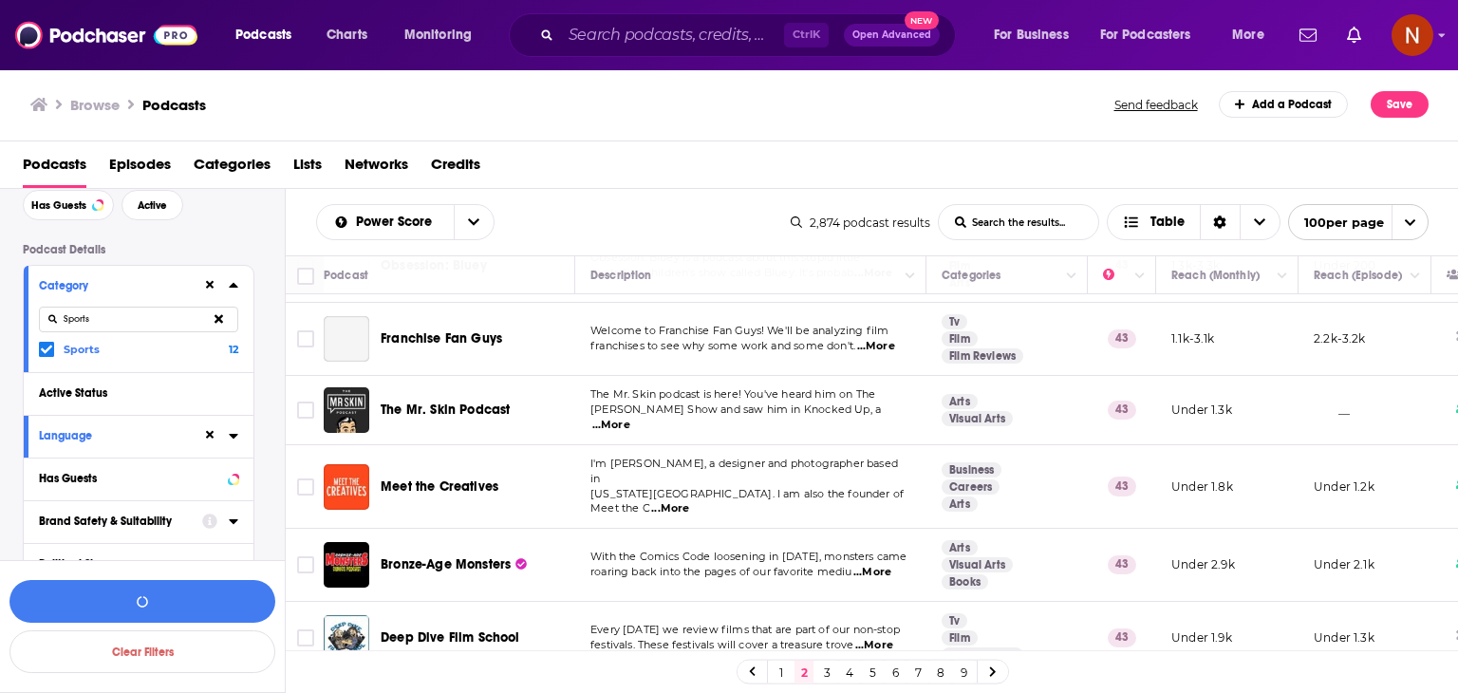
click at [142, 320] on input "Sports" at bounding box center [138, 320] width 199 height 26
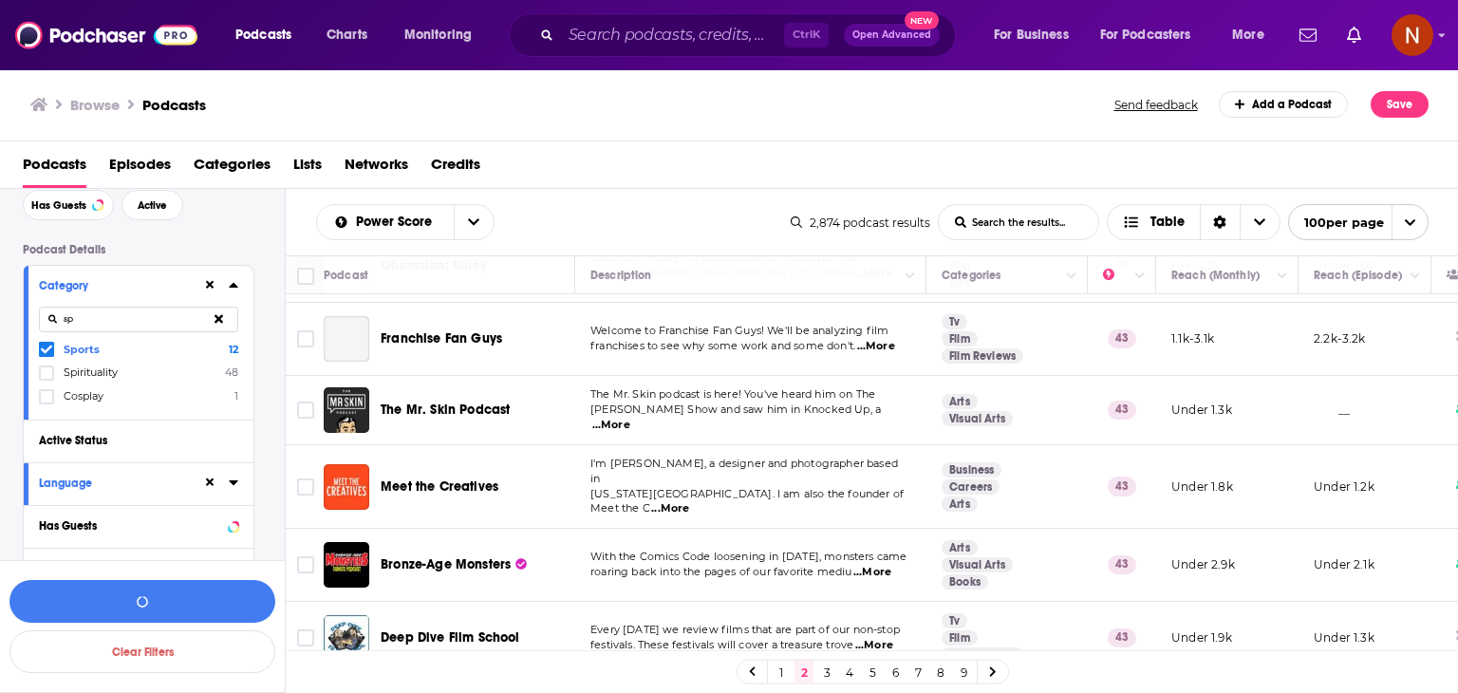
type input "spo"
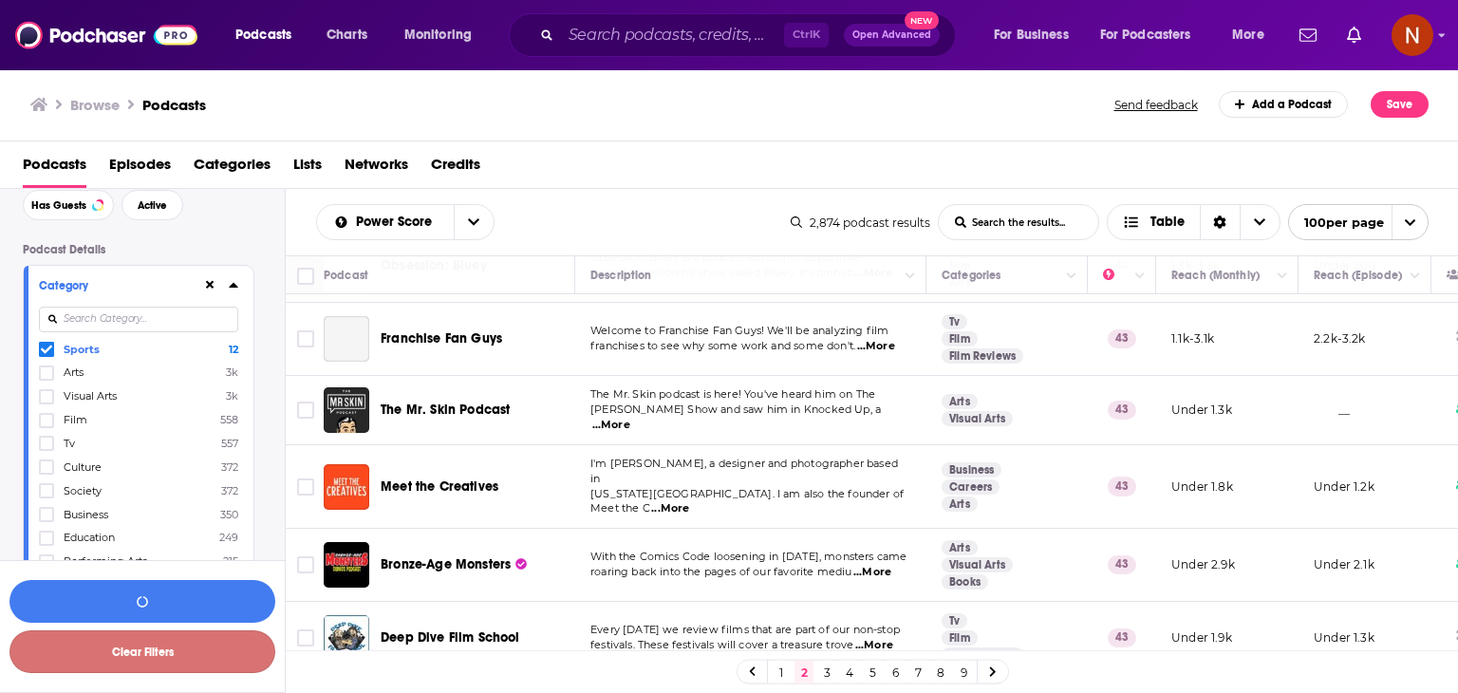
click at [157, 657] on button "Clear Filters" at bounding box center [142, 651] width 266 height 43
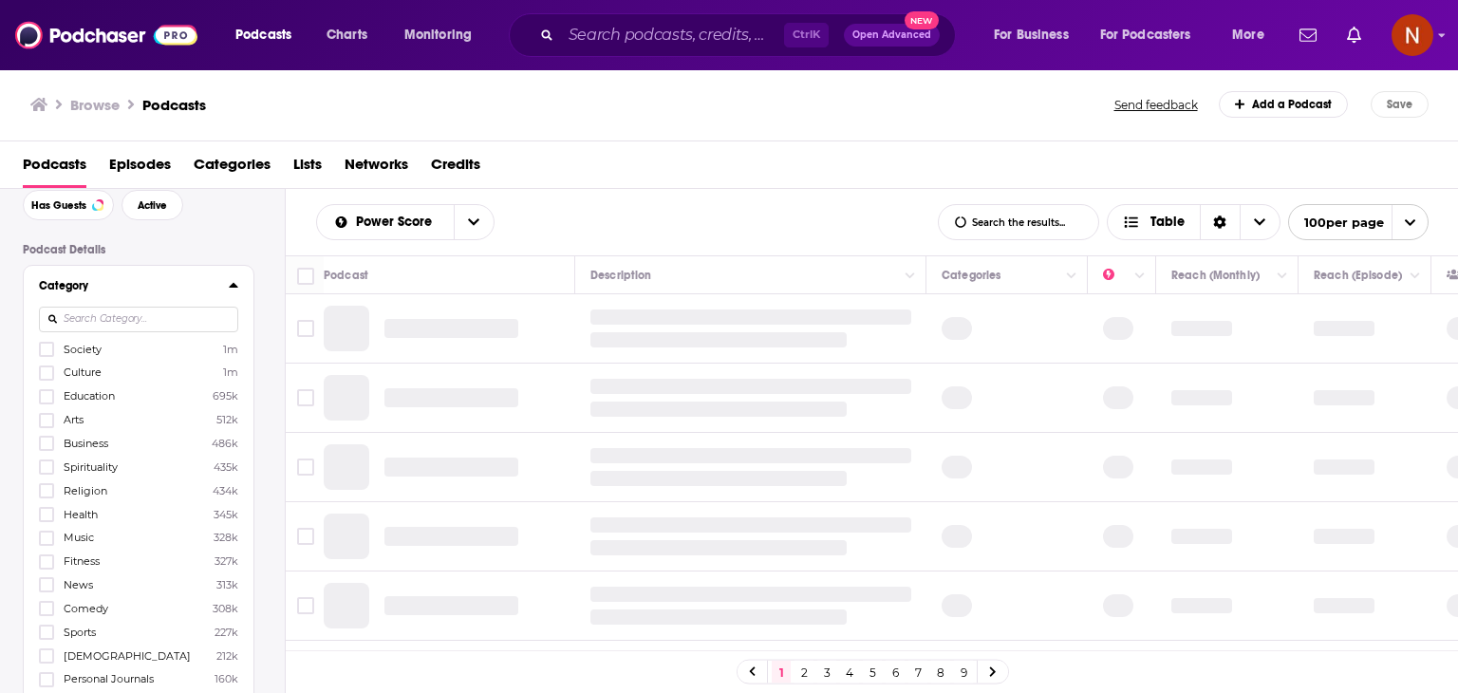
click at [136, 315] on input at bounding box center [138, 320] width 199 height 26
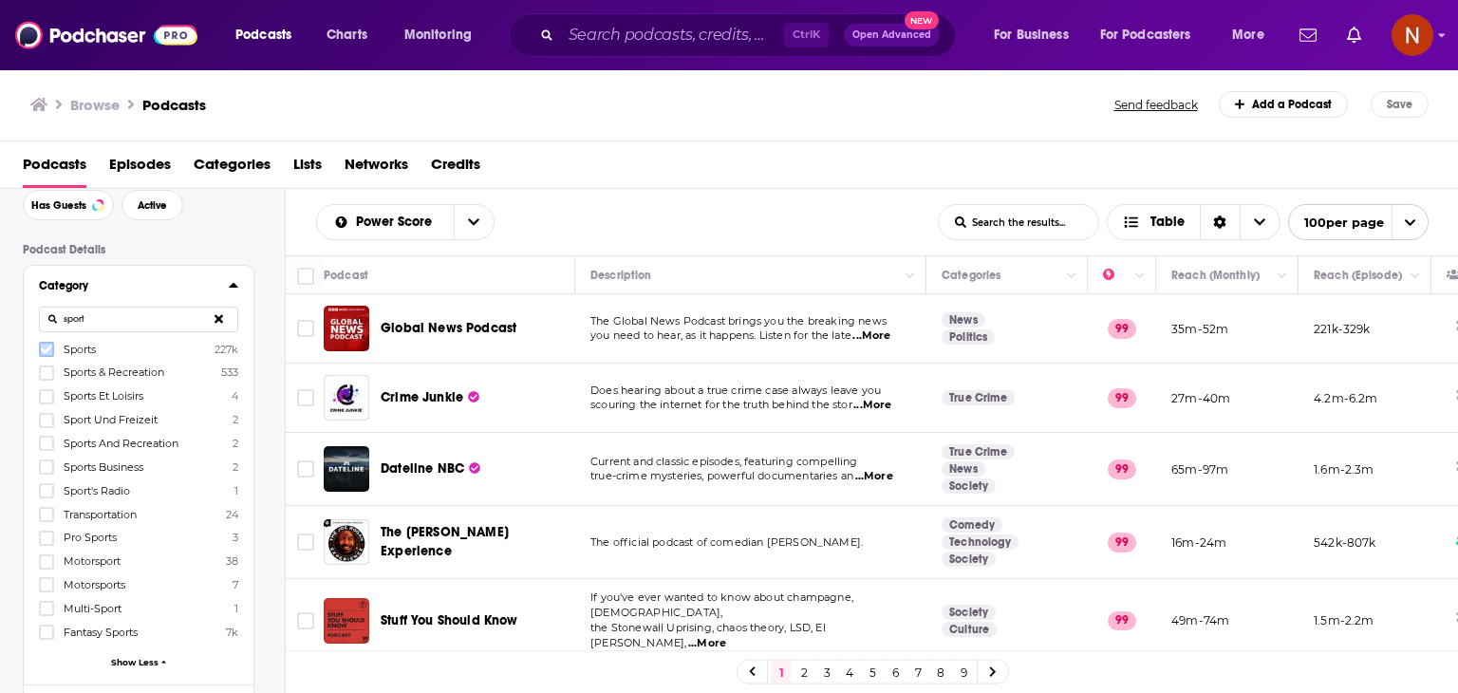
type input "sport"
click at [48, 349] on icon at bounding box center [46, 350] width 11 height 9
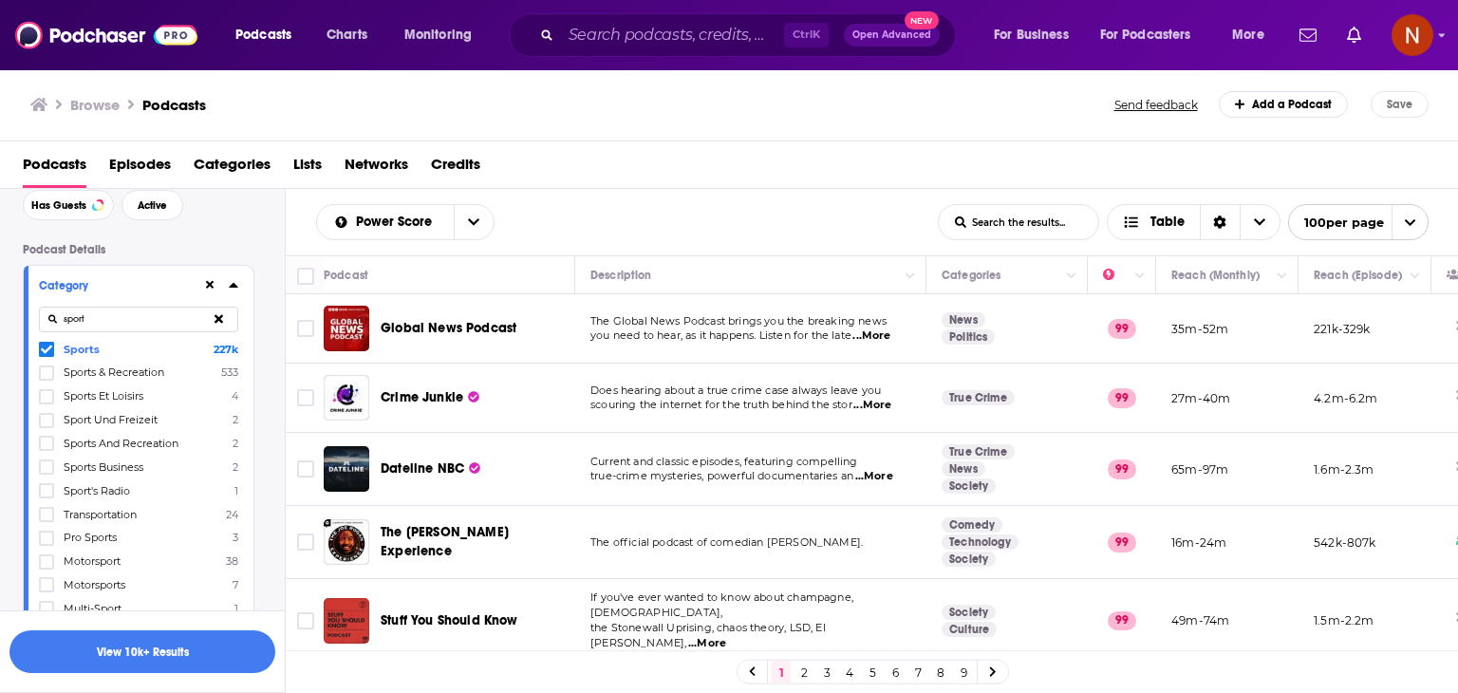
scroll to position [462, 0]
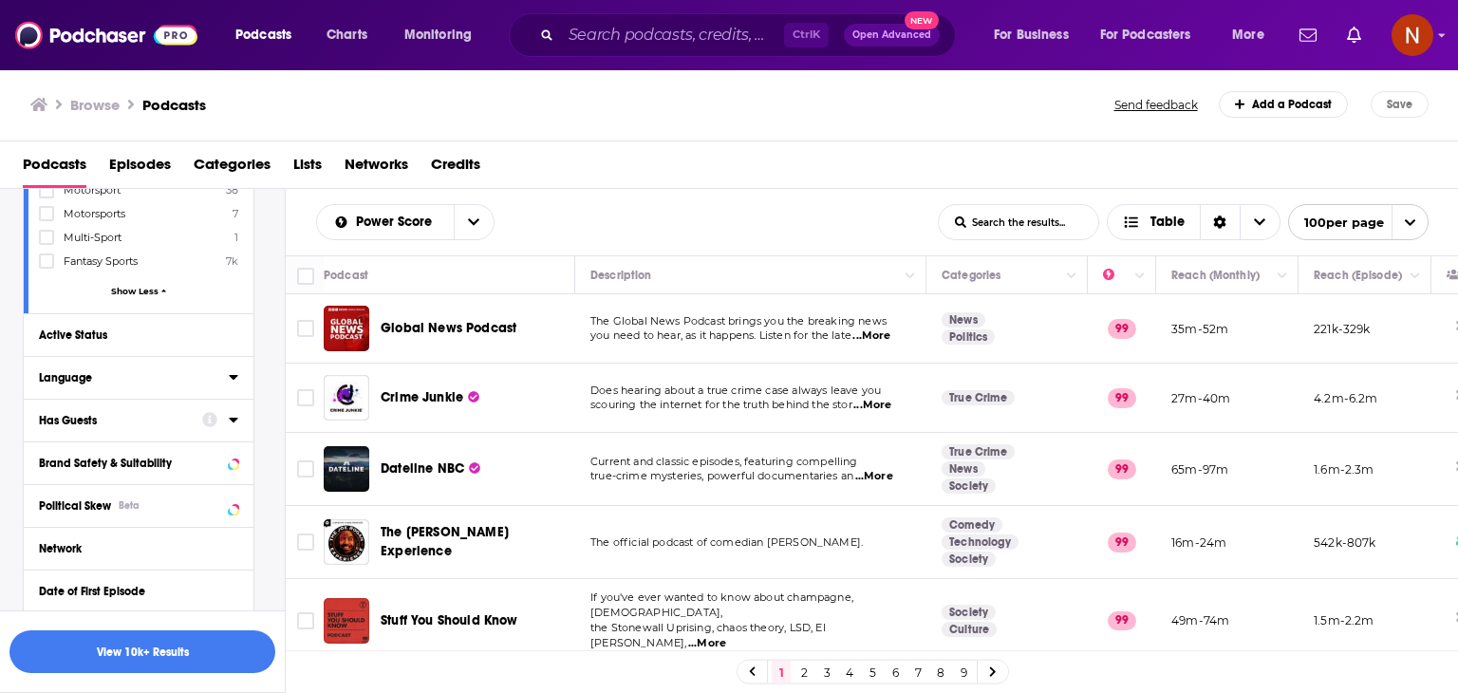
click at [103, 377] on div "Language" at bounding box center [128, 377] width 178 height 13
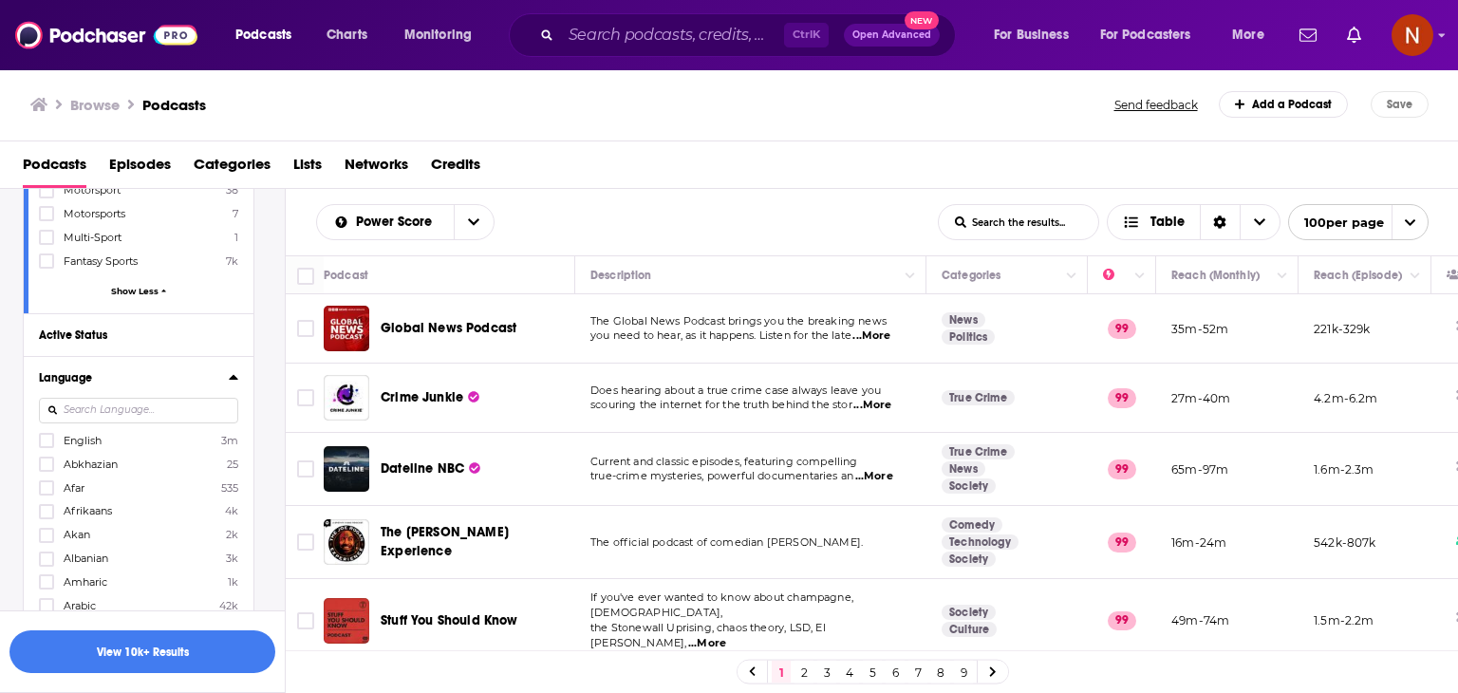
click at [47, 441] on icon at bounding box center [46, 441] width 11 height 9
click at [230, 383] on icon at bounding box center [233, 376] width 9 height 15
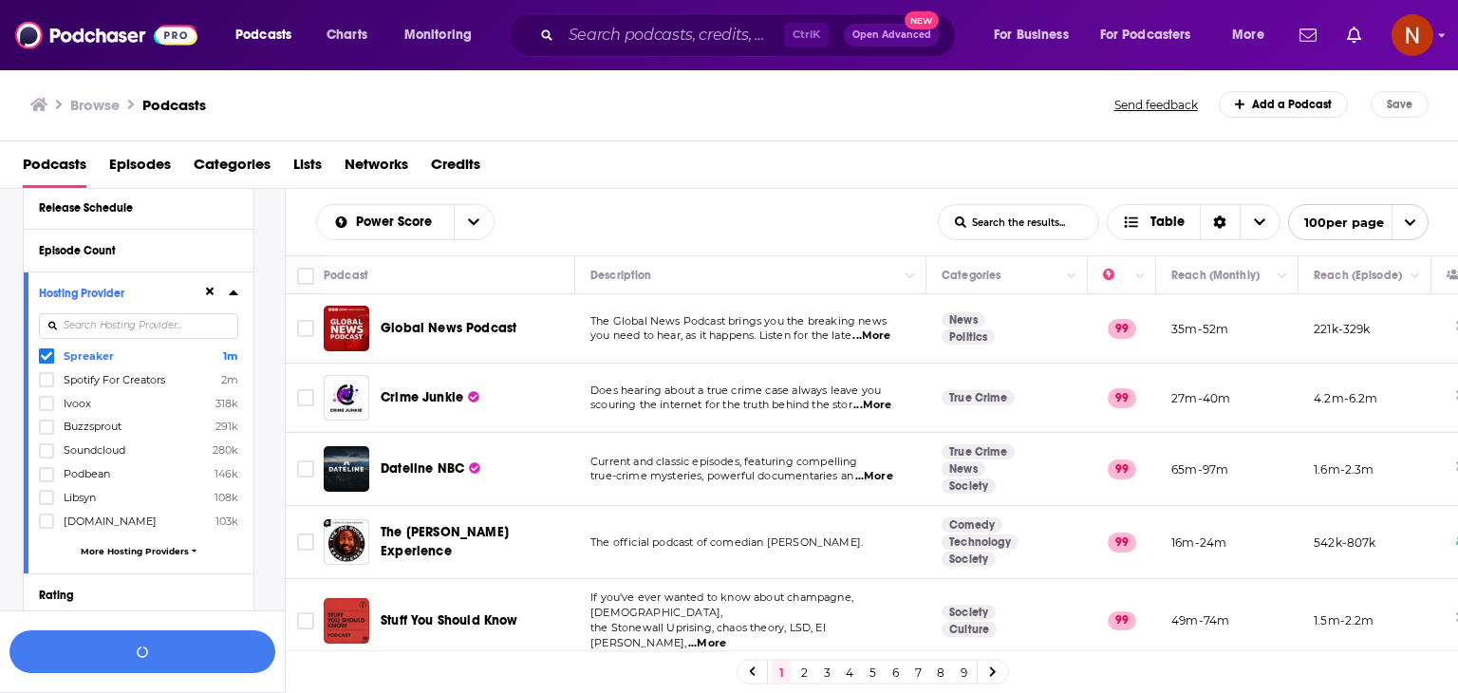
scroll to position [982, 0]
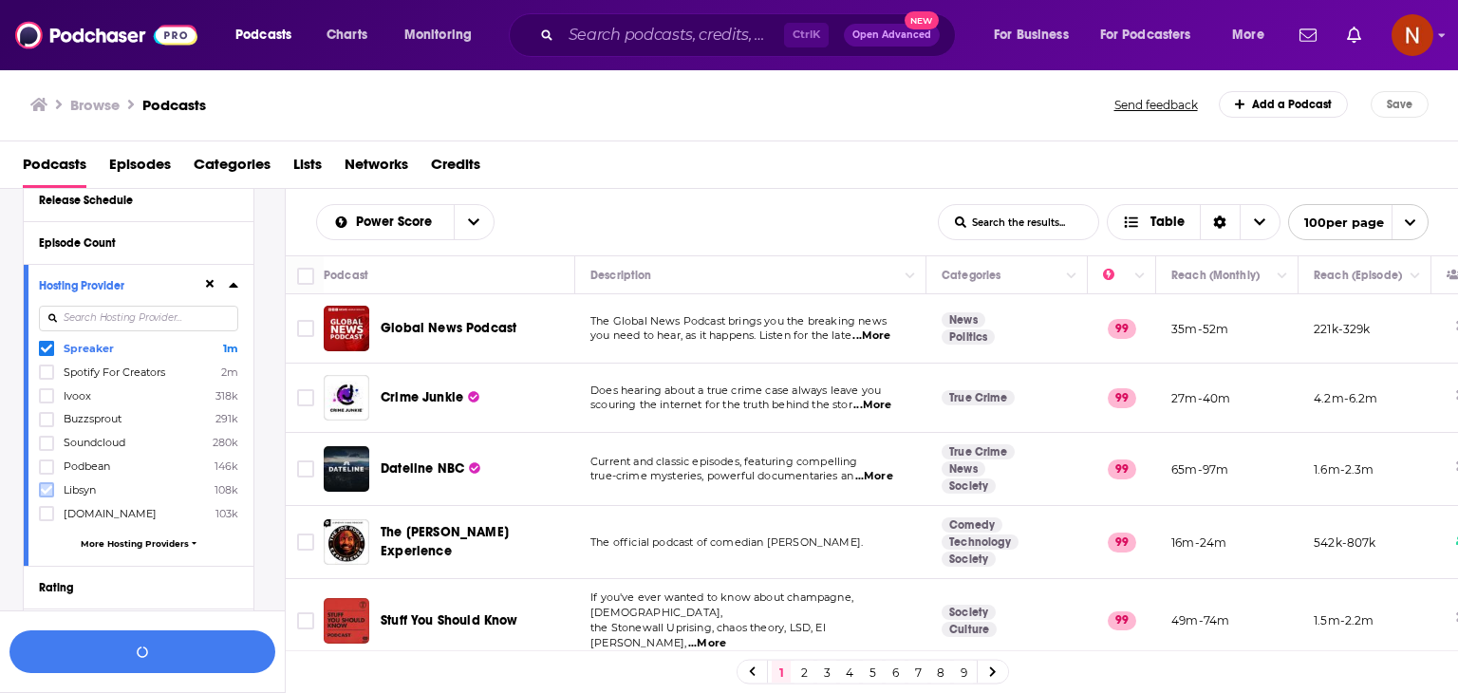
click at [46, 493] on icon at bounding box center [46, 490] width 11 height 9
click at [135, 540] on span "More Hosting Providers" at bounding box center [135, 543] width 108 height 10
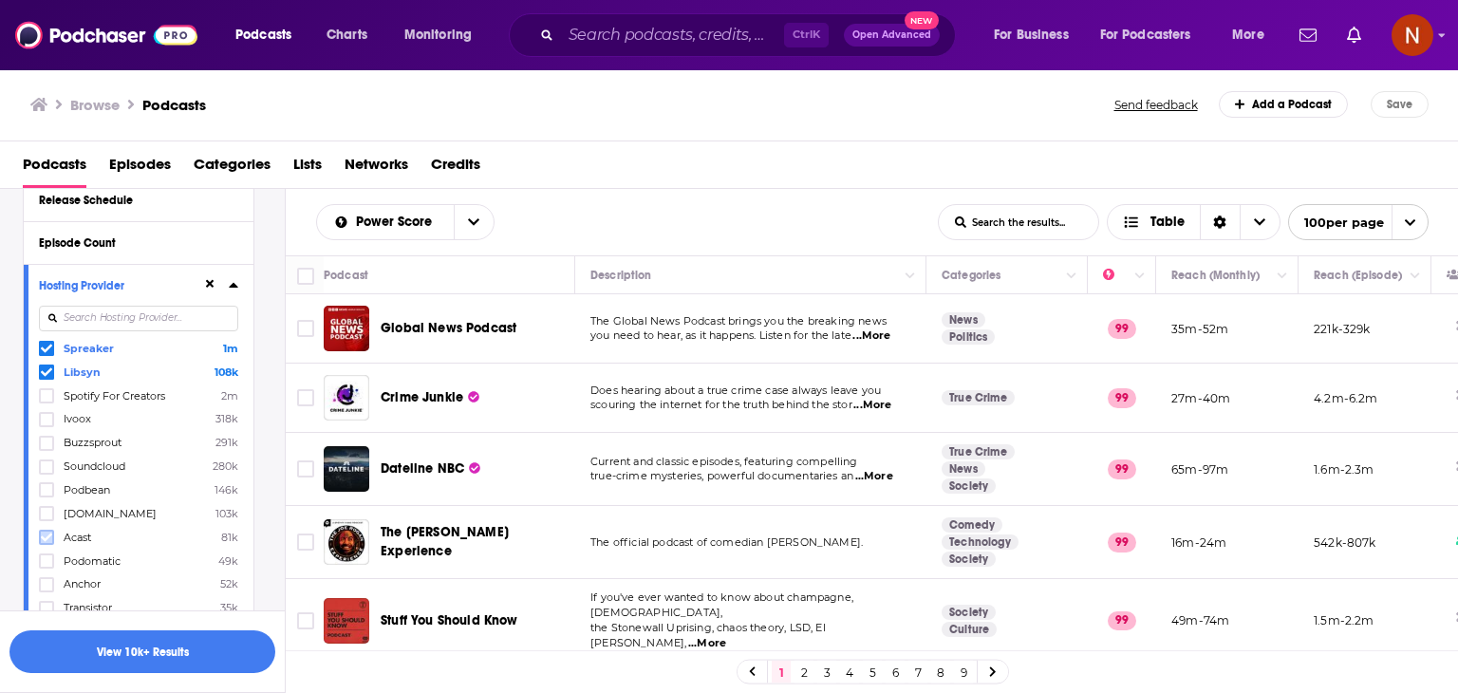
click at [47, 540] on icon at bounding box center [46, 538] width 11 height 9
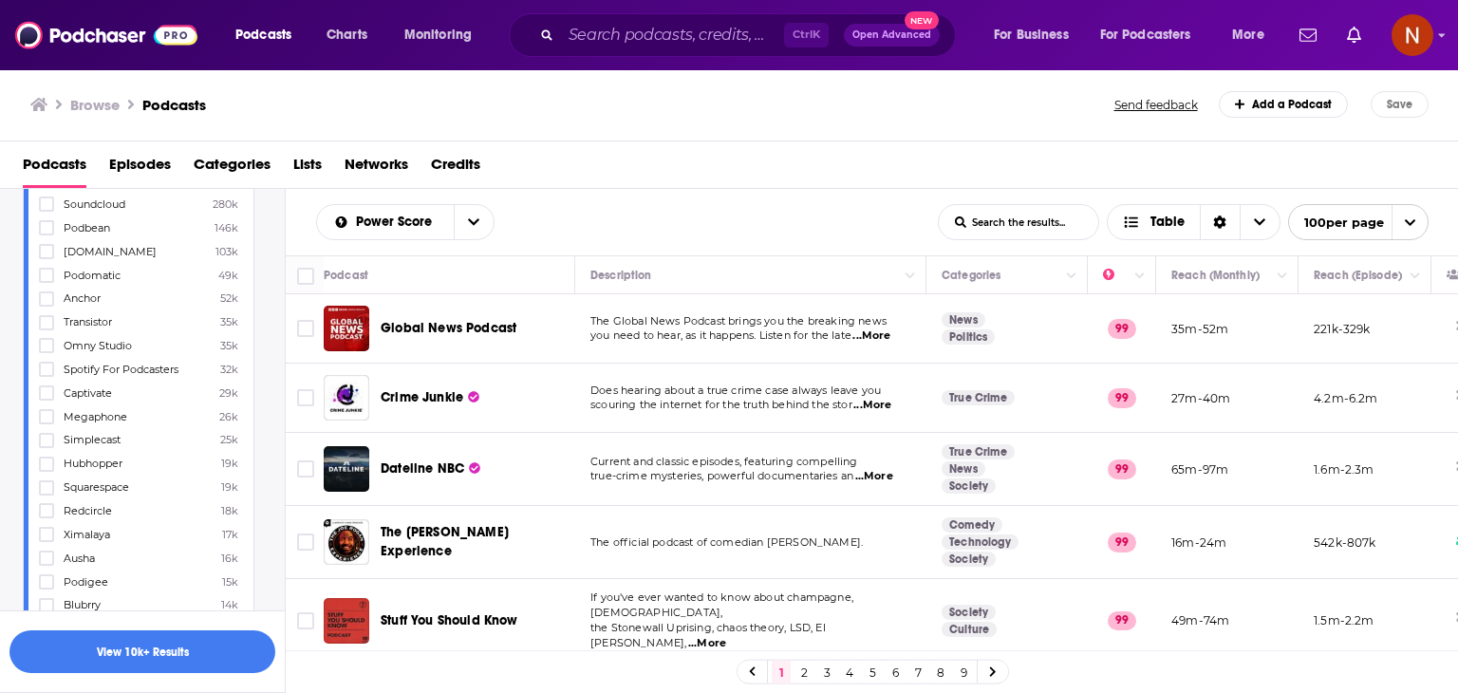
scroll to position [1268, 0]
click at [47, 441] on icon at bounding box center [46, 439] width 11 height 9
click at [46, 535] on icon at bounding box center [46, 531] width 11 height 9
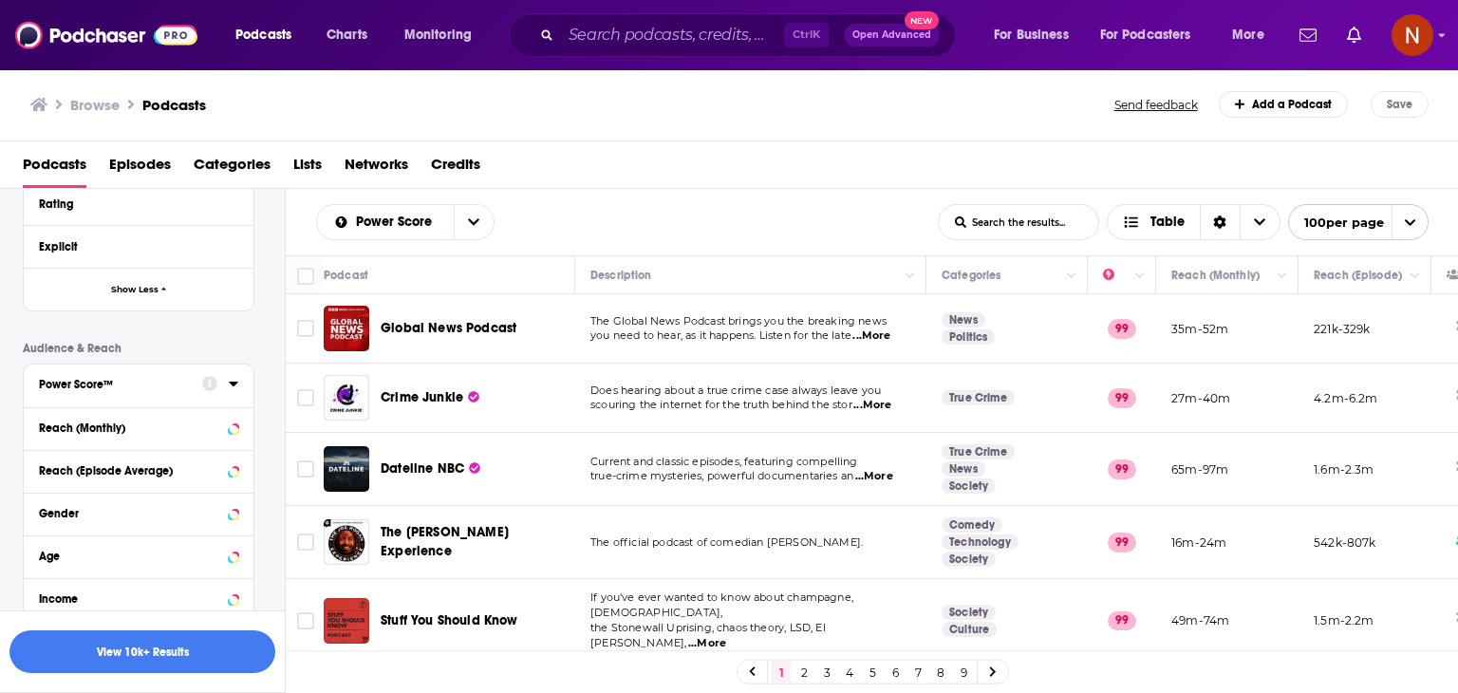
scroll to position [5699, 0]
click at [142, 645] on button "View 10k+ Results" at bounding box center [142, 651] width 266 height 43
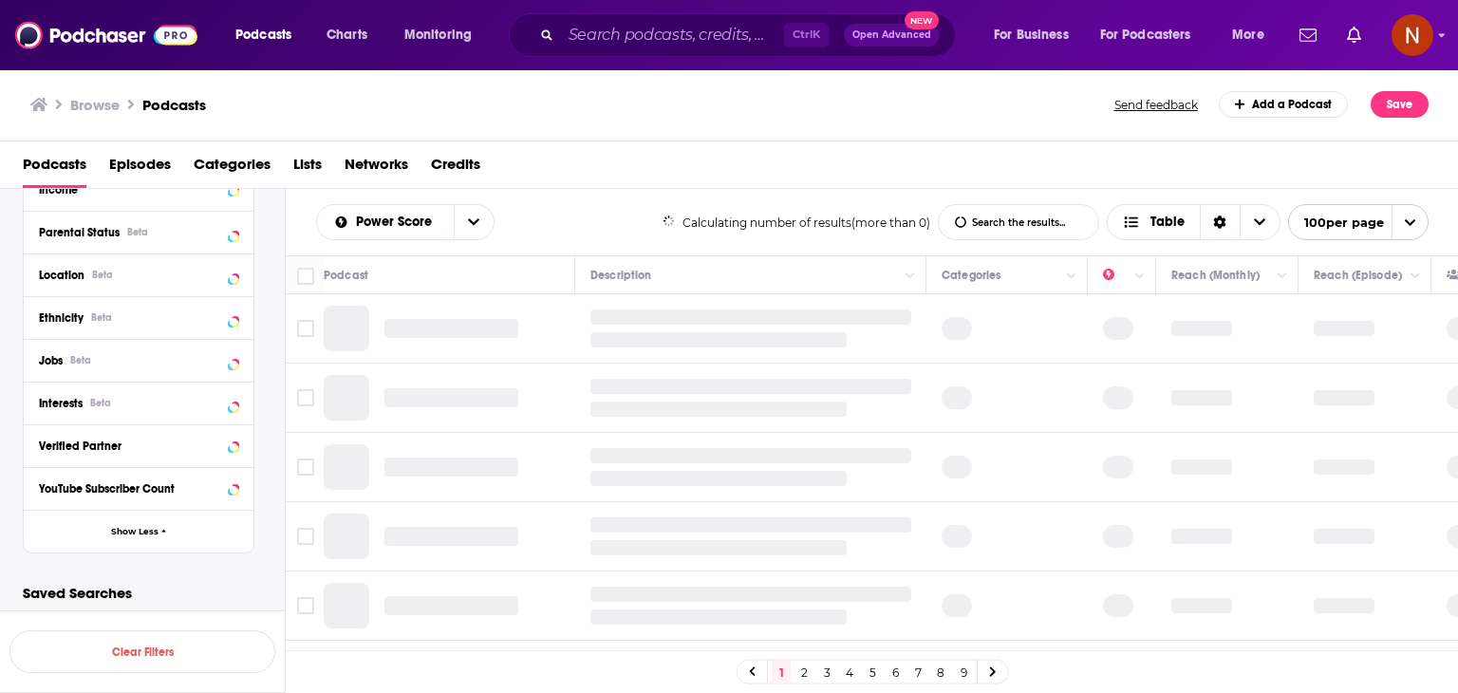
scroll to position [1287, 0]
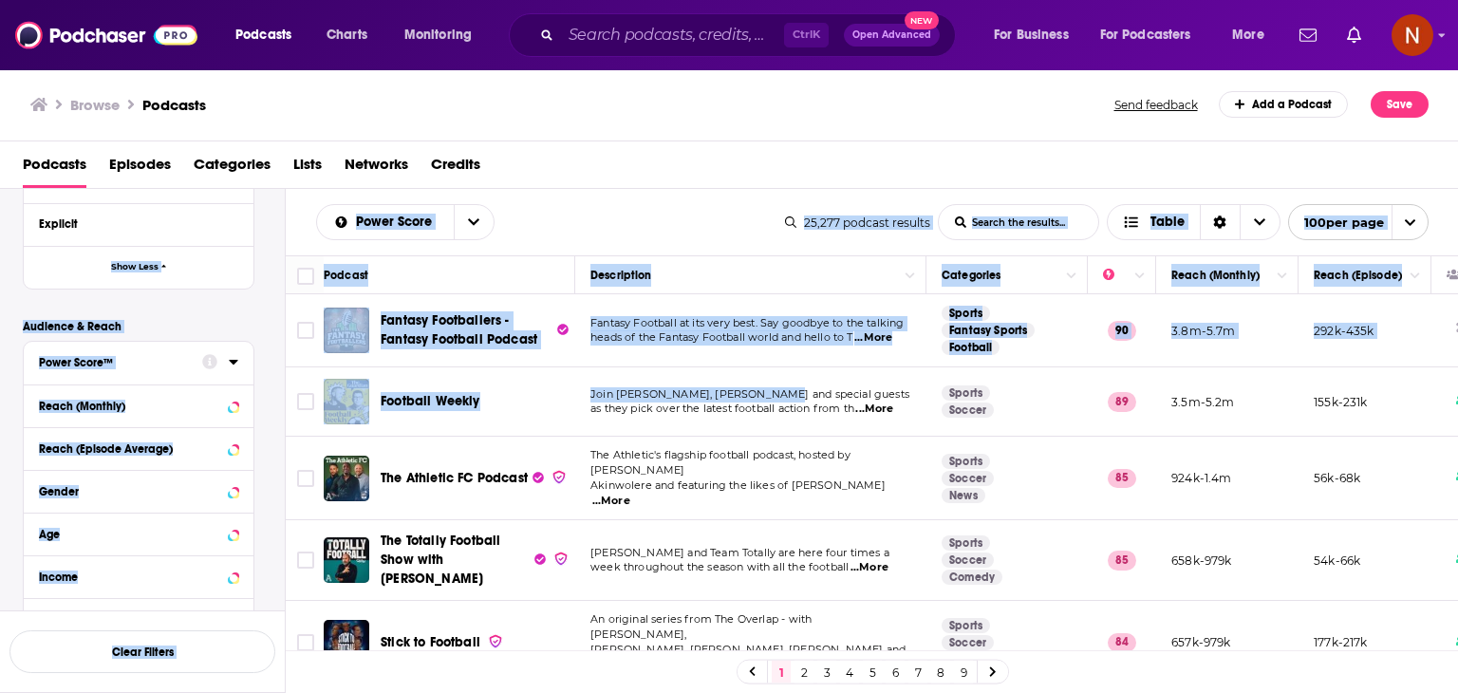
drag, startPoint x: 752, startPoint y: 371, endPoint x: 790, endPoint y: 381, distance: 39.1
click at [790, 381] on div "Filters 3 Quick Filters Has Guests Active Podcast Details Category sport Sports…" at bounding box center [729, 502] width 1459 height 626
click at [597, 174] on div "Podcasts Episodes Categories Lists Networks Credits" at bounding box center [733, 168] width 1421 height 39
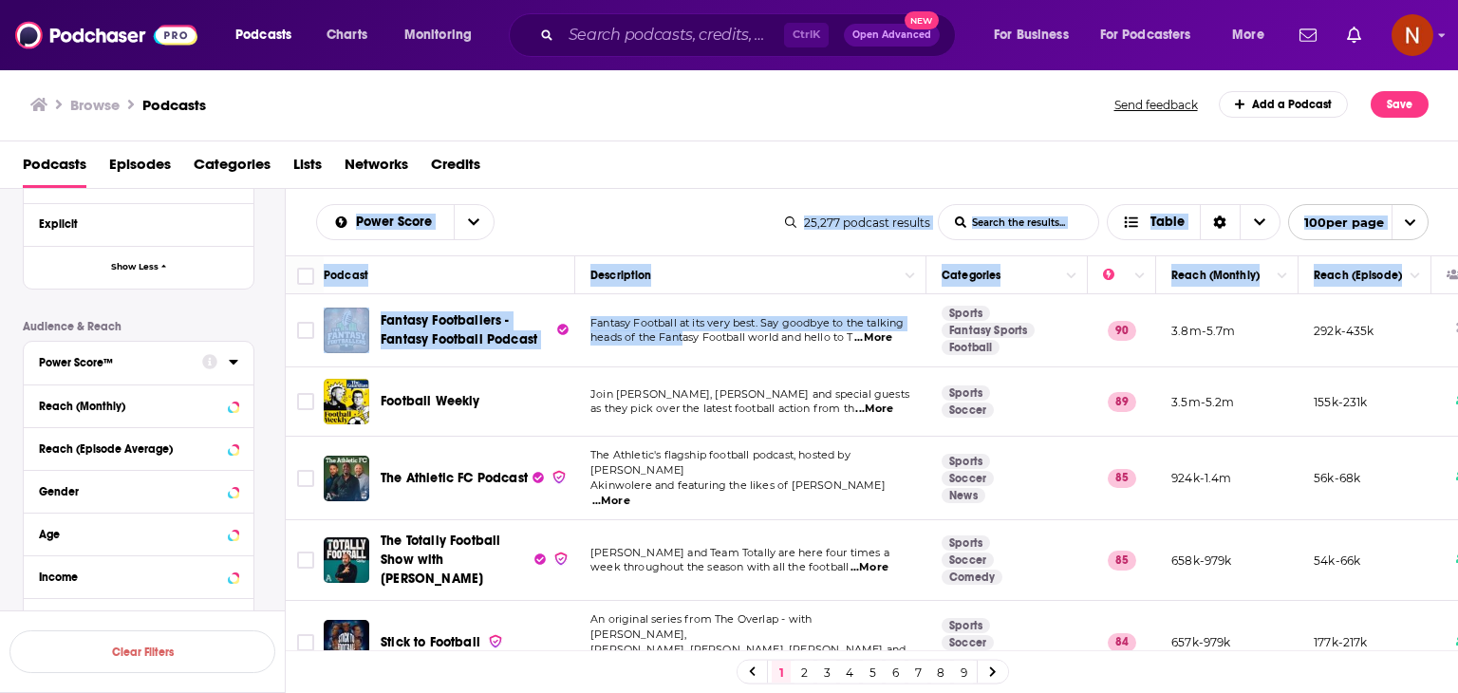
drag, startPoint x: 291, startPoint y: 211, endPoint x: 985, endPoint y: 532, distance: 765.5
click at [985, 532] on div "Power Score List Search Input Search the results... Table 25,277 podcast result…" at bounding box center [872, 502] width 1173 height 626
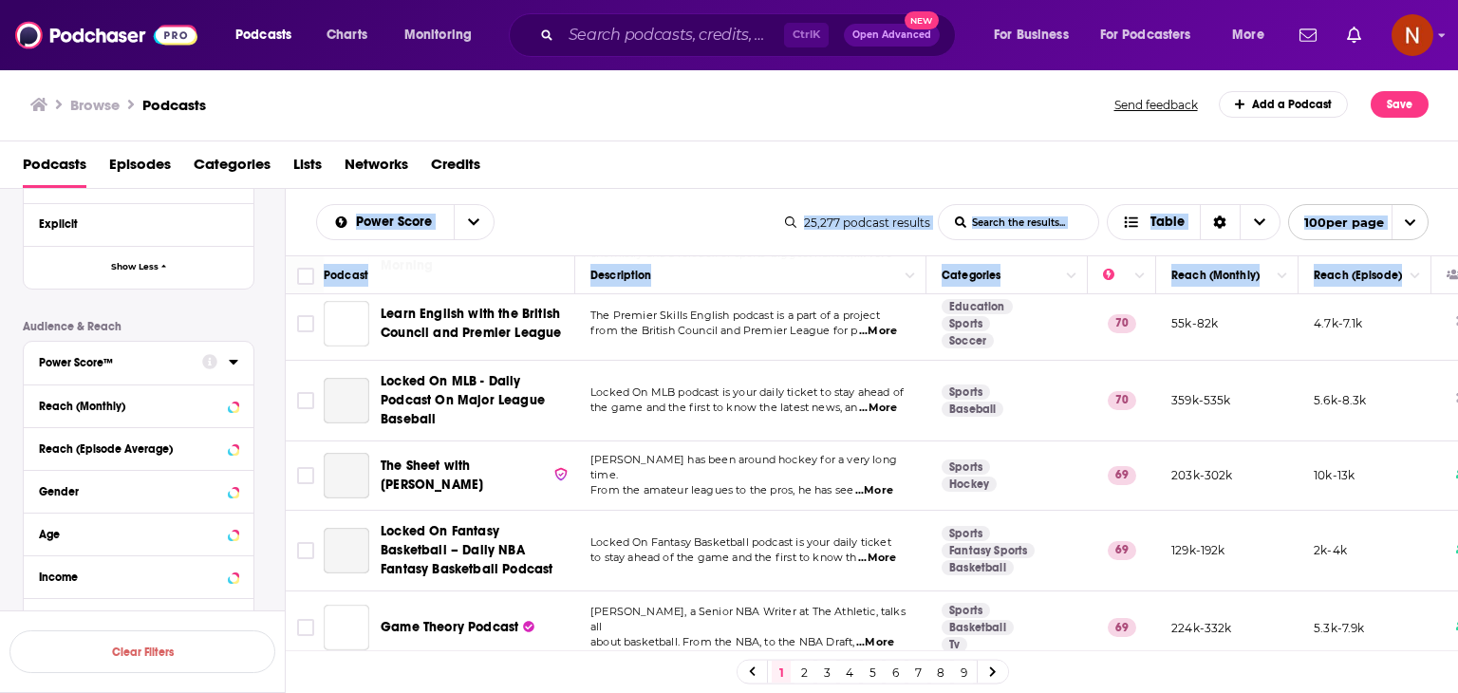
scroll to position [6999, 0]
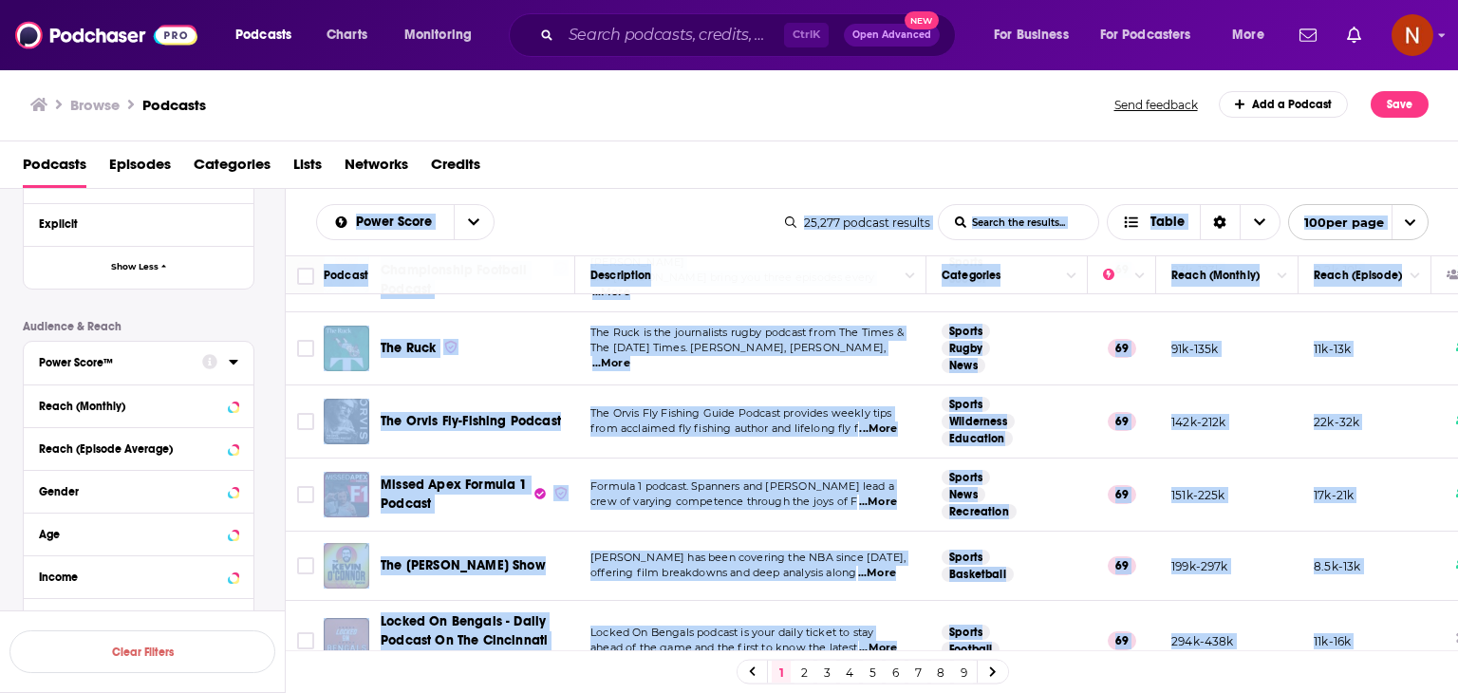
copy div "Power Score List Search Input Search the results... Table 25,277 podcast result…"
click at [799, 673] on link "2" at bounding box center [804, 672] width 19 height 23
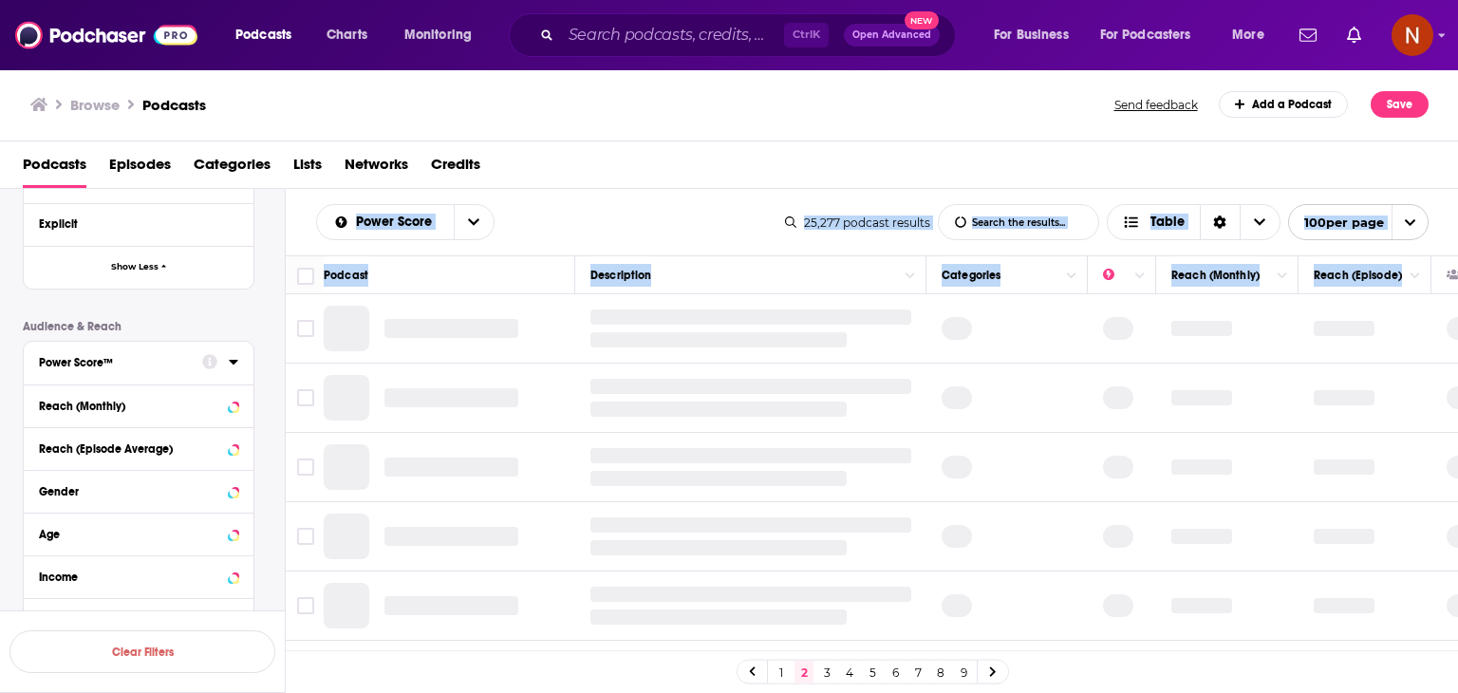
click at [589, 214] on div "Power Score List Search Input Search the results... Table" at bounding box center [550, 222] width 469 height 36
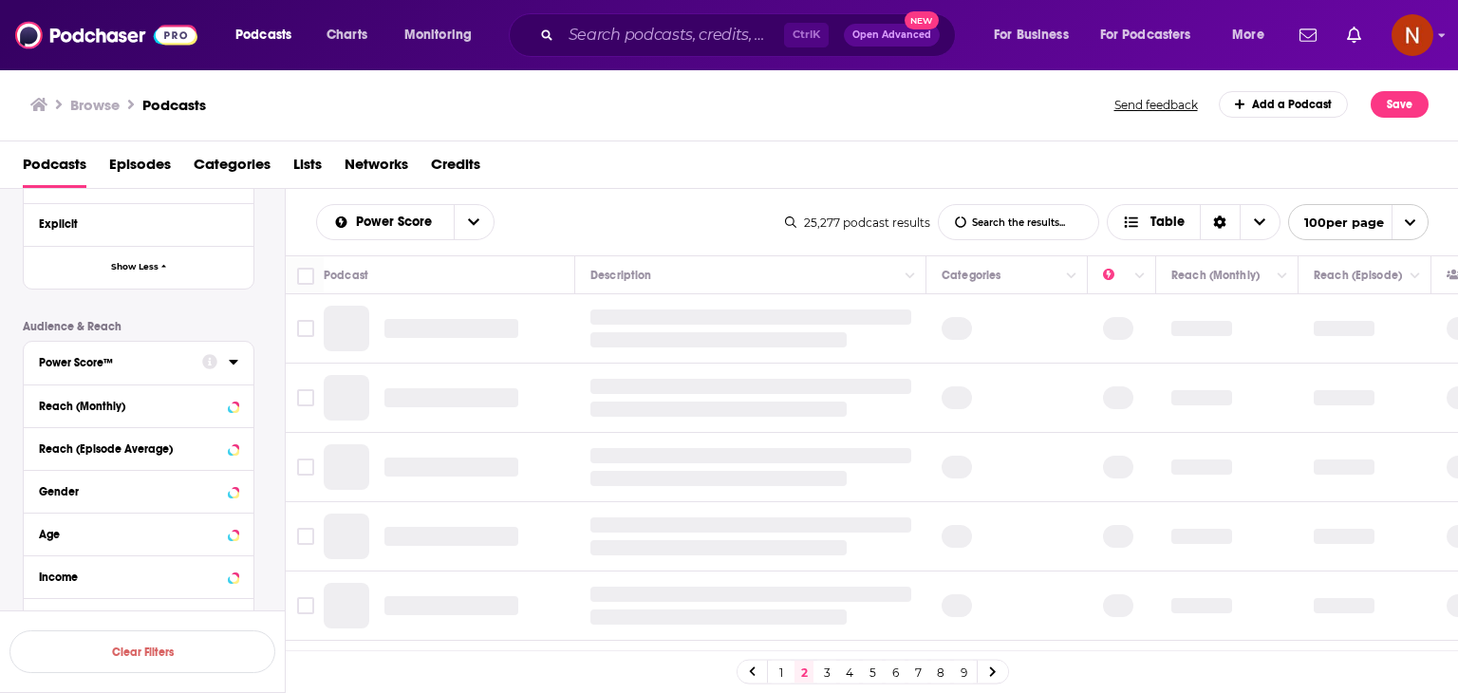
click at [650, 389] on div "Filters 3 Quick Filters Has Guests Active Podcast Details Category sport Sports…" at bounding box center [729, 502] width 1459 height 626
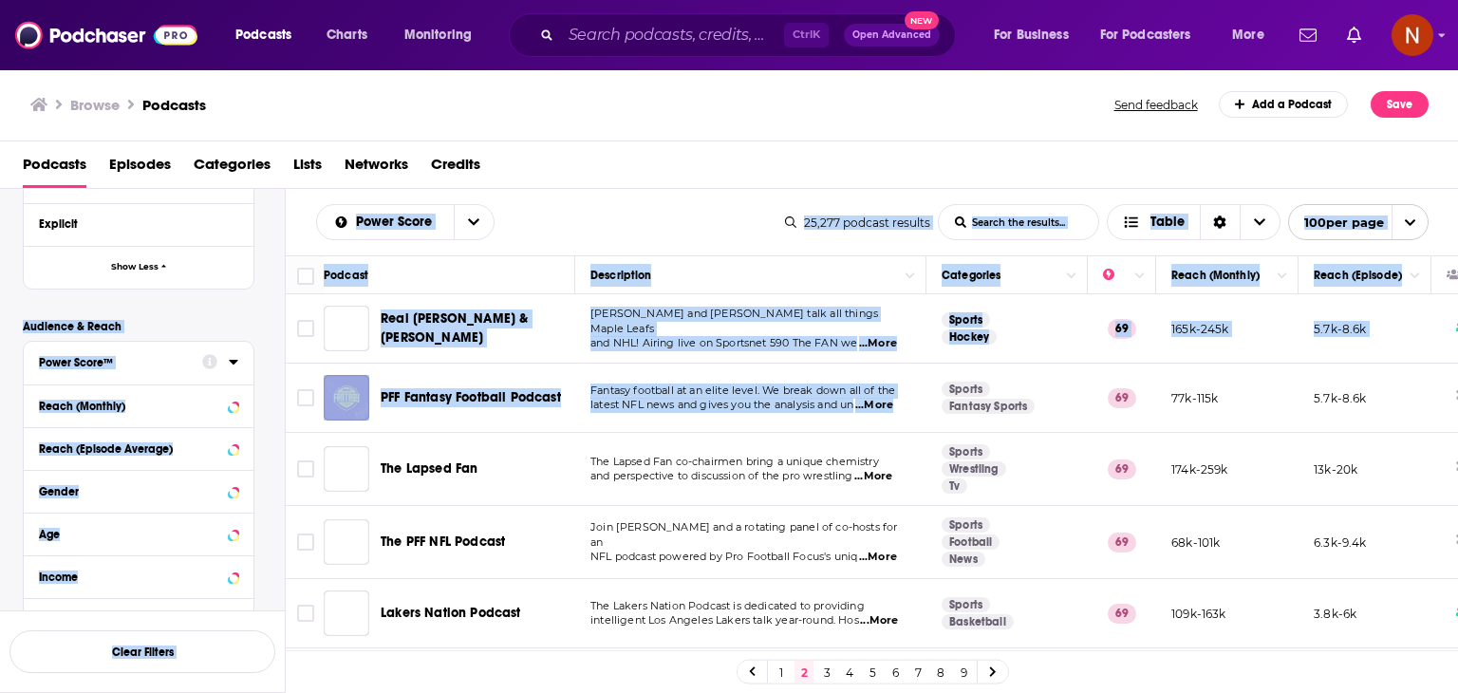
click at [557, 211] on div "Power Score List Search Input Search the results... Table" at bounding box center [550, 222] width 469 height 36
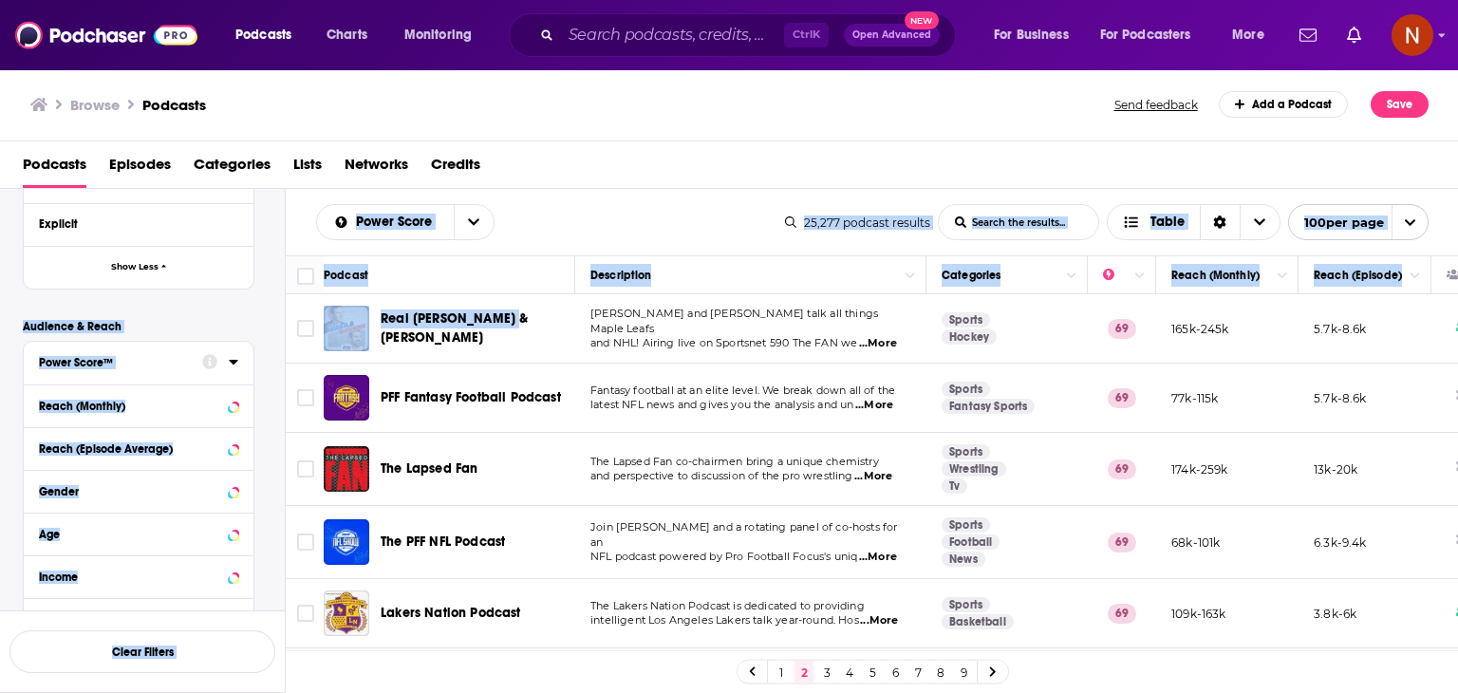
drag, startPoint x: 406, startPoint y: 293, endPoint x: 598, endPoint y: 366, distance: 205.2
click at [598, 366] on div "Filters 3 Quick Filters Has Guests Active Podcast Details Category sport Sports…" at bounding box center [729, 502] width 1459 height 626
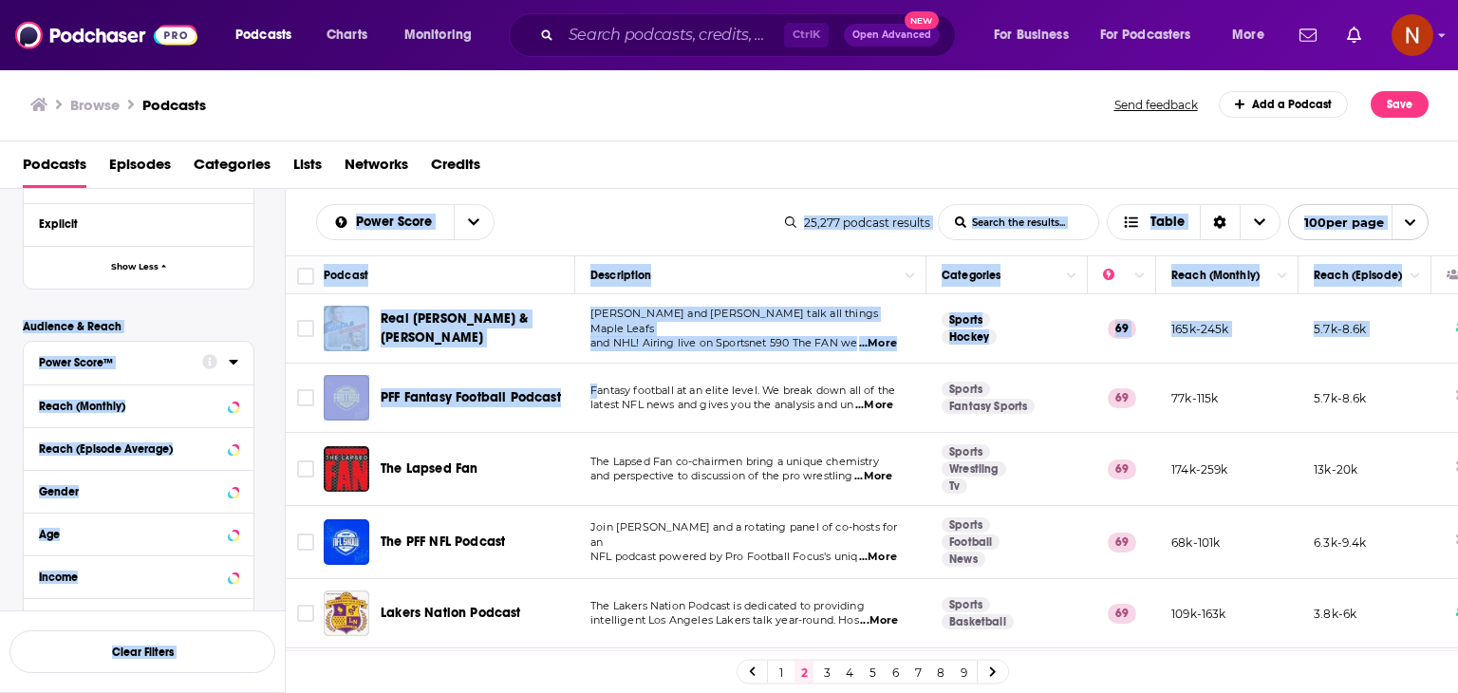
click at [570, 207] on div "Power Score List Search Input Search the results... Table" at bounding box center [550, 222] width 469 height 36
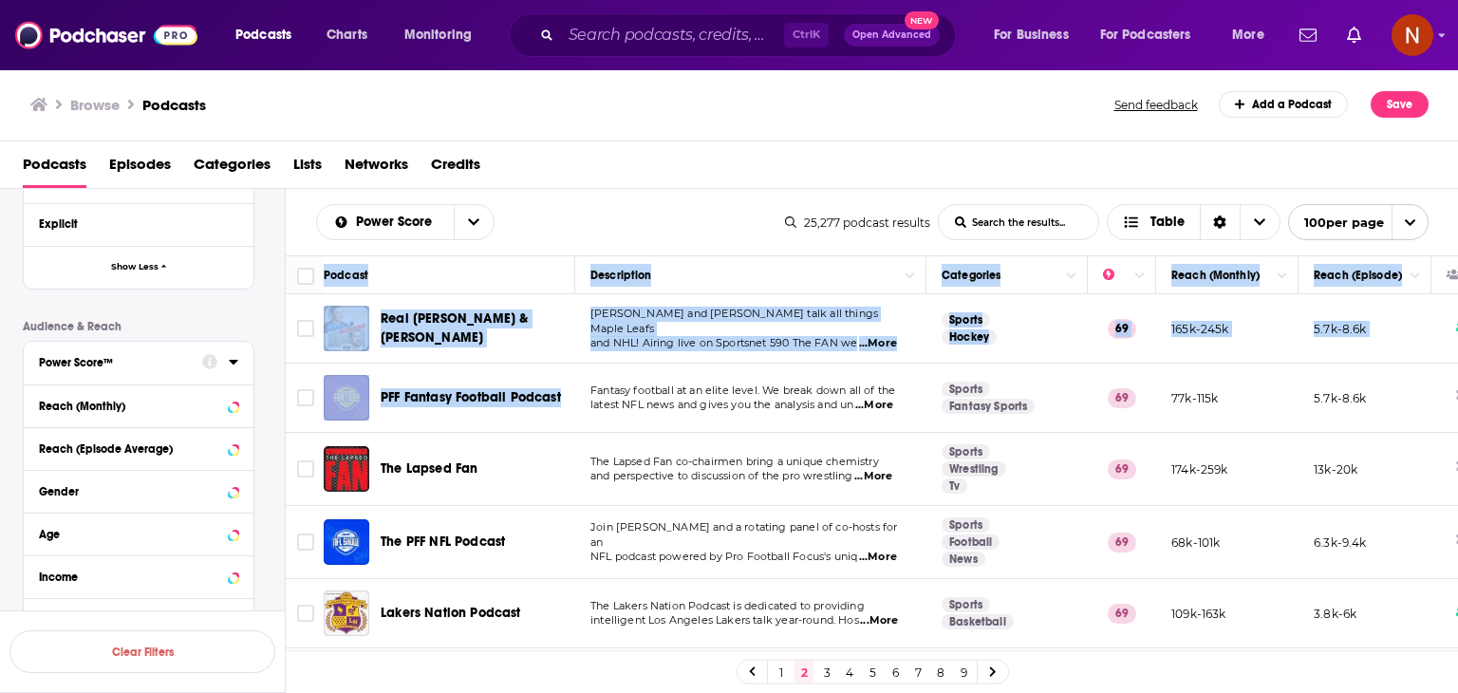
drag, startPoint x: 289, startPoint y: 268, endPoint x: 687, endPoint y: 422, distance: 427.7
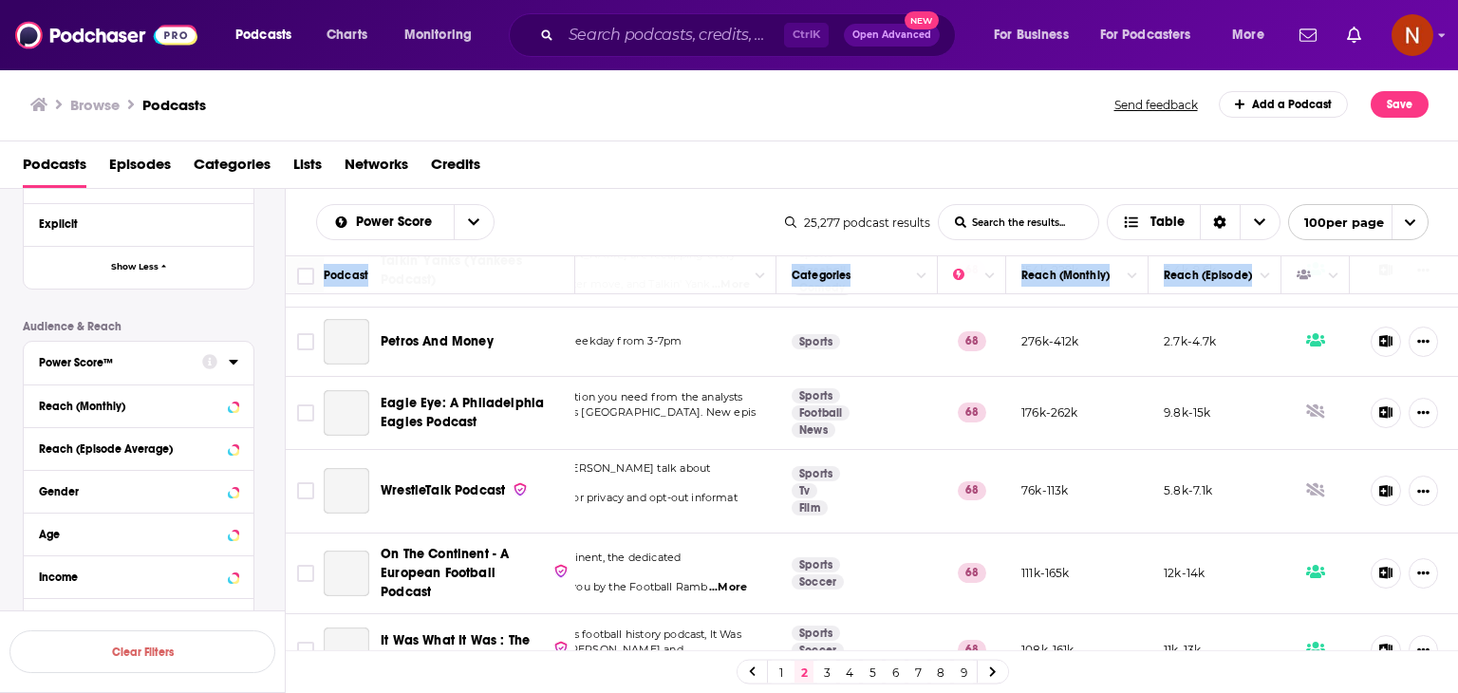
scroll to position [2364, 164]
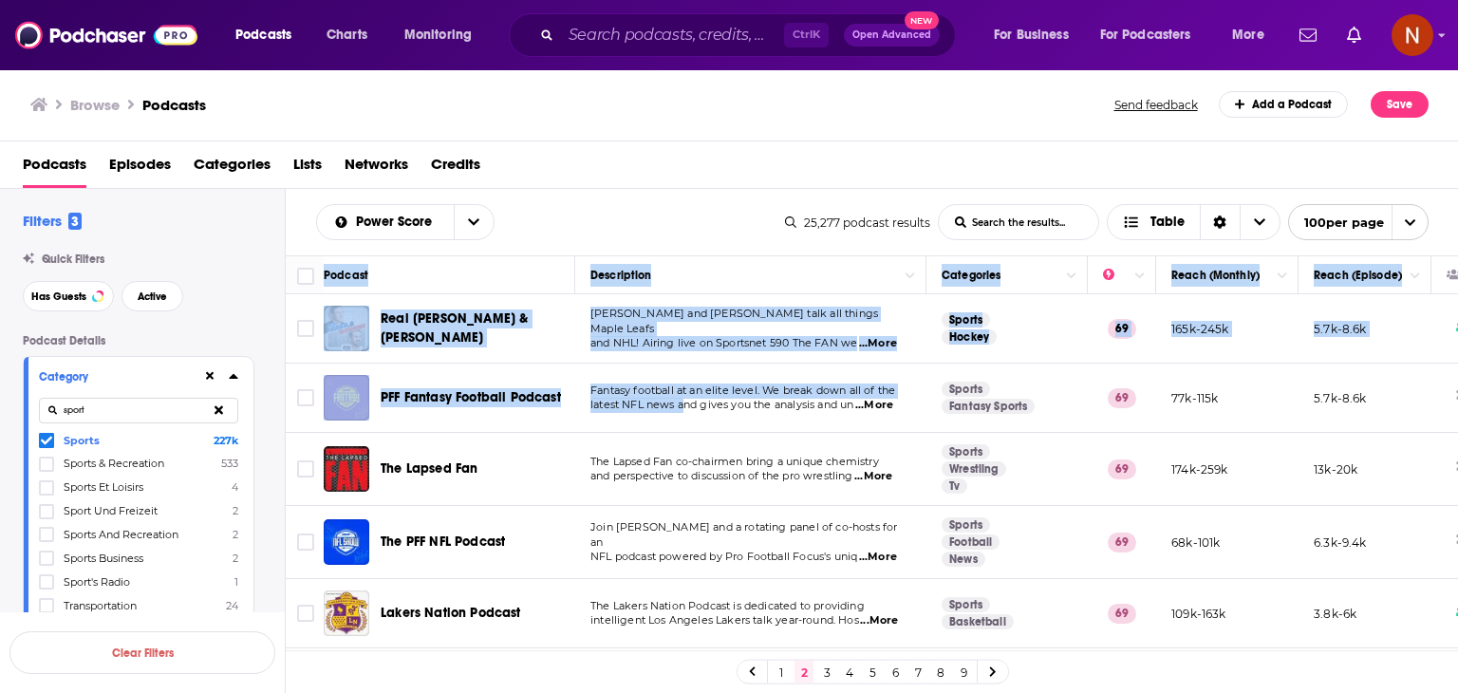
scroll to position [7003, 164]
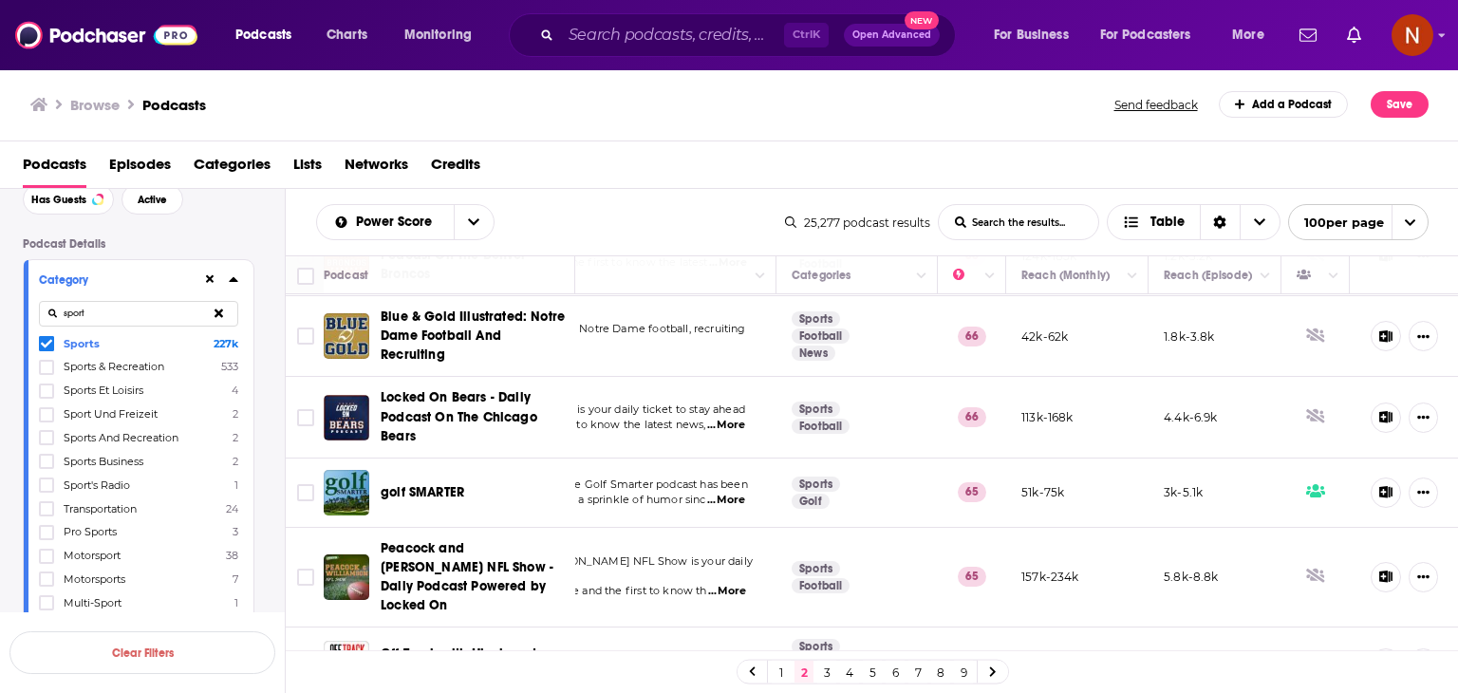
scroll to position [104, 0]
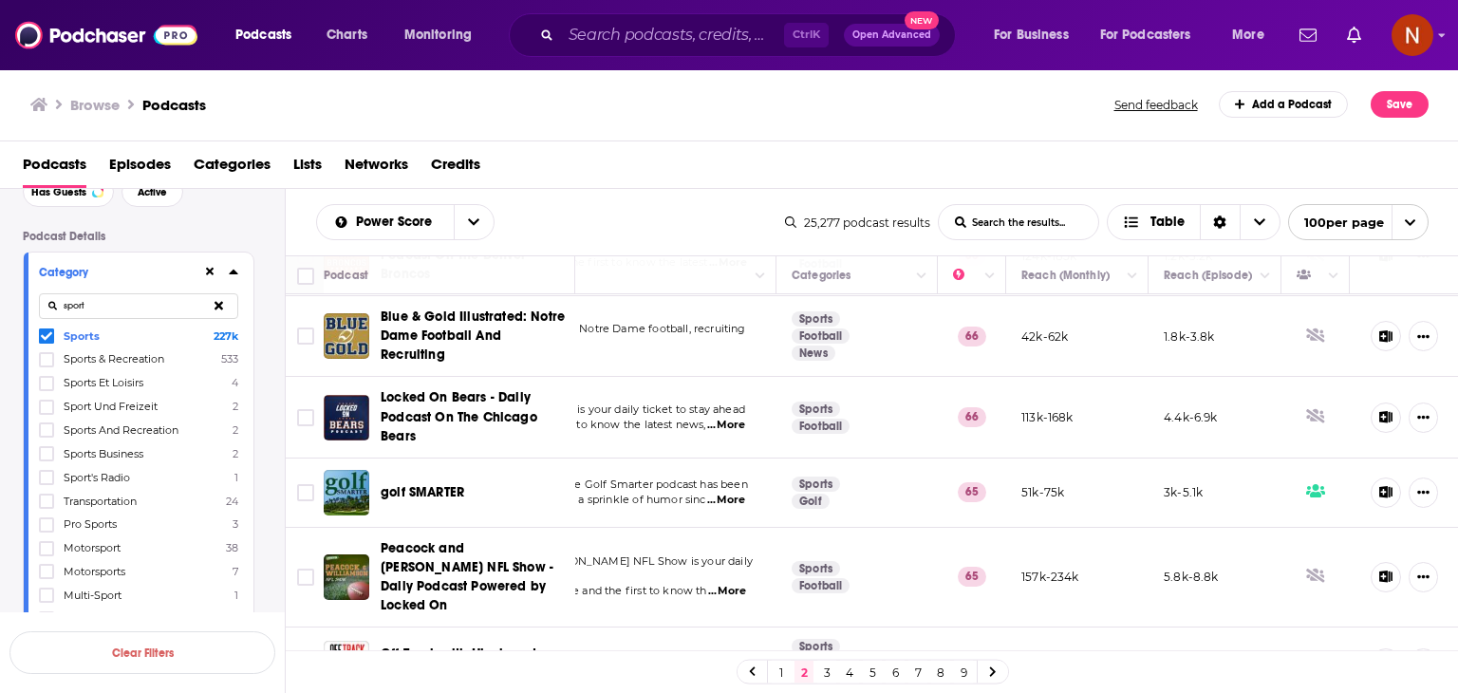
click at [214, 302] on button at bounding box center [218, 306] width 39 height 45
click at [47, 338] on icon at bounding box center [46, 336] width 11 height 9
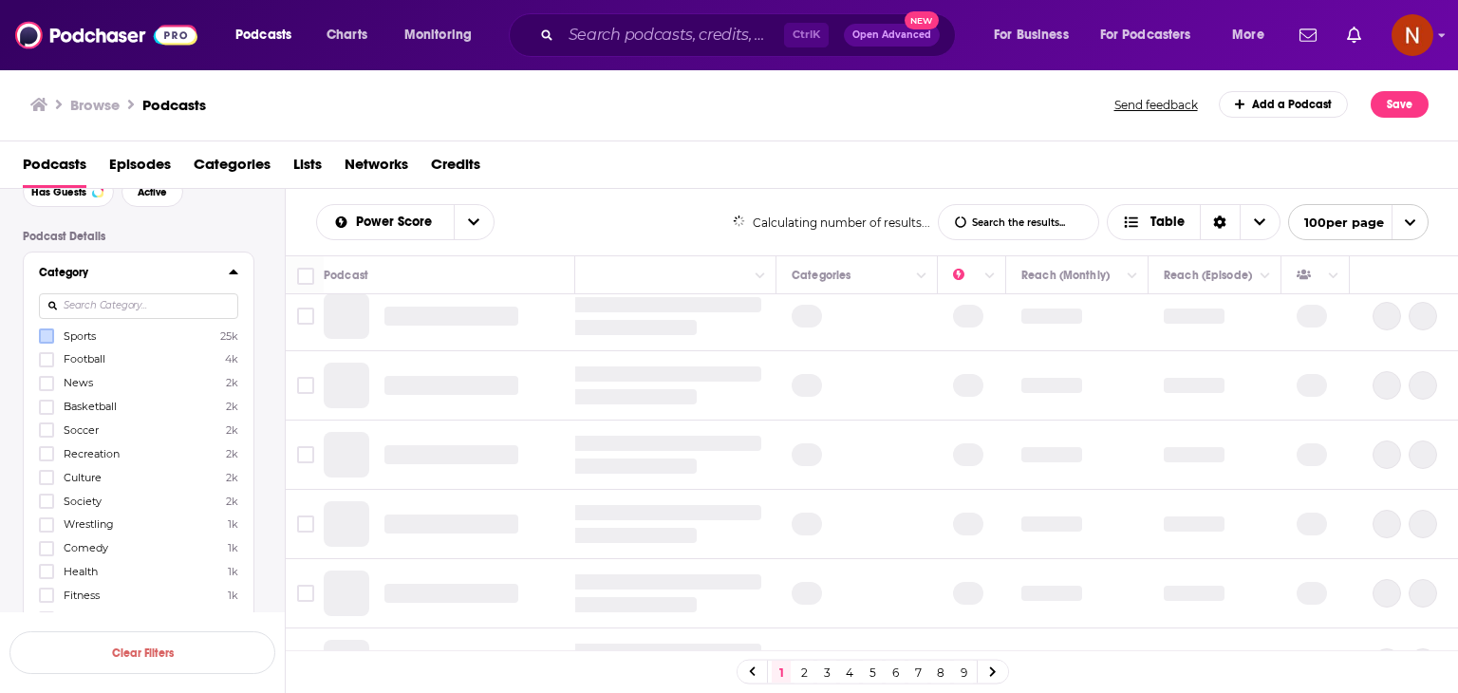
scroll to position [0, 164]
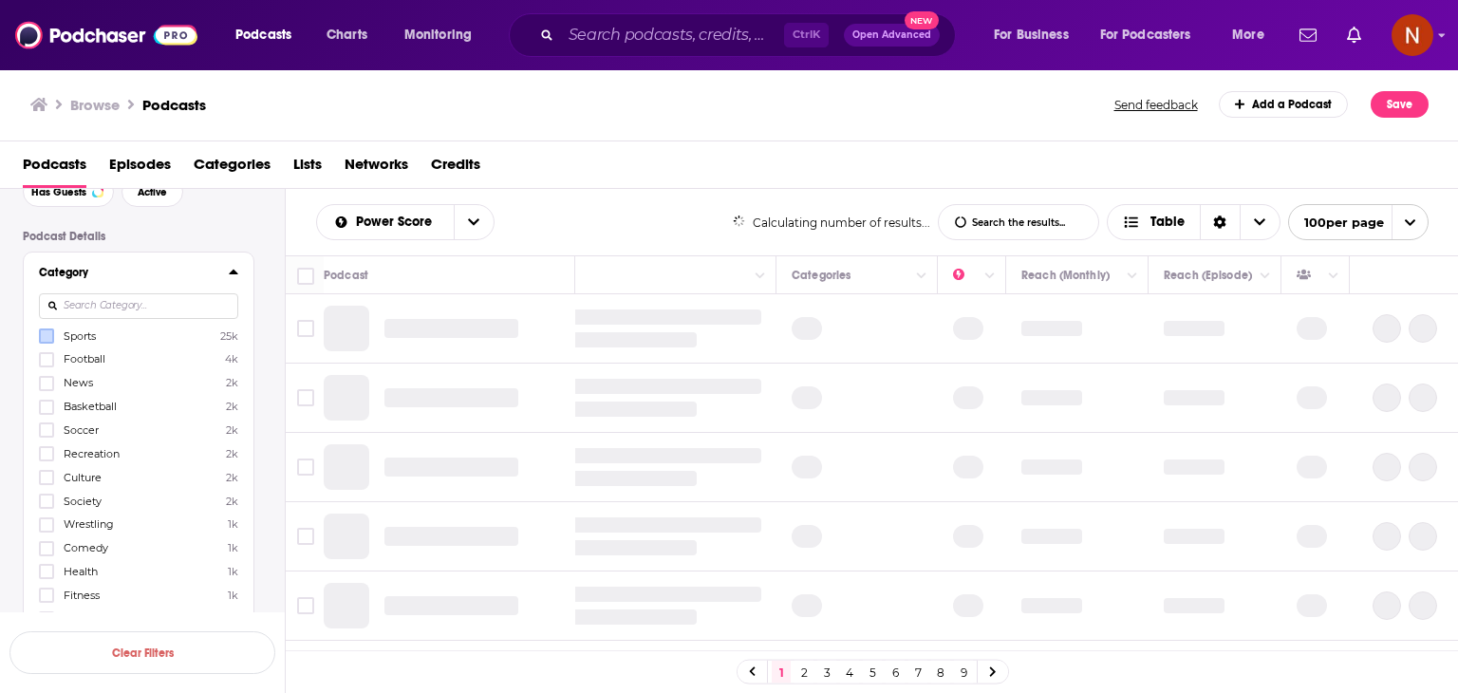
click at [125, 302] on input at bounding box center [138, 306] width 199 height 26
paste input "Comedy"
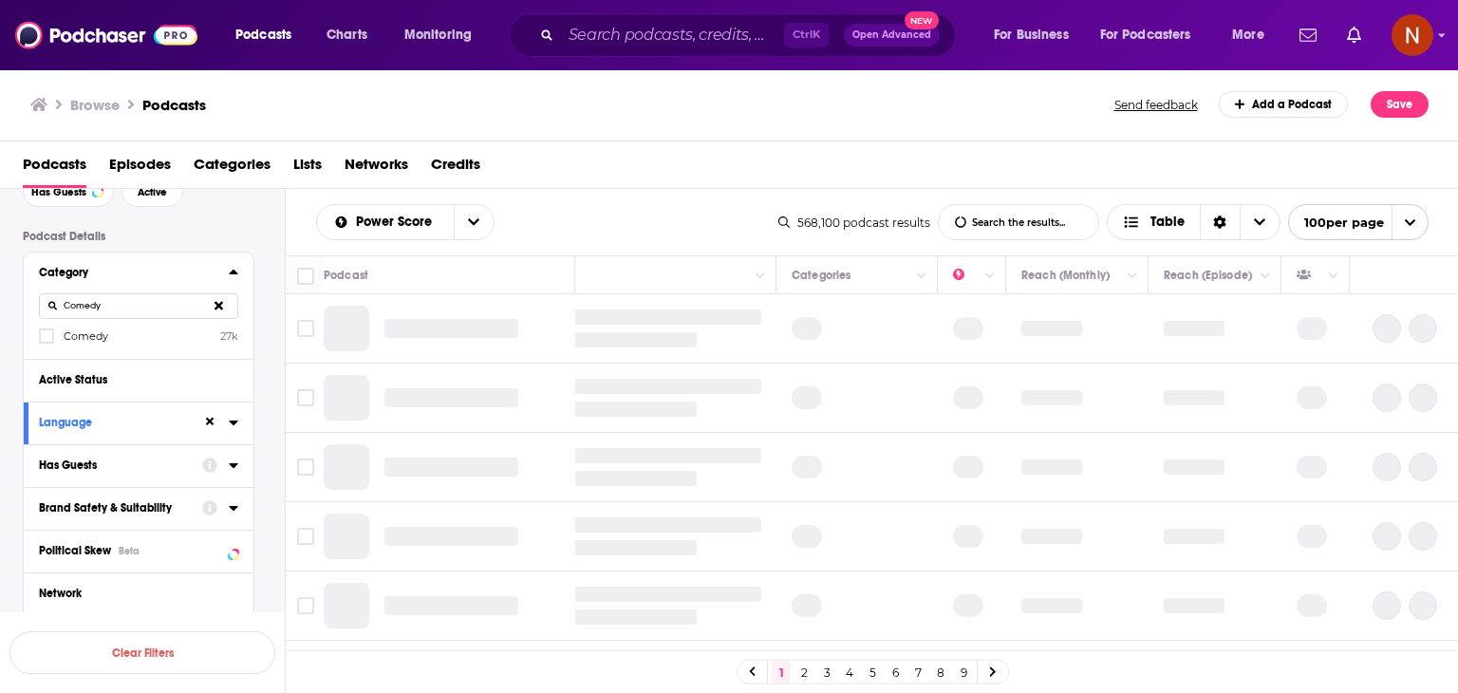
click at [97, 347] on div "Category Comedy Comedy 27k" at bounding box center [139, 306] width 230 height 106
click at [99, 331] on span "Comedy" at bounding box center [86, 335] width 45 height 13
click at [47, 342] on input "multiSelectOption-comedy-0" at bounding box center [47, 342] width 0 height 0
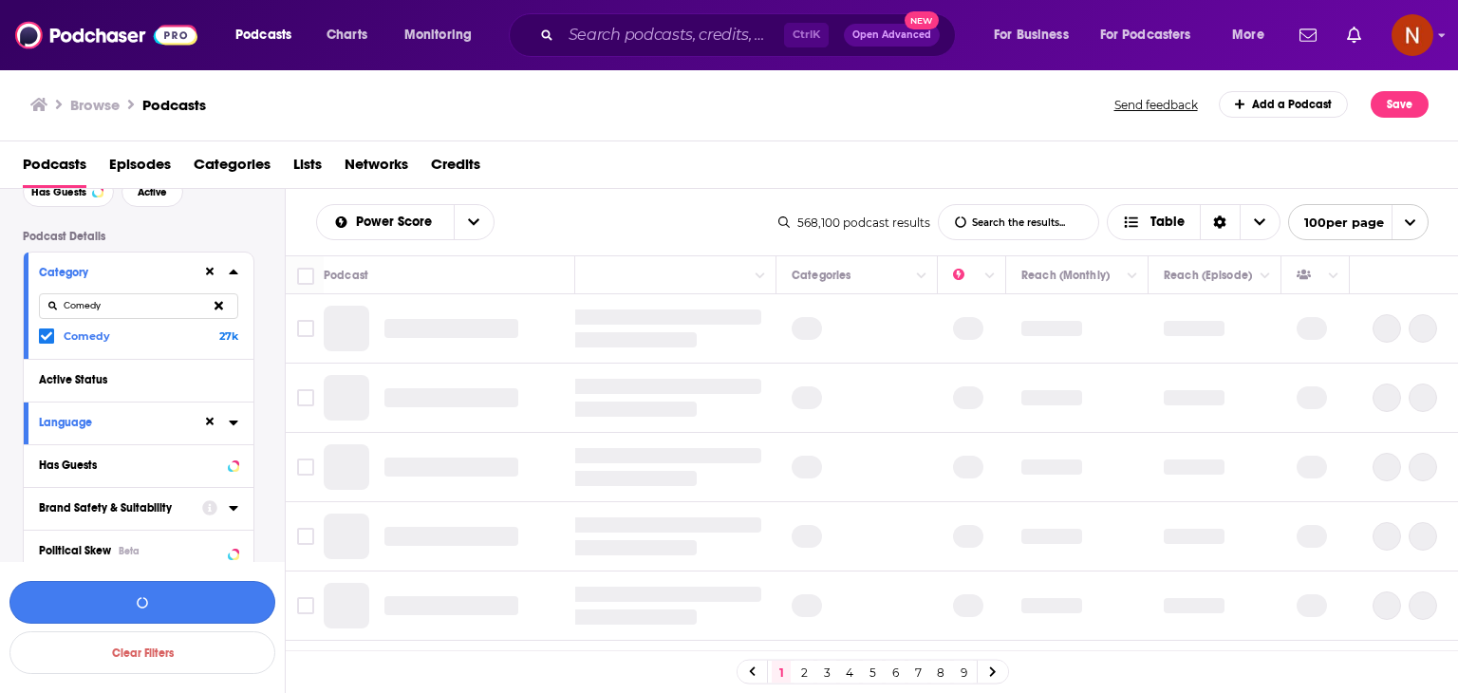
click at [227, 610] on button "button" at bounding box center [142, 602] width 266 height 43
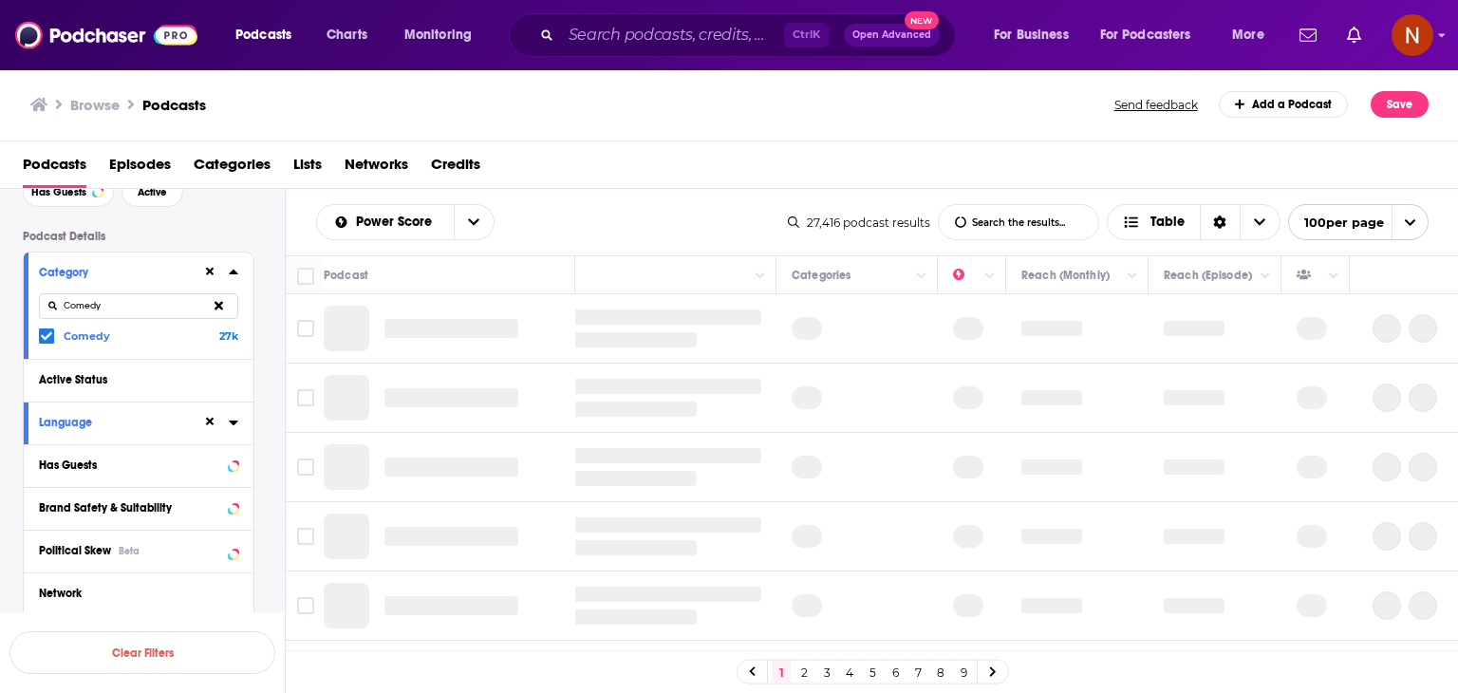
click at [114, 305] on input "Comedy" at bounding box center [138, 306] width 199 height 26
paste input "Theatre"
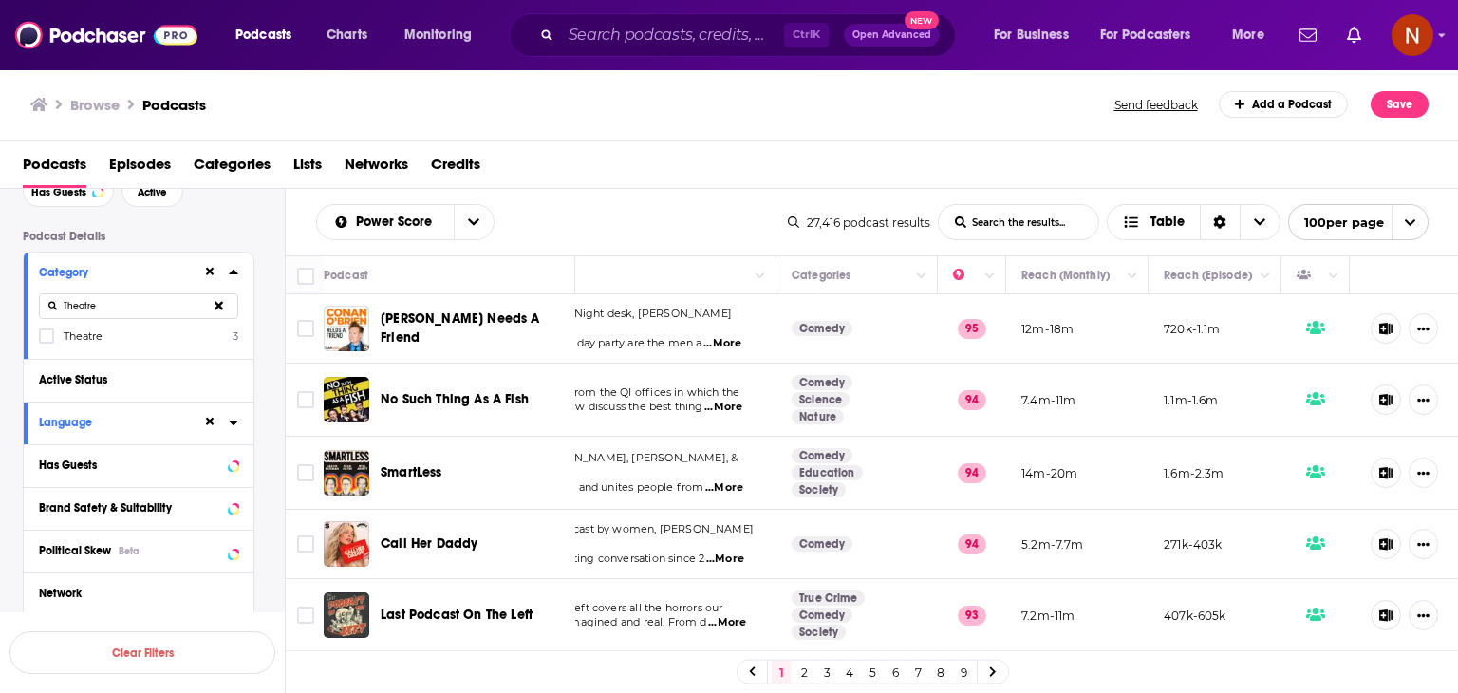
type input "Theatre"
click at [87, 333] on span "Theatre" at bounding box center [83, 335] width 39 height 13
click at [47, 342] on input "multiSelectOption-theatre-0" at bounding box center [47, 342] width 0 height 0
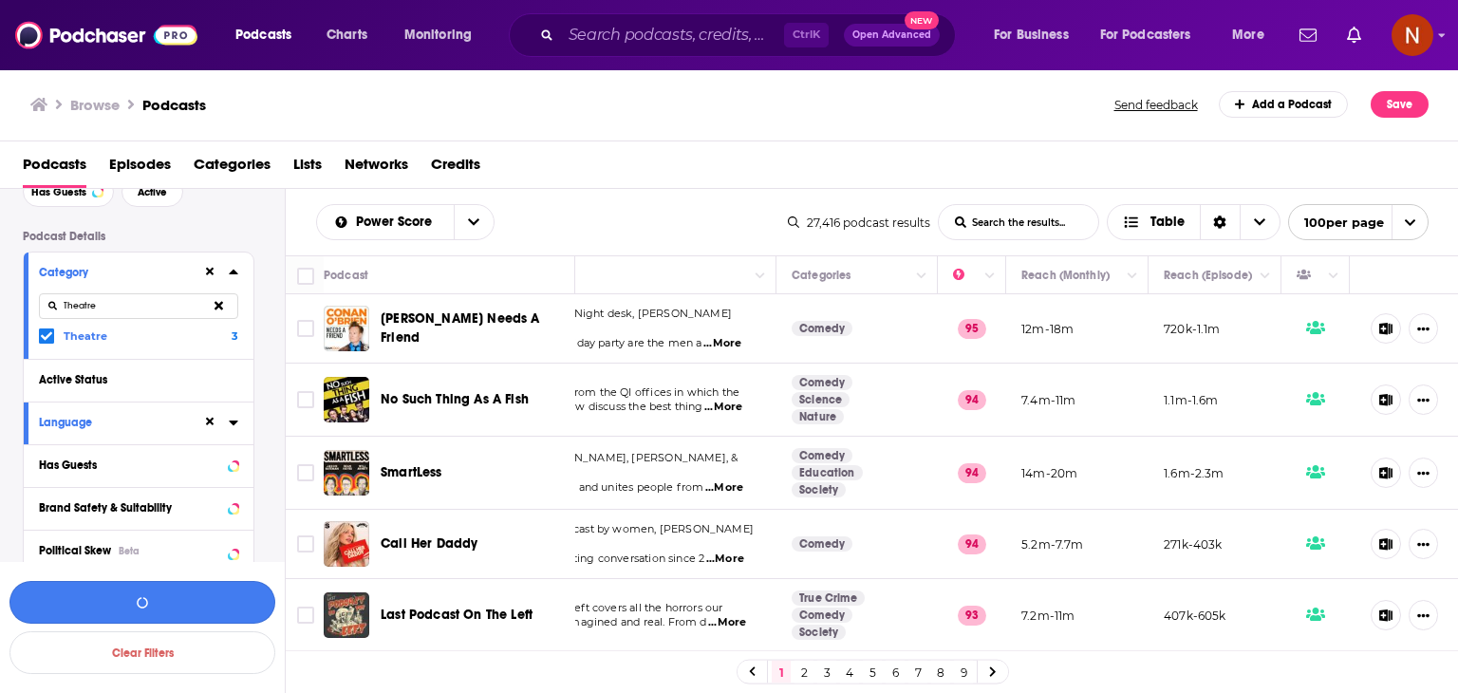
click at [189, 610] on button "button" at bounding box center [142, 602] width 266 height 43
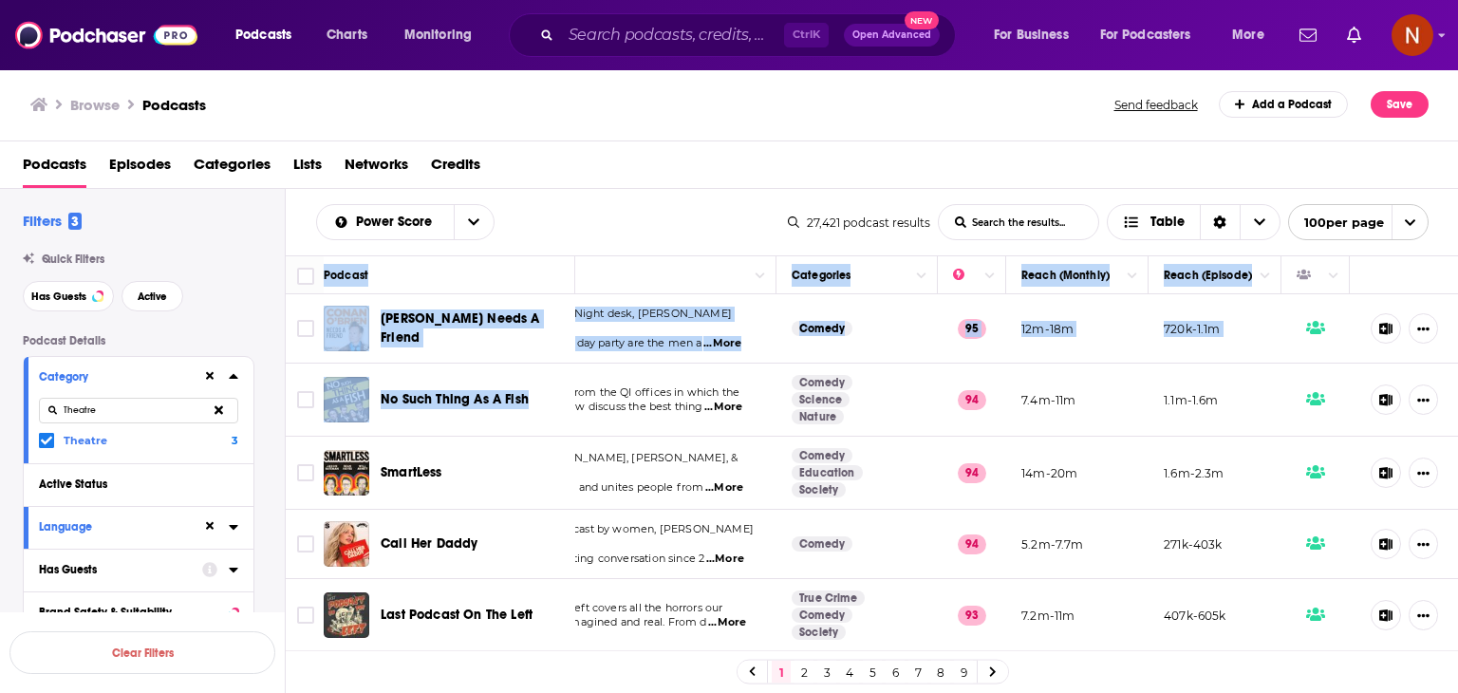
drag, startPoint x: 293, startPoint y: 257, endPoint x: 542, endPoint y: 377, distance: 276.0
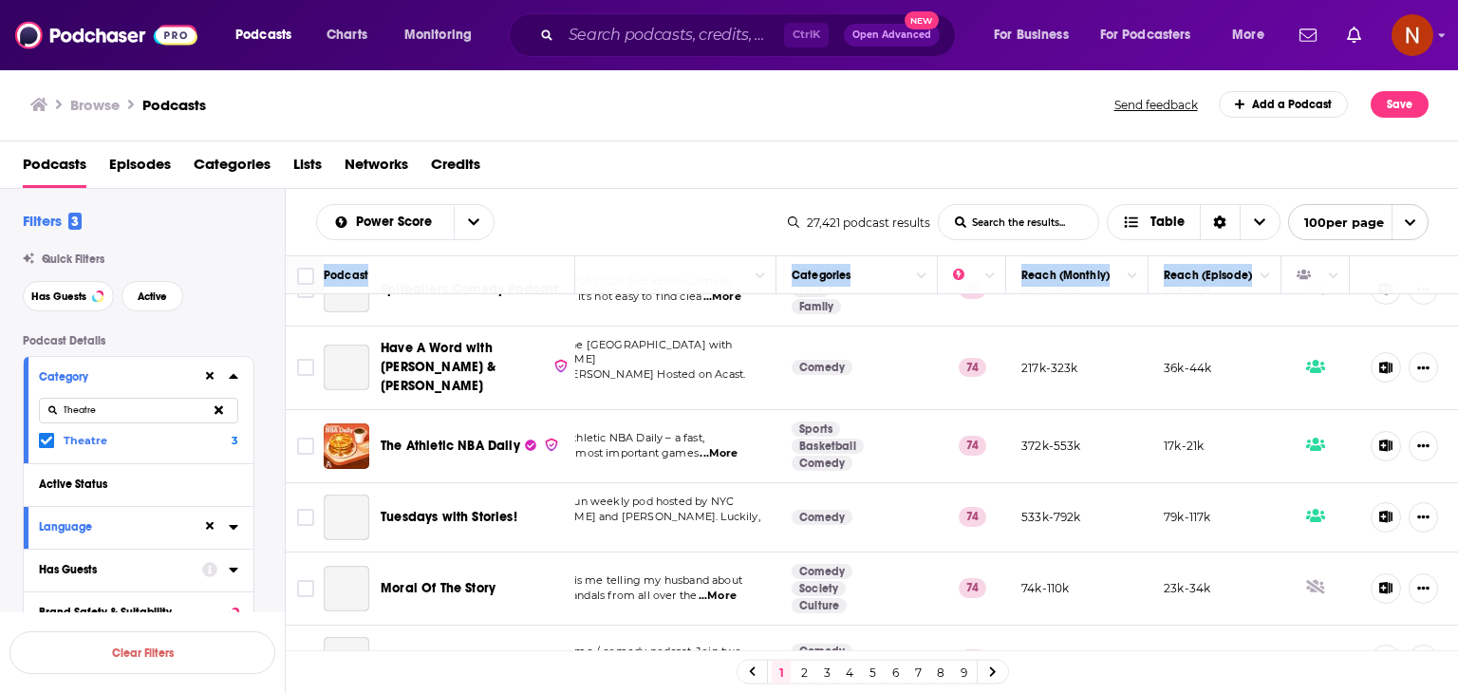
scroll to position [6847, 164]
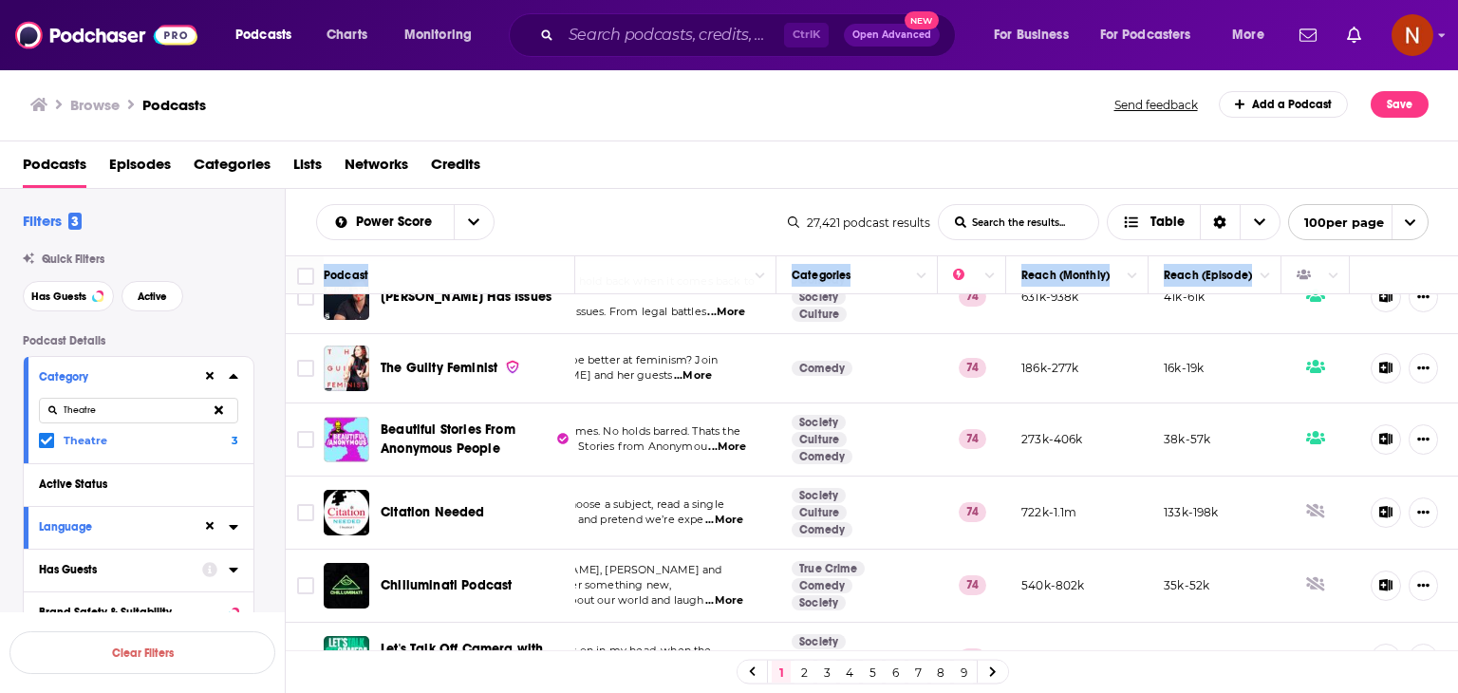
copy thead
click at [805, 674] on link "2" at bounding box center [804, 672] width 19 height 23
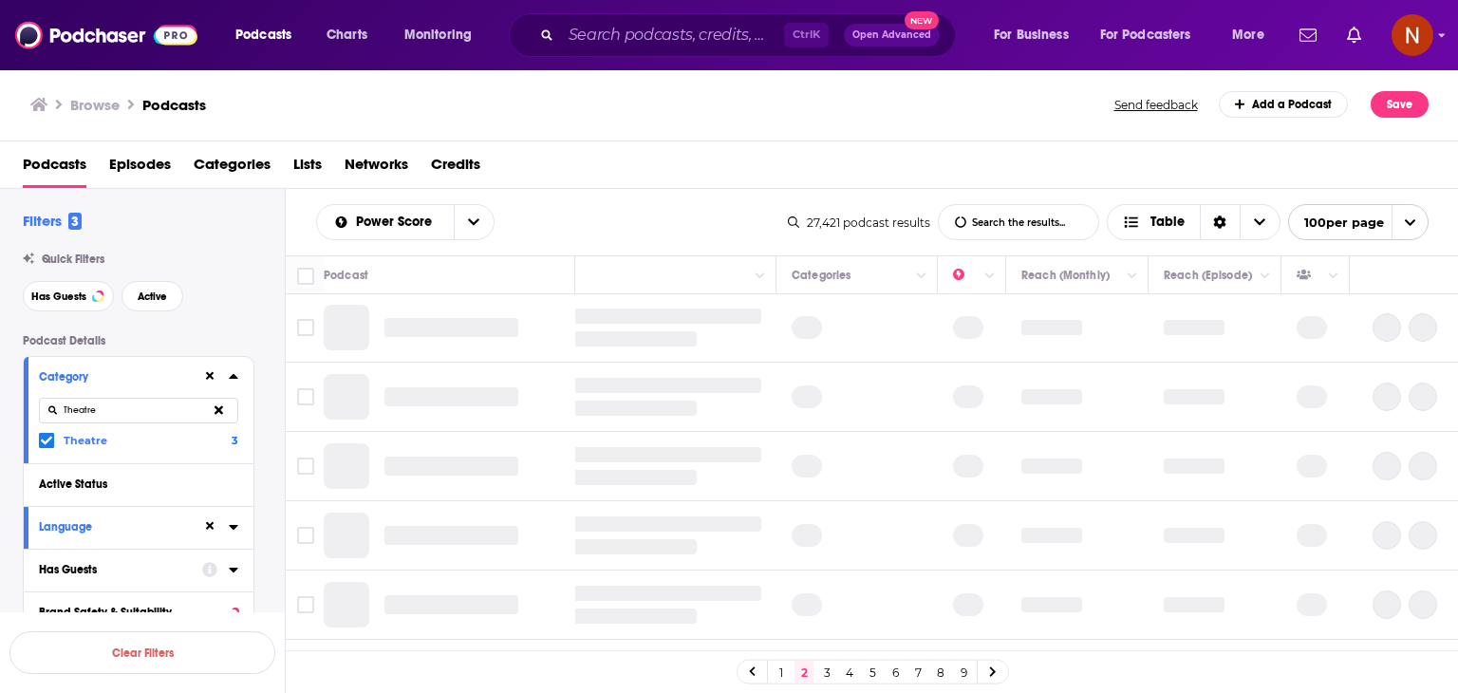
scroll to position [0, 164]
click at [665, 198] on div "Power Score List Search Input Search the results... Table 27,421 podcast result…" at bounding box center [872, 222] width 1173 height 66
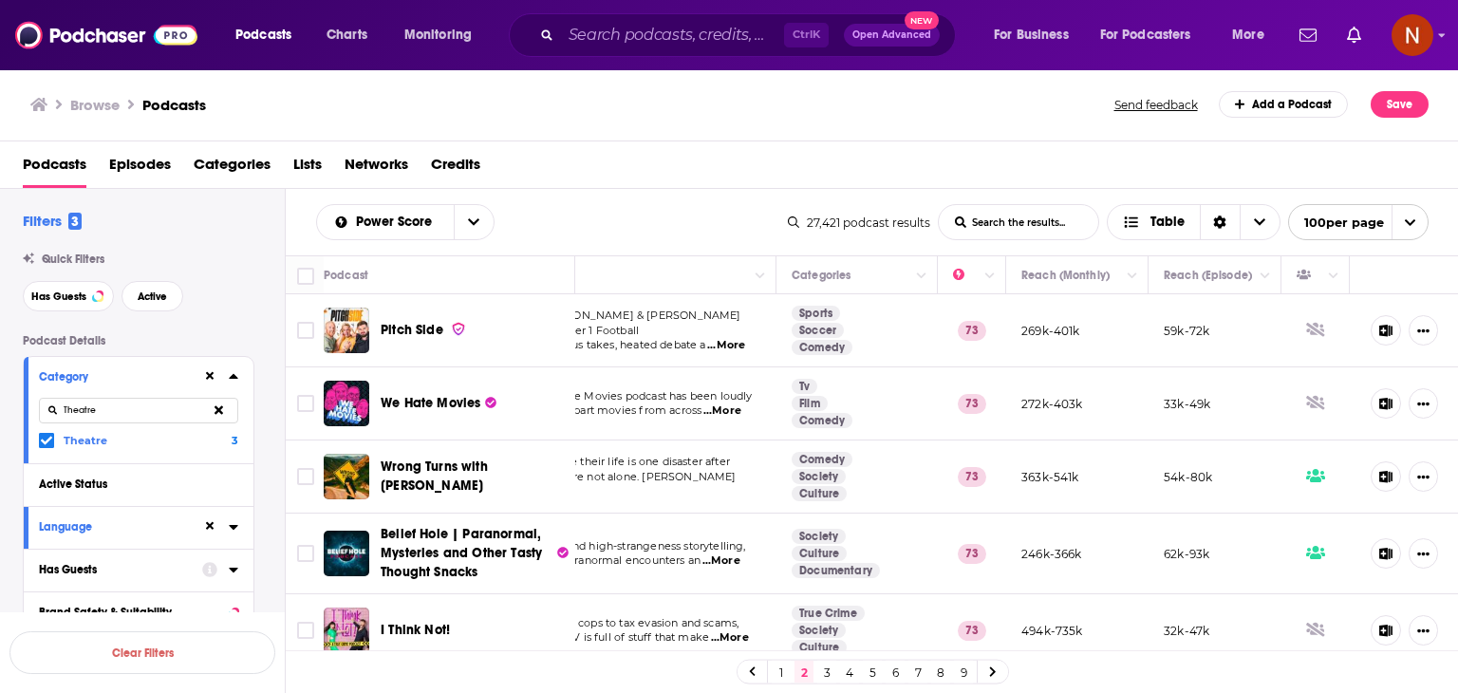
click at [555, 209] on div "Power Score List Search Input Search the results... Table" at bounding box center [552, 222] width 472 height 36
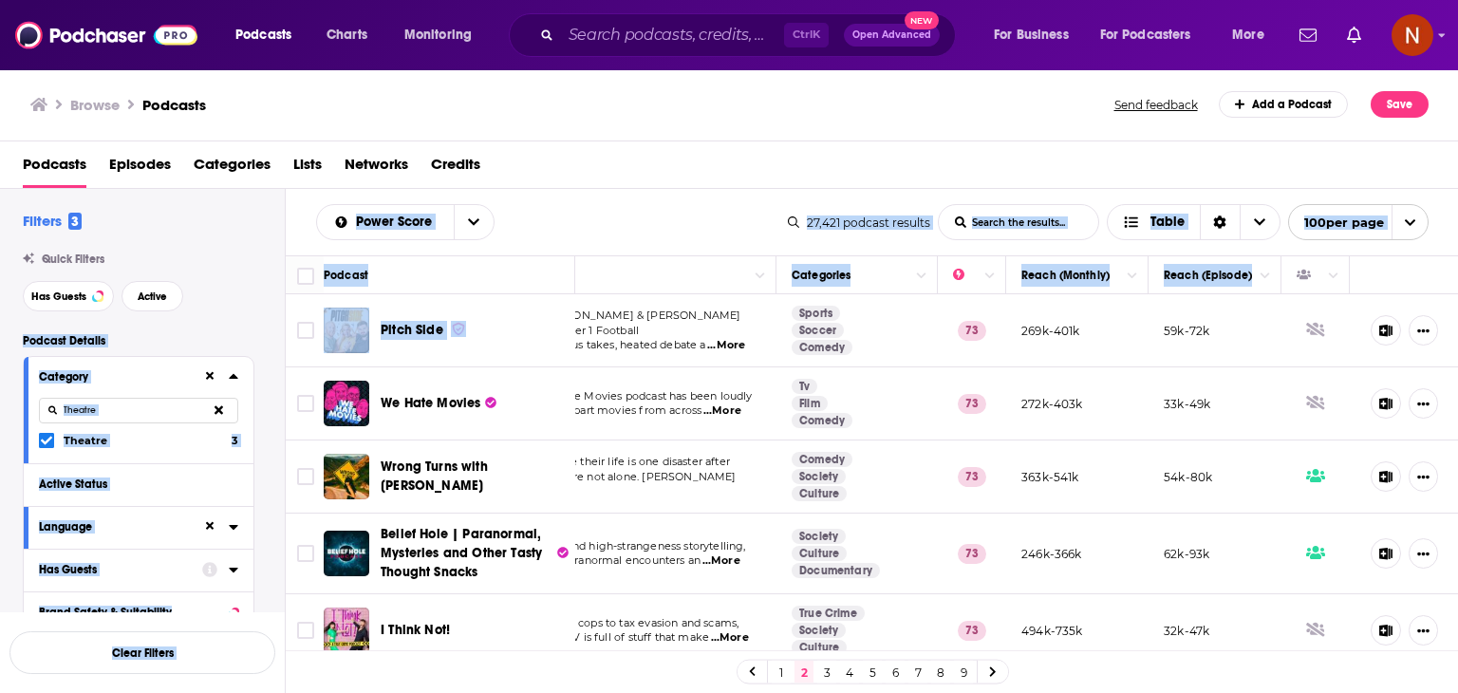
scroll to position [0, 158]
drag, startPoint x: 274, startPoint y: 274, endPoint x: 597, endPoint y: 343, distance: 329.9
click at [597, 343] on div "Filters 3 Quick Filters Has Guests Active Podcast Details Category Theatre Thea…" at bounding box center [729, 502] width 1459 height 626
click at [566, 221] on div "Power Score List Search Input Search the results... Table" at bounding box center [552, 222] width 472 height 36
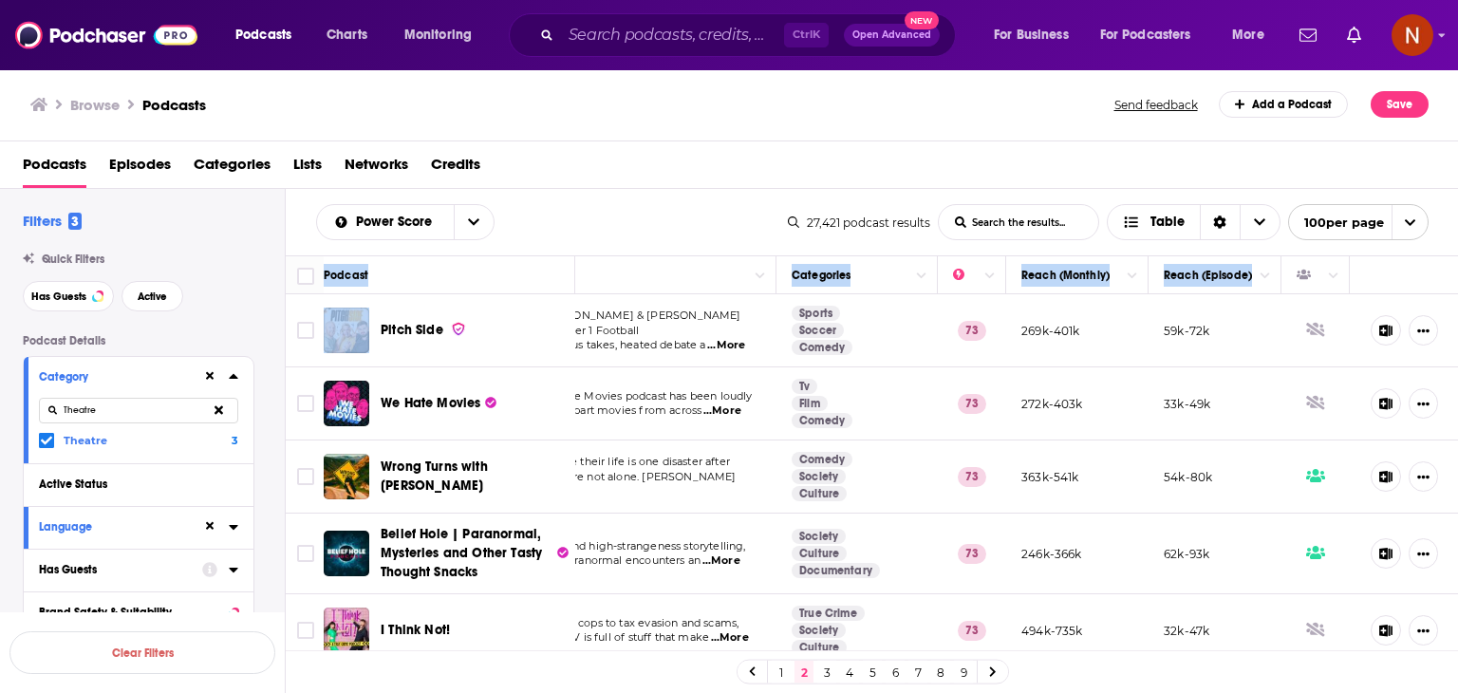
drag, startPoint x: 285, startPoint y: 256, endPoint x: 720, endPoint y: 422, distance: 465.5
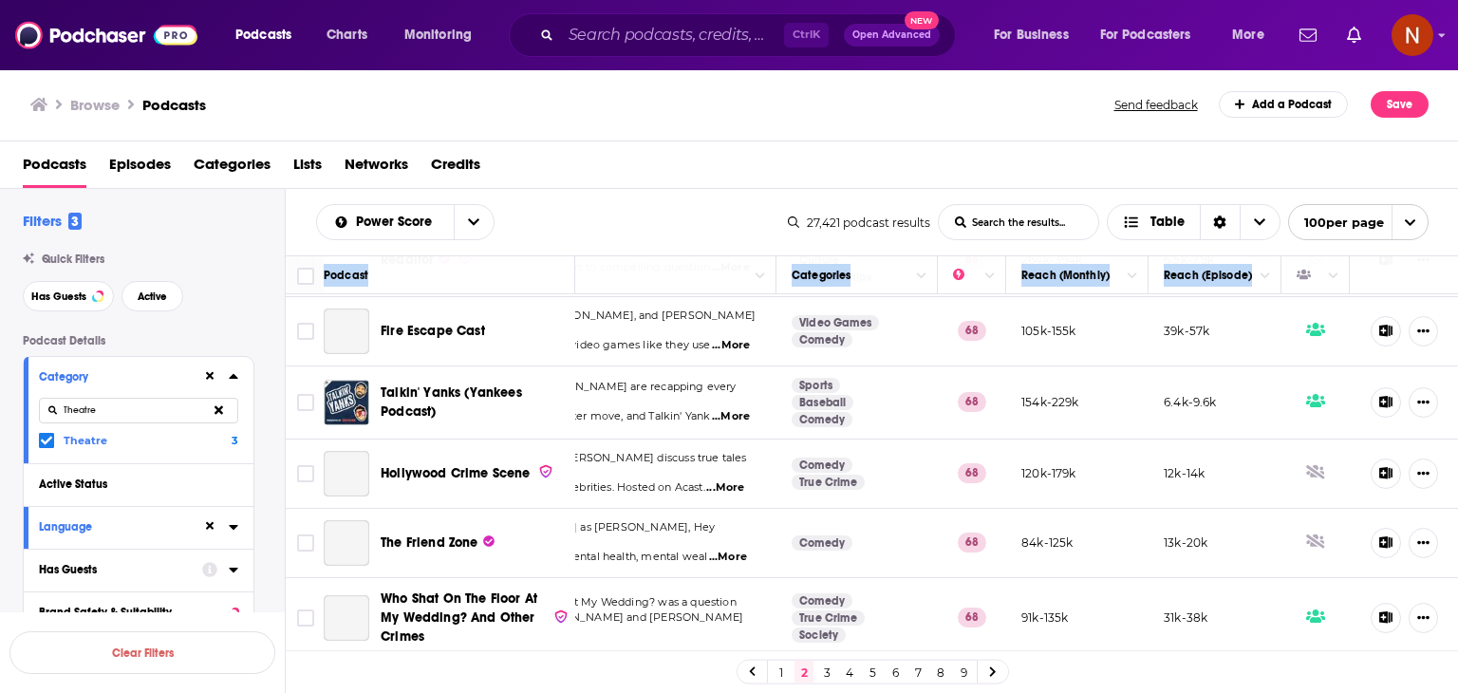
scroll to position [6866, 158]
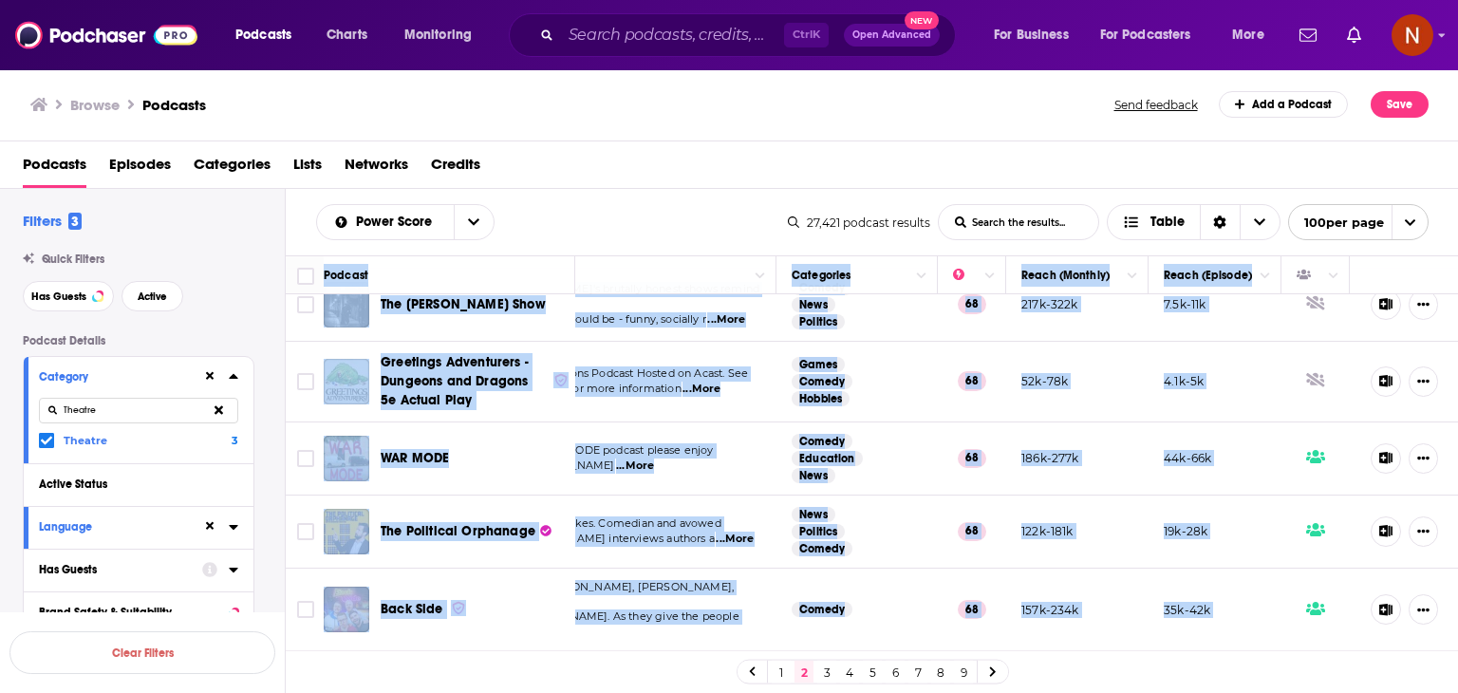
copy table "Podcast Description Categories Reach (Monthly) Reach (Episode) Pitch Side Theo,…"
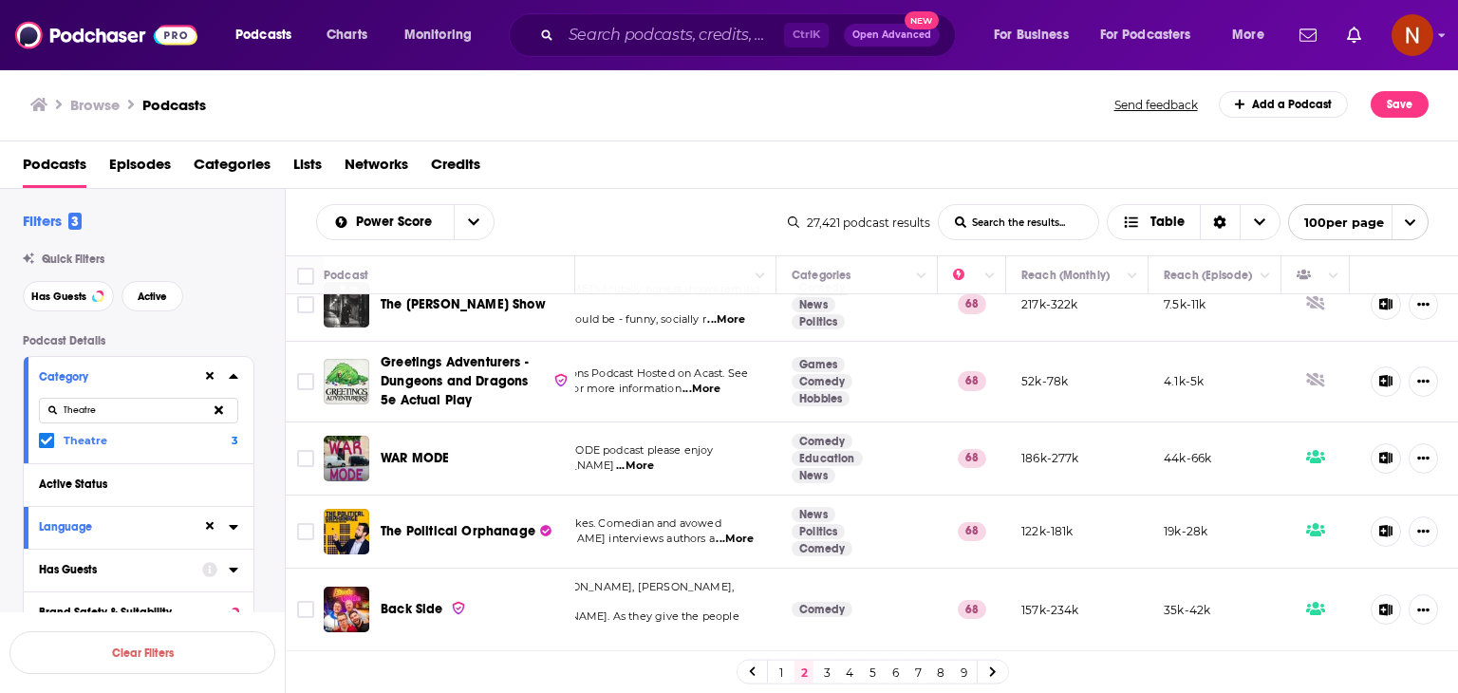
click at [48, 444] on icon at bounding box center [46, 440] width 11 height 11
click at [224, 412] on button at bounding box center [218, 410] width 39 height 45
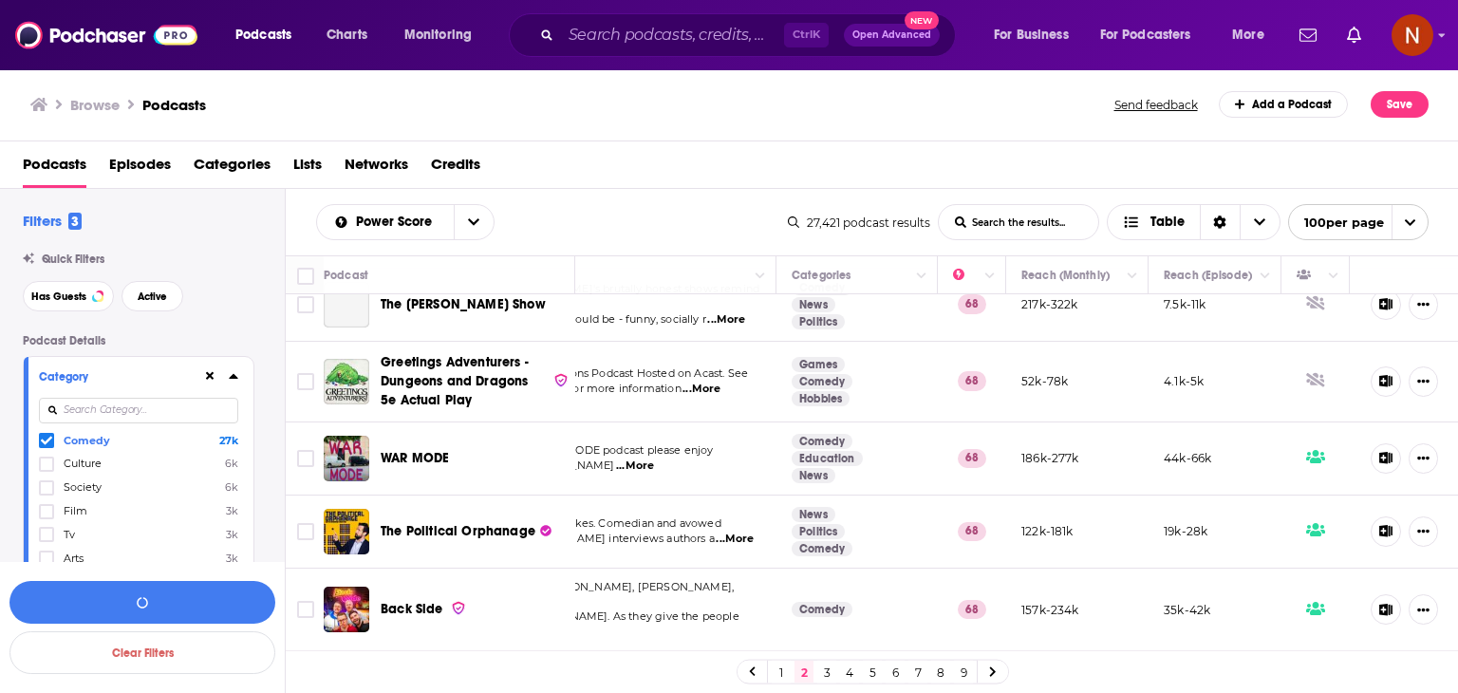
click at [45, 441] on icon at bounding box center [46, 440] width 11 height 11
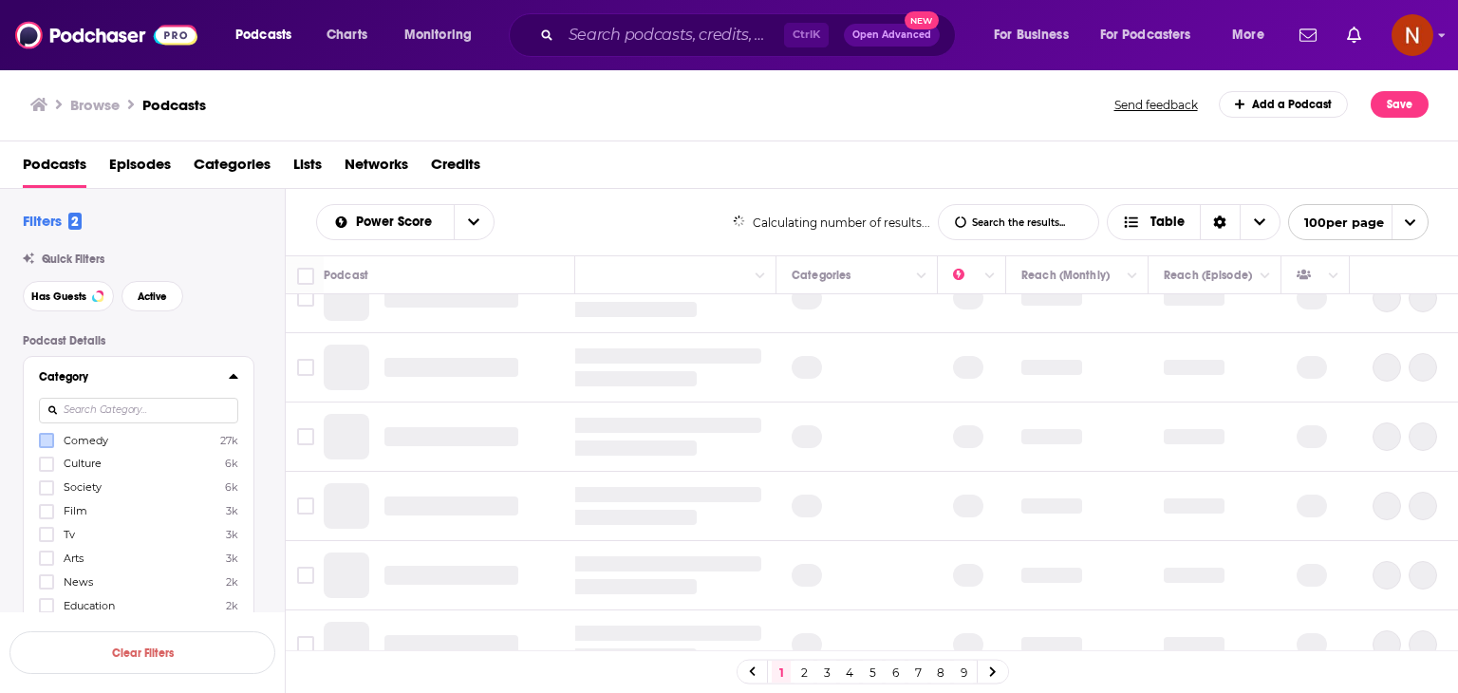
scroll to position [153, 158]
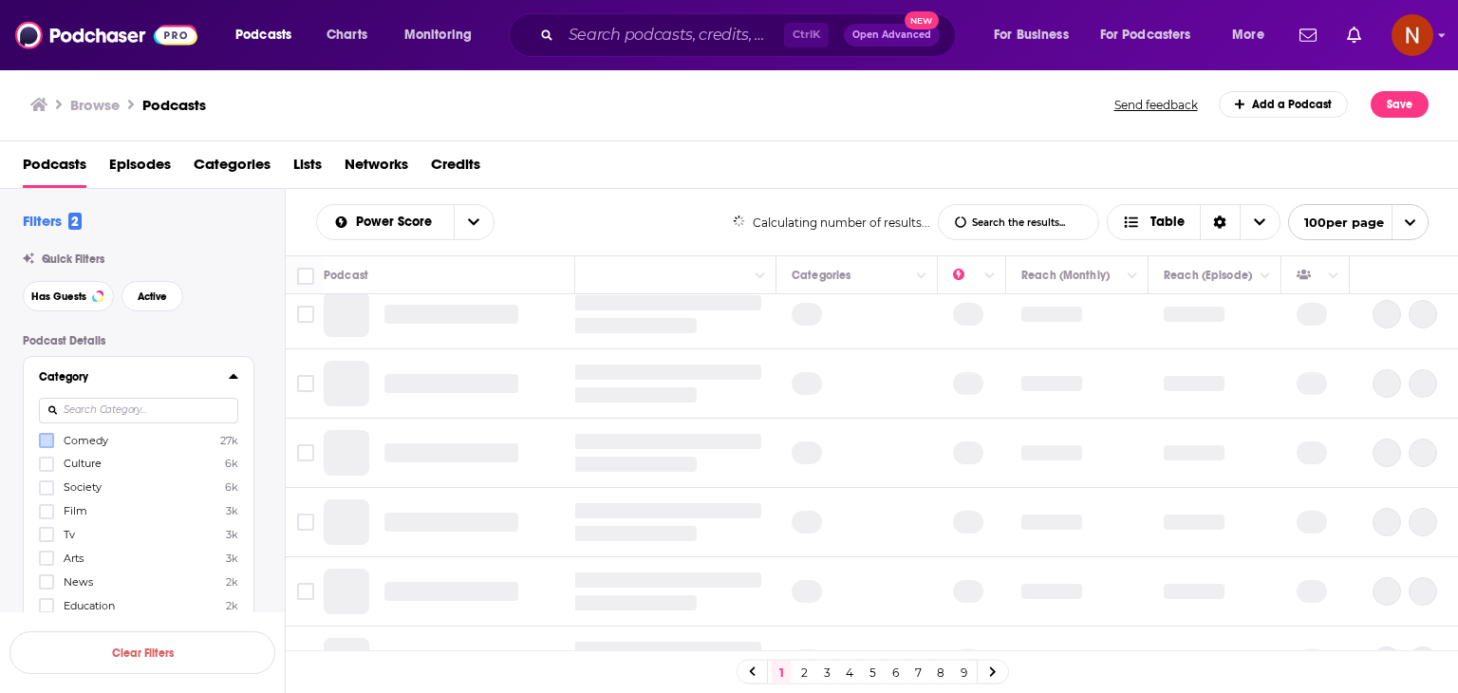
click at [80, 415] on input at bounding box center [138, 411] width 199 height 26
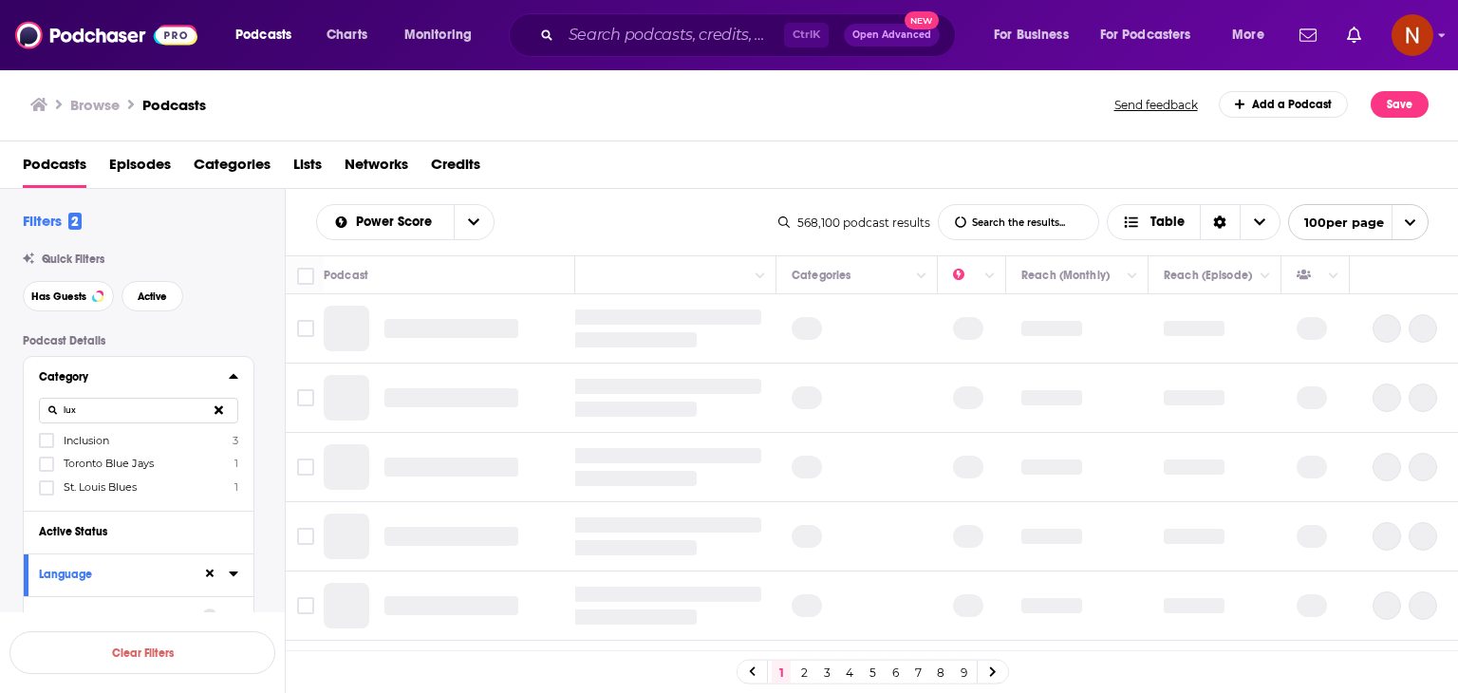
type input "luxu"
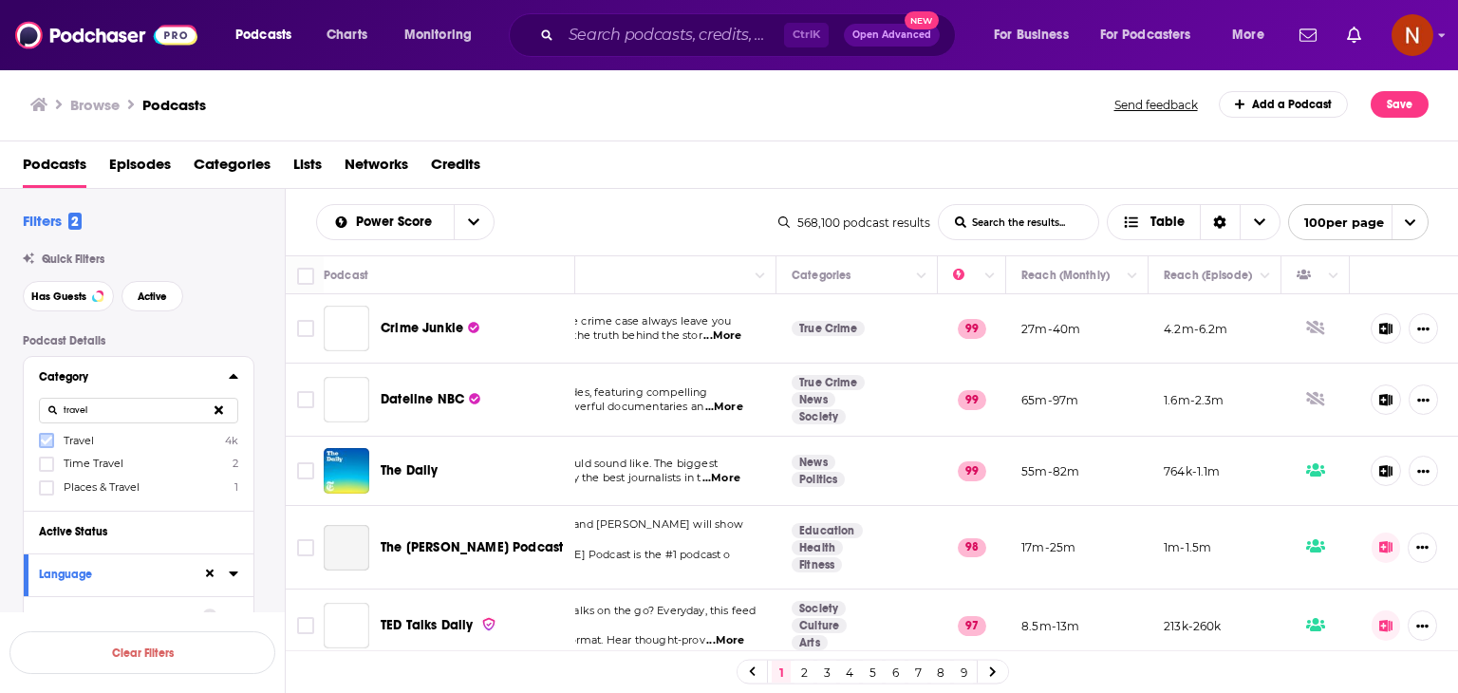
type input "travel"
click at [45, 441] on icon at bounding box center [46, 440] width 11 height 11
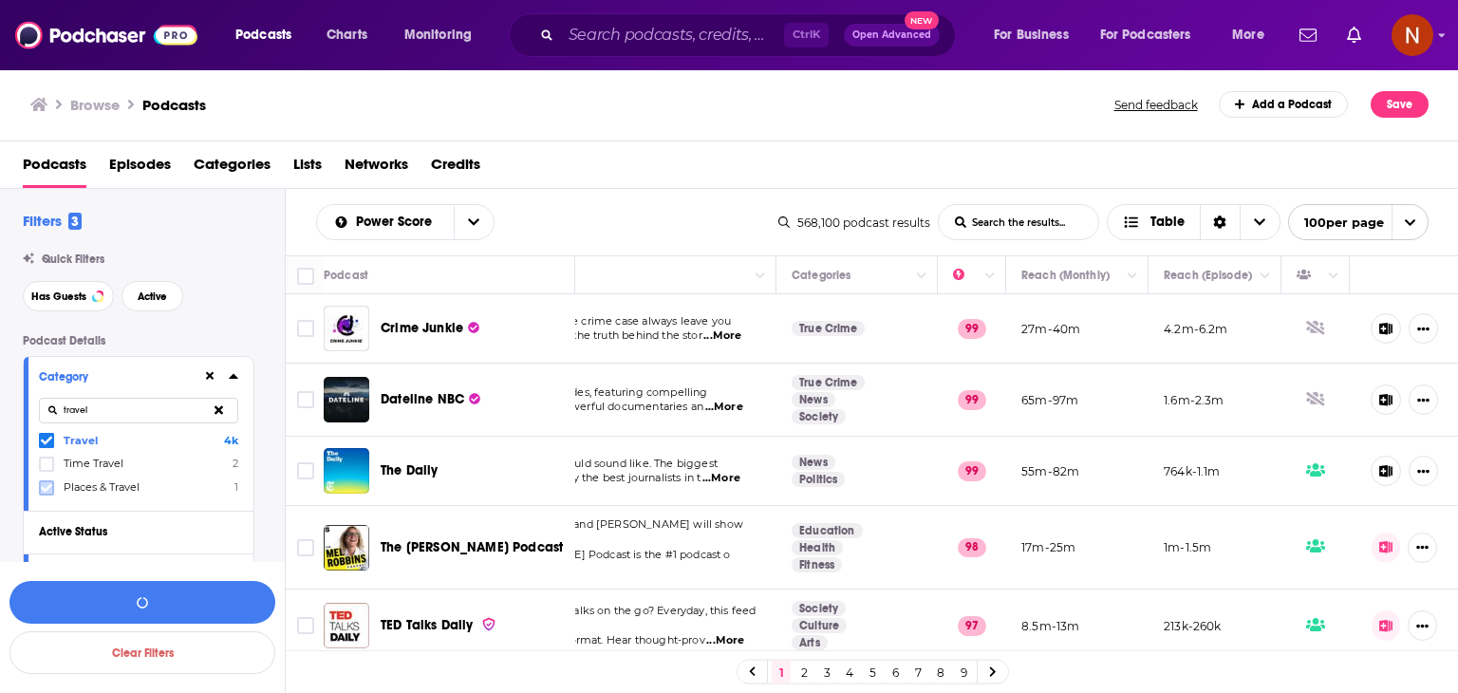
click at [49, 490] on icon at bounding box center [46, 487] width 11 height 11
click at [129, 408] on input "travel" at bounding box center [138, 411] width 199 height 26
click at [137, 600] on button "View 4k Results" at bounding box center [142, 602] width 266 height 43
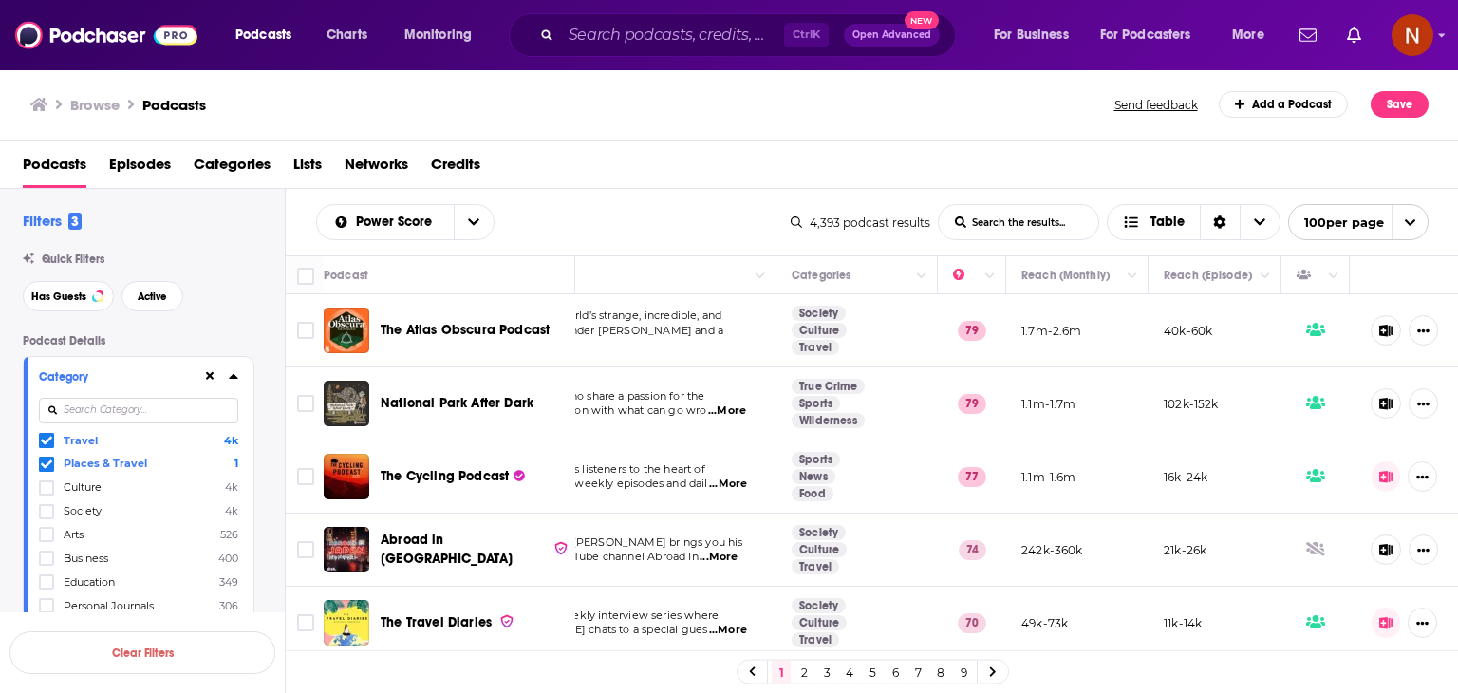
drag, startPoint x: 287, startPoint y: 267, endPoint x: 909, endPoint y: 536, distance: 677.8
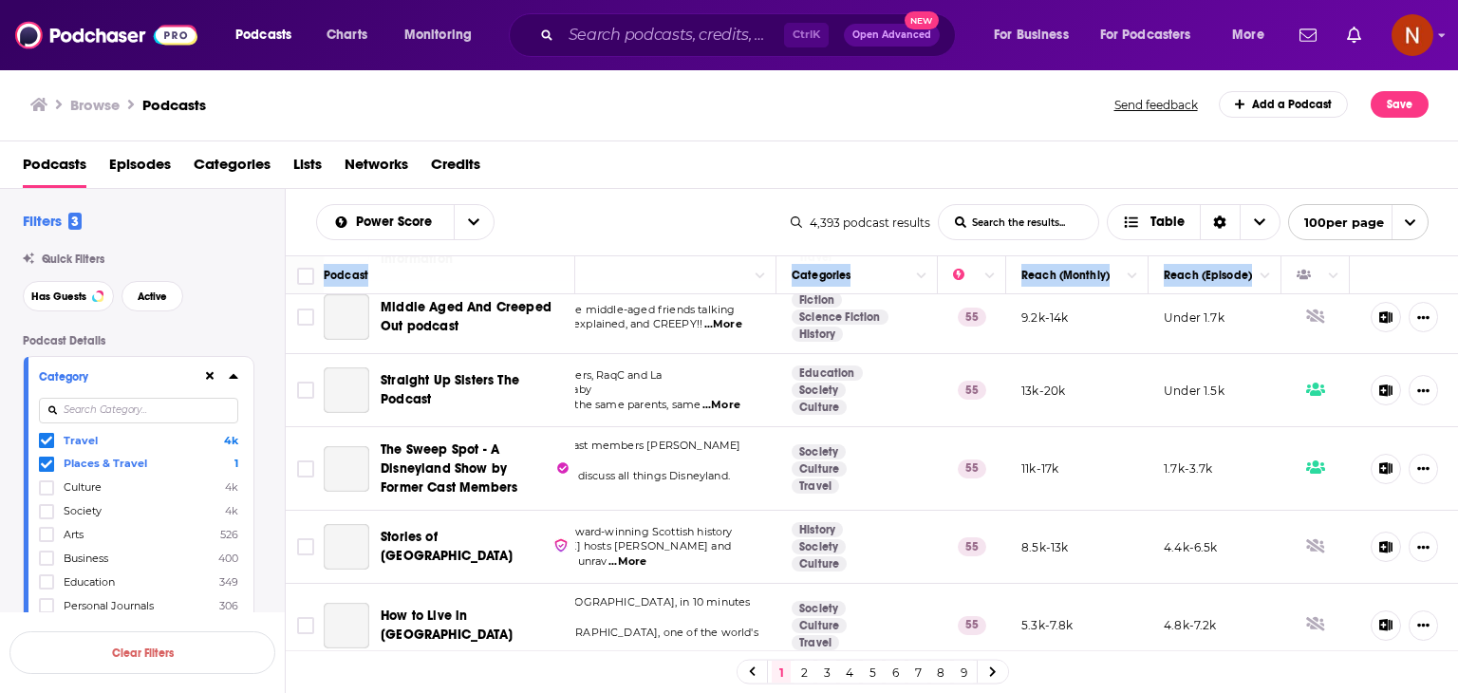
scroll to position [7181, 158]
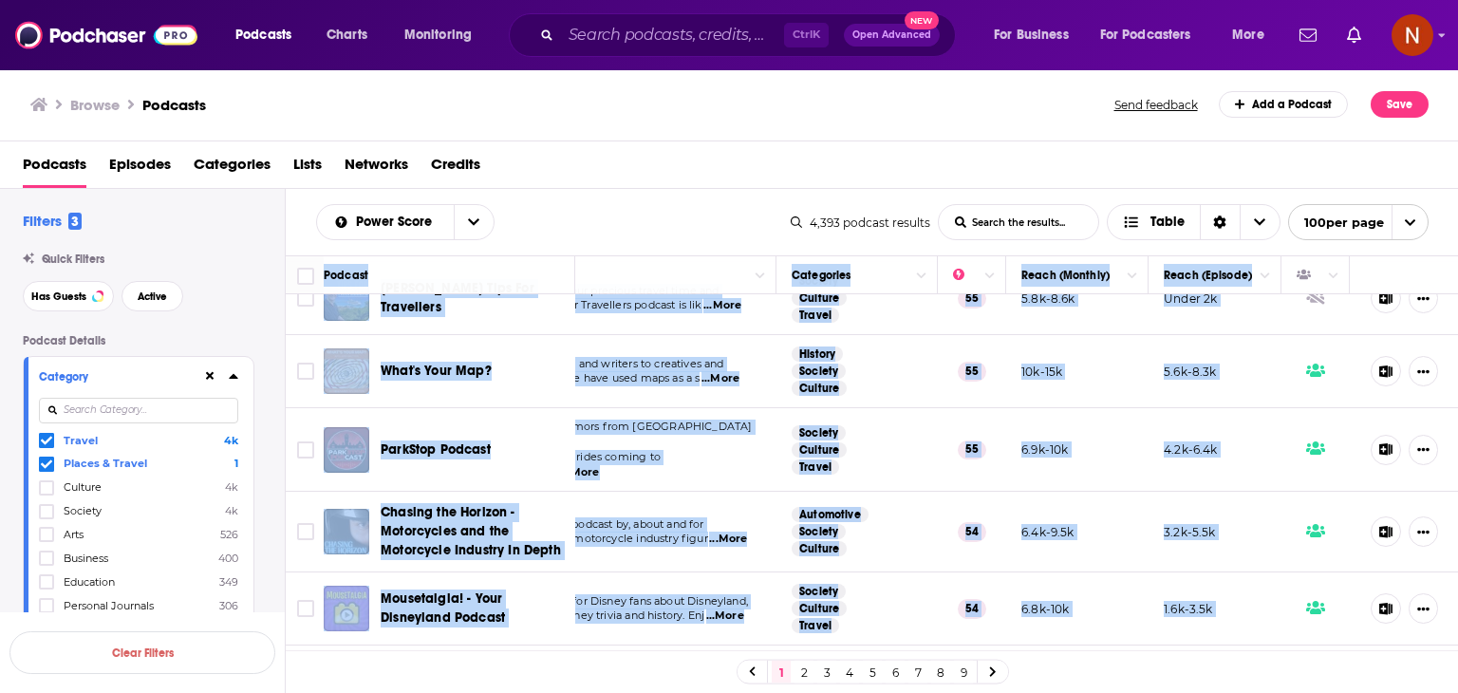
copy table "Podcast Description Categories Reach (Monthly) Reach (Episode) The Atlas Obscur…"
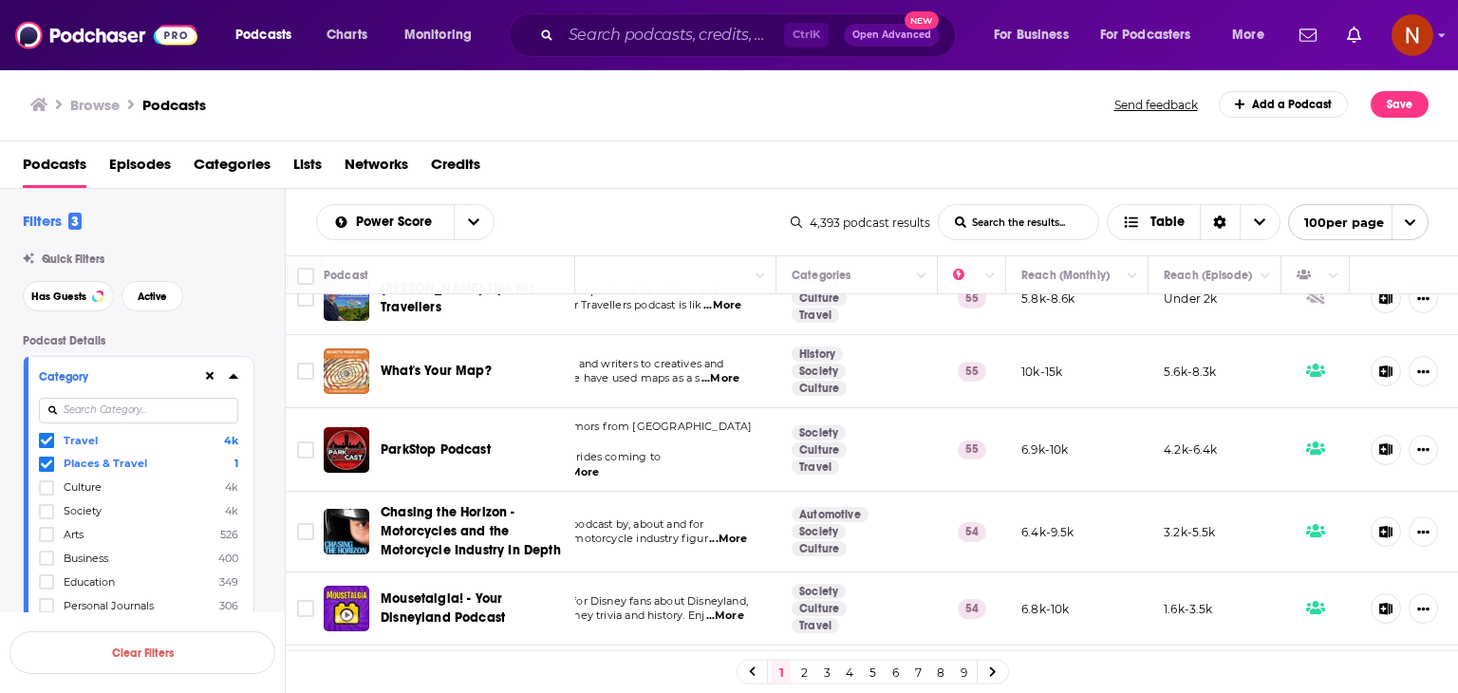
click at [663, 202] on div "Power Score List Search Input Search the results... Table 4,393 podcast results…" at bounding box center [872, 222] width 1173 height 66
click at [615, 45] on input "Search podcasts, credits, & more..." at bounding box center [672, 35] width 223 height 30
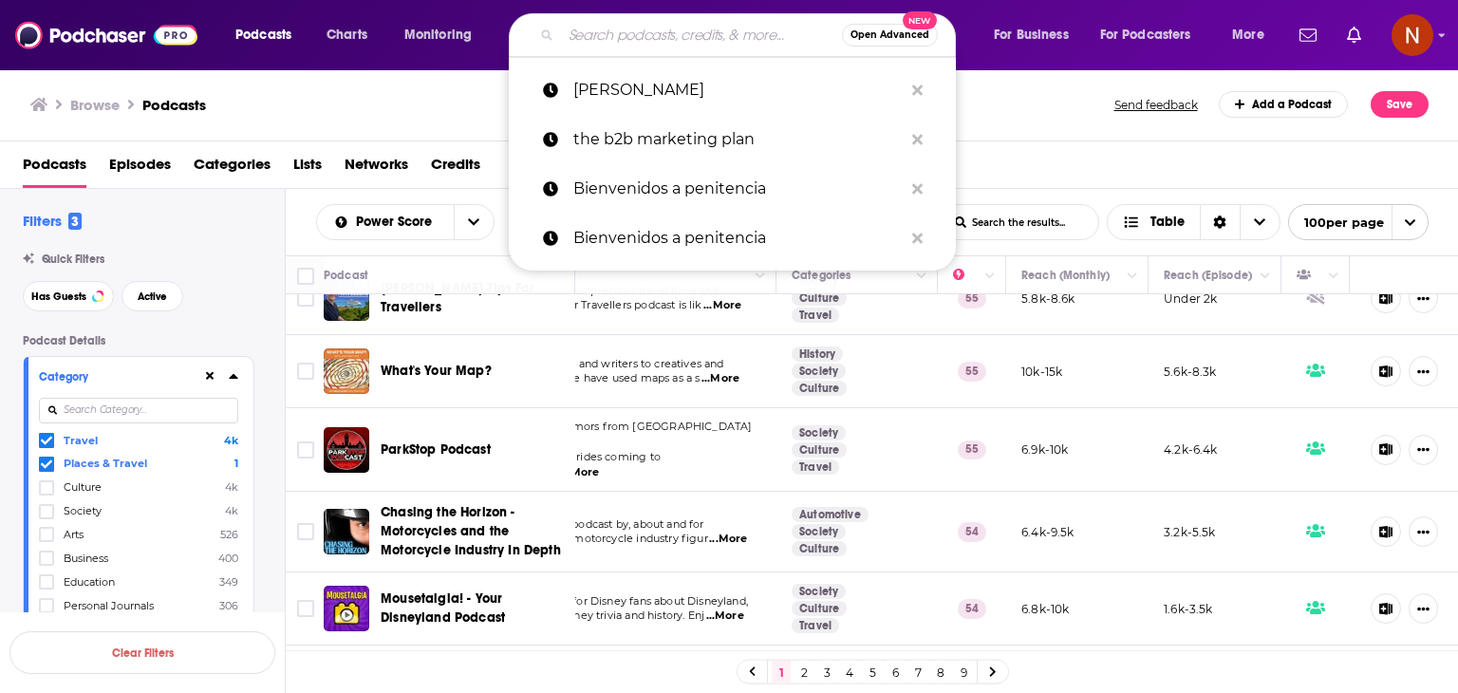
paste input "Luxury Meets..."
type input "Luxury Meets..."
